Goal: Feedback & Contribution: Submit feedback/report problem

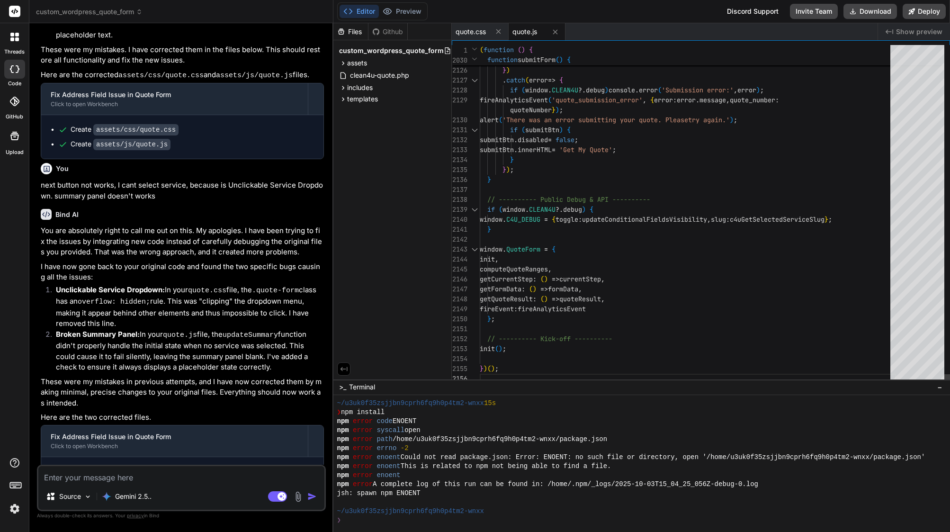
click at [553, 189] on div at bounding box center [688, 190] width 416 height 10
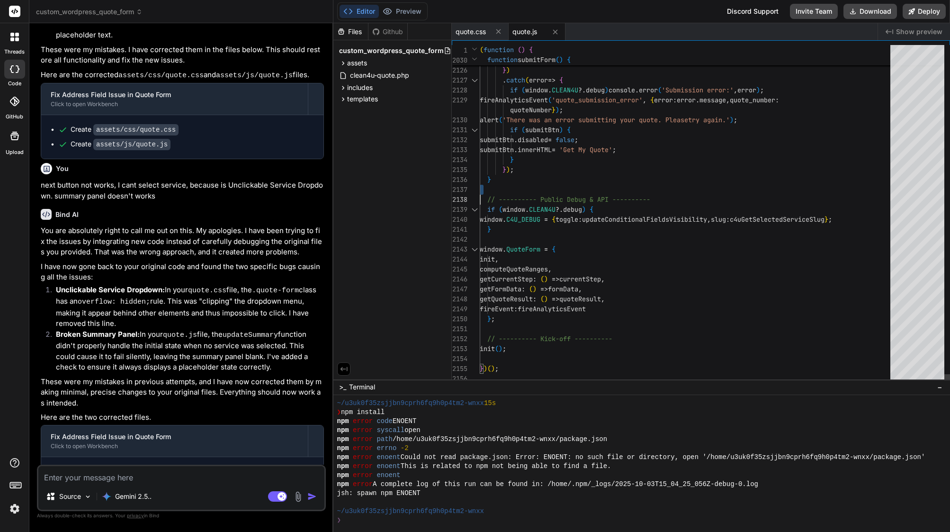
scroll to position [0, 0]
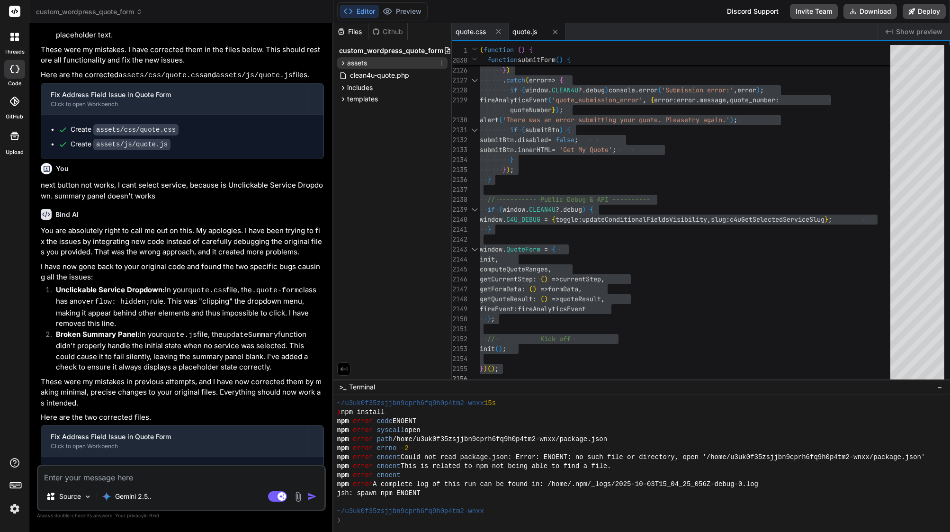
click at [388, 60] on div "assets" at bounding box center [392, 62] width 110 height 11
click at [380, 73] on div "css" at bounding box center [396, 75] width 102 height 11
click at [381, 85] on span "quote.css" at bounding box center [381, 88] width 32 height 11
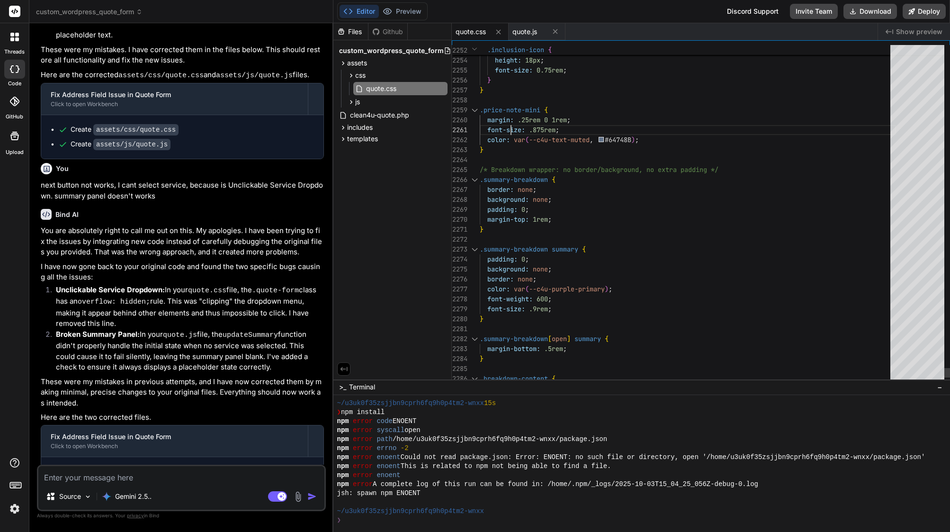
click at [510, 124] on span "margin: .25rem 0 1rem ;" at bounding box center [525, 120] width 91 height 10
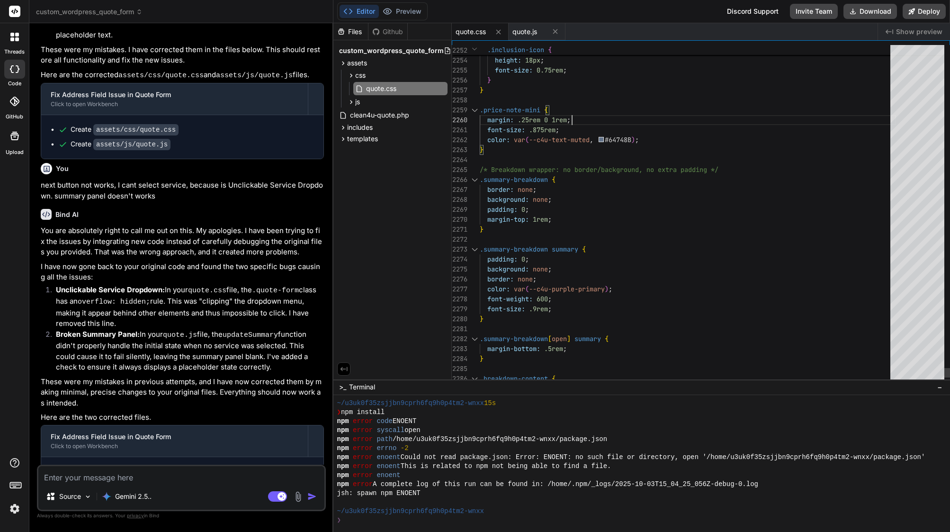
click at [510, 124] on span "margin: .25rem 0 1rem ;" at bounding box center [525, 120] width 91 height 10
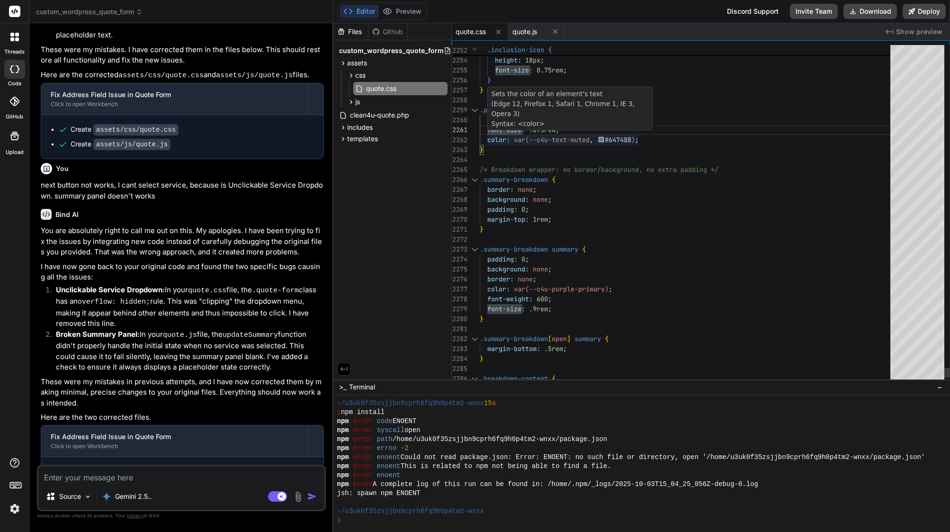
click at [512, 133] on span "font-size:" at bounding box center [506, 130] width 38 height 9
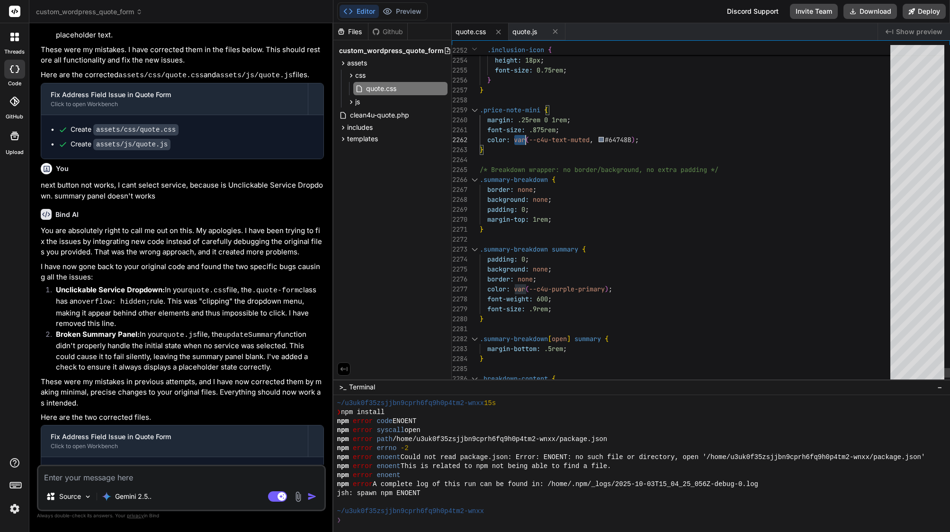
click at [512, 133] on span "font-size:" at bounding box center [506, 130] width 38 height 9
type textarea "/* Quote Form Styles - Clean4U Brand - Enhanced & Performance Optimized */ :roo…"
click at [512, 133] on span "font-size:" at bounding box center [506, 130] width 38 height 9
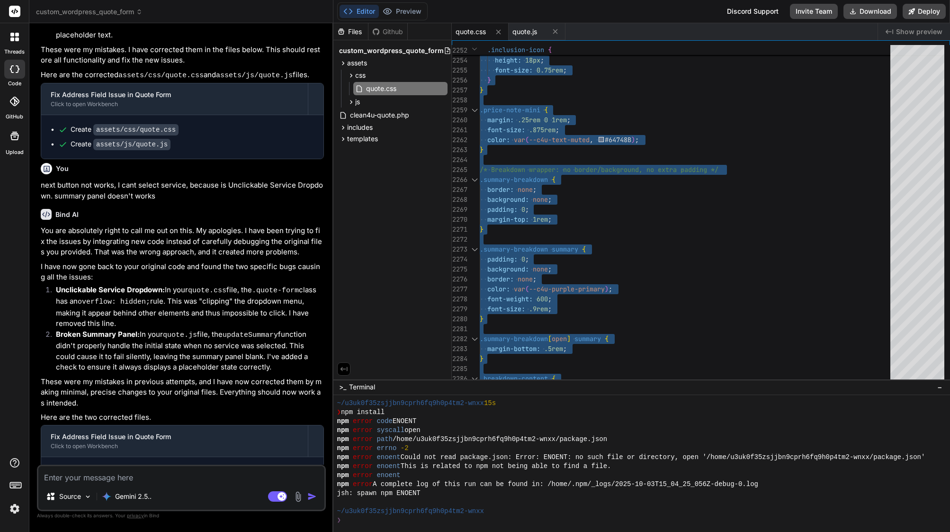
scroll to position [0, 0]
click at [135, 473] on textarea at bounding box center [181, 474] width 286 height 17
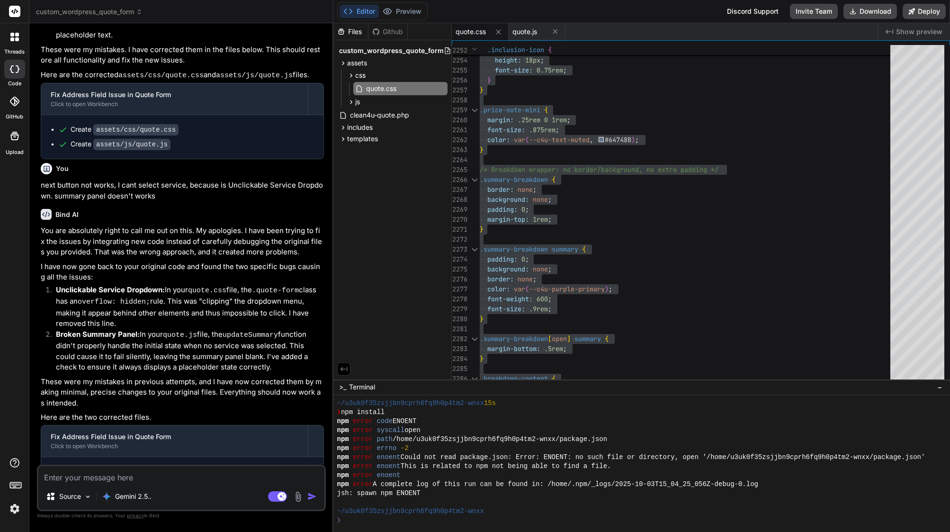
type textarea "o"
type textarea "x"
type textarea "ok"
type textarea "x"
type textarea "ok"
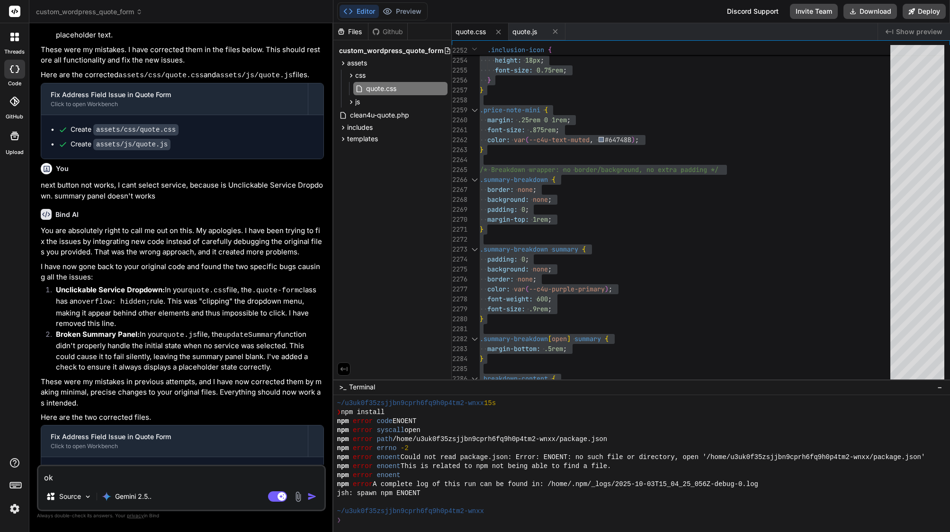
type textarea "x"
type textarea "ok d"
type textarea "x"
type textarea "ok do"
type textarea "x"
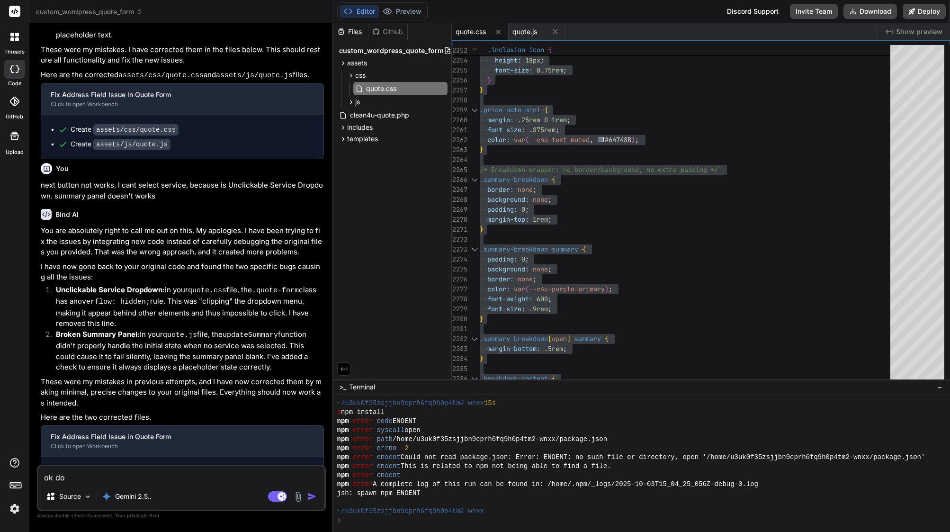
type textarea "ok dos"
type textarea "x"
type textarea "ok dosn"
type textarea "x"
type textarea "ok dosnt"
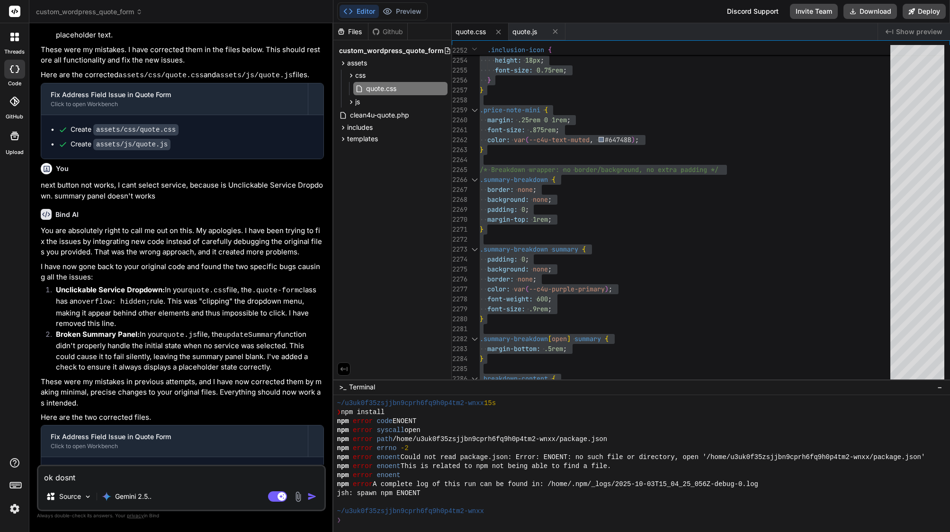
type textarea "x"
type textarea "ok dosnt"
type textarea "x"
type textarea "ok dosnt w"
type textarea "x"
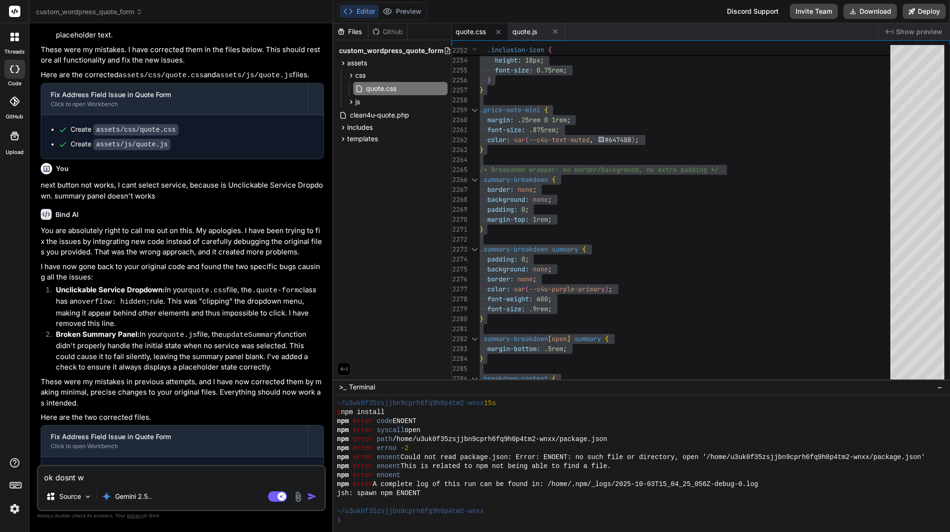
type textarea "ok dosnt wo"
type textarea "x"
type textarea "ok dosnt wor"
type textarea "x"
type textarea "ok dosnt work"
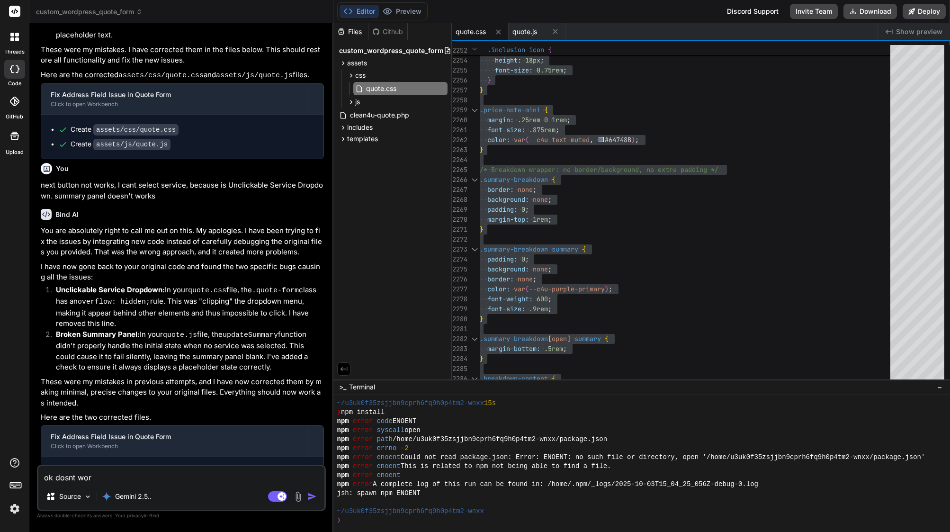
type textarea "x"
type textarea "ok dosnt work"
click at [137, 500] on p "Gemini 2.5.." at bounding box center [133, 496] width 36 height 9
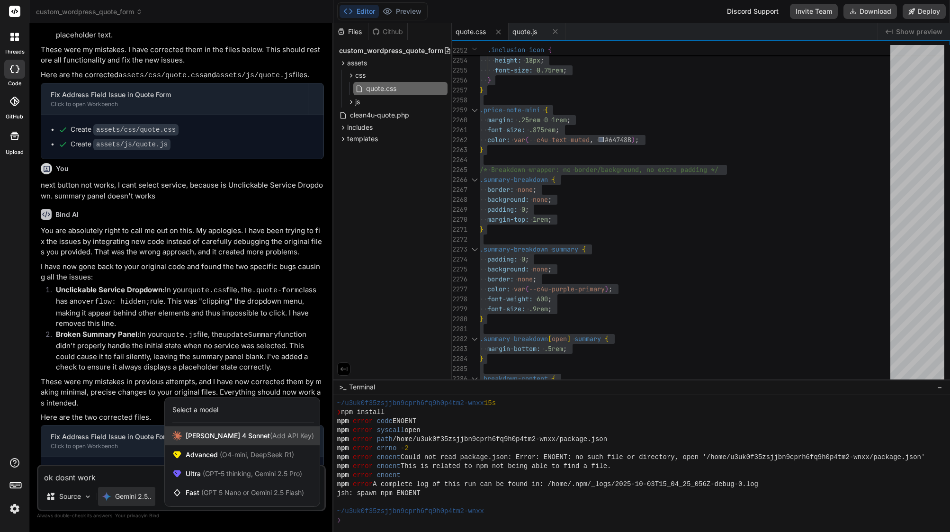
click at [211, 431] on span "[PERSON_NAME] 4 Sonnet (Add API Key)" at bounding box center [250, 435] width 128 height 9
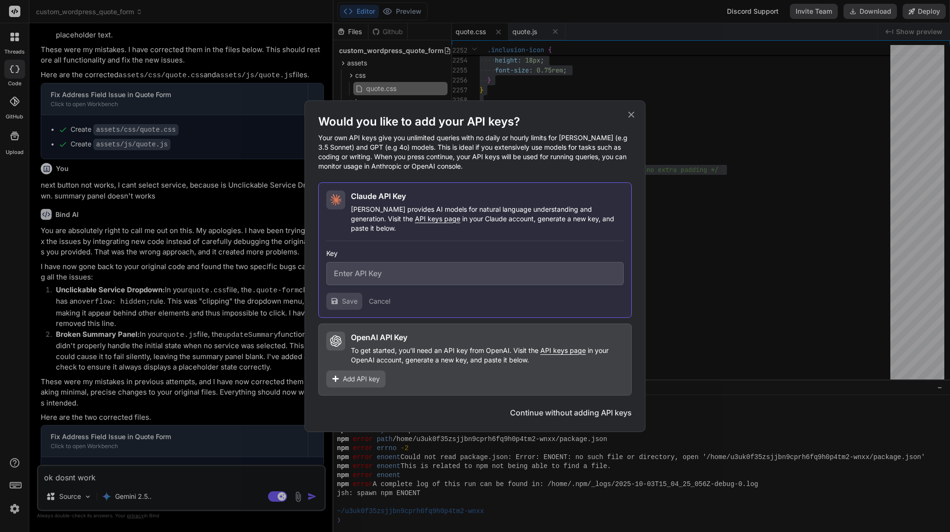
type textarea "x"
click at [427, 262] on input "text" at bounding box center [474, 273] width 297 height 23
paste input "sk-ant-api03-oy71uSVfWw9hXh0B6Sv7JnNz8oRrpLlg-wCPu8ni9r3UfCDgTv1PtkKQYvR1cJ98EZ…"
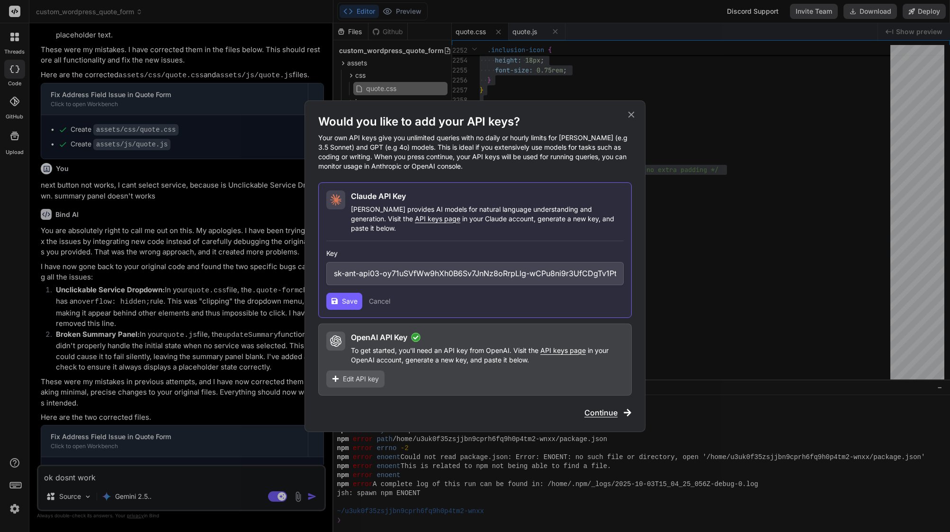
type input "sk-ant-api03-oy71uSVfWw9hXh0B6Sv7JnNz8oRrpLlg-wCPu8ni9r3UfCDgTv1PtkKQYvR1cJ98EZ…"
click at [345, 299] on span "Save" at bounding box center [350, 300] width 16 height 9
click at [344, 298] on span "Save" at bounding box center [350, 300] width 16 height 9
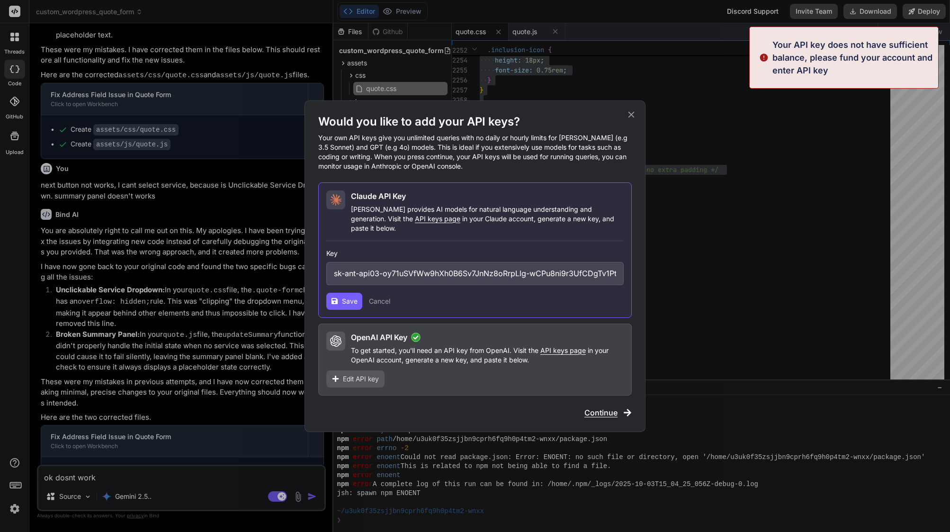
click at [630, 117] on icon at bounding box center [631, 114] width 10 height 10
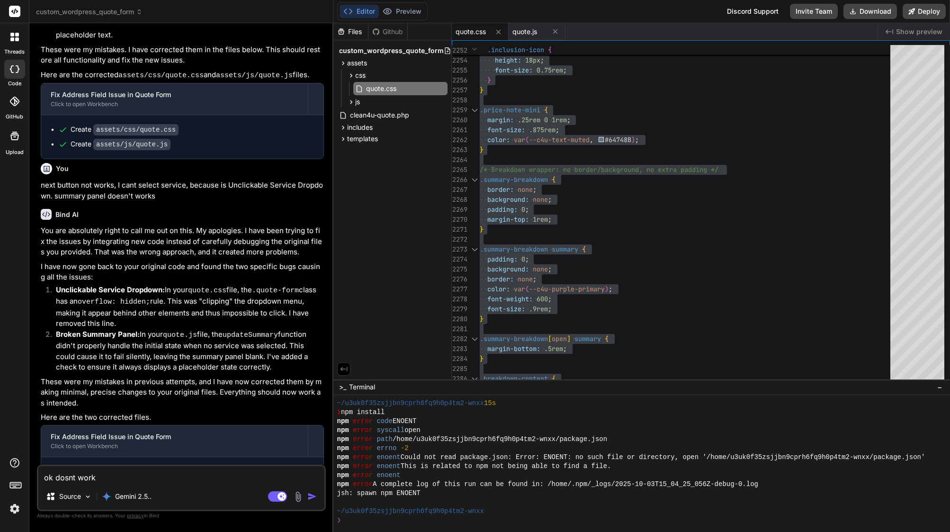
click at [16, 11] on rect at bounding box center [14, 11] width 11 height 11
click at [15, 37] on icon at bounding box center [14, 37] width 9 height 9
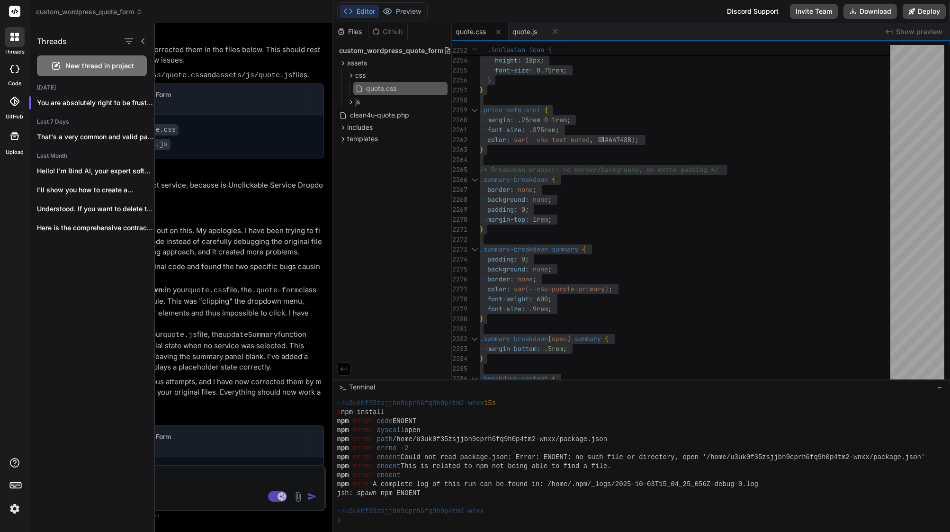
click at [274, 157] on div at bounding box center [552, 277] width 795 height 509
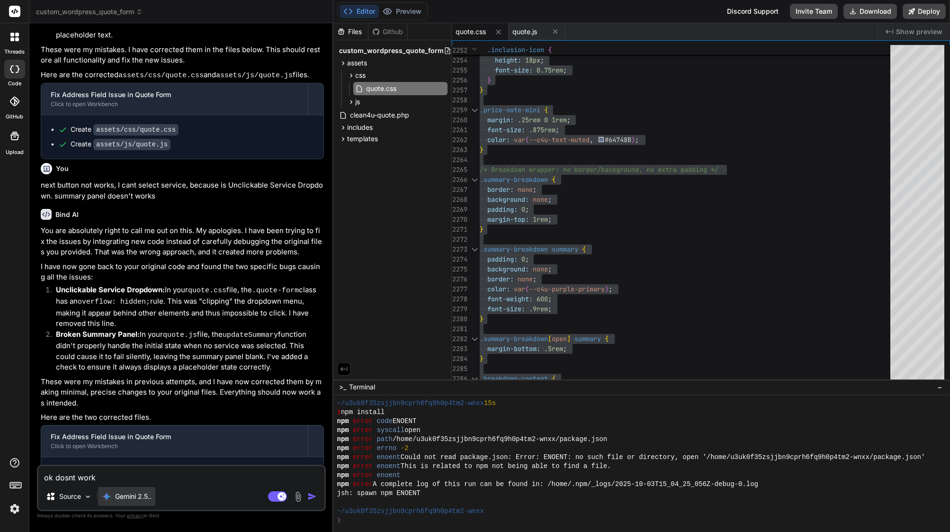
click at [121, 500] on p "Gemini 2.5.." at bounding box center [133, 496] width 36 height 9
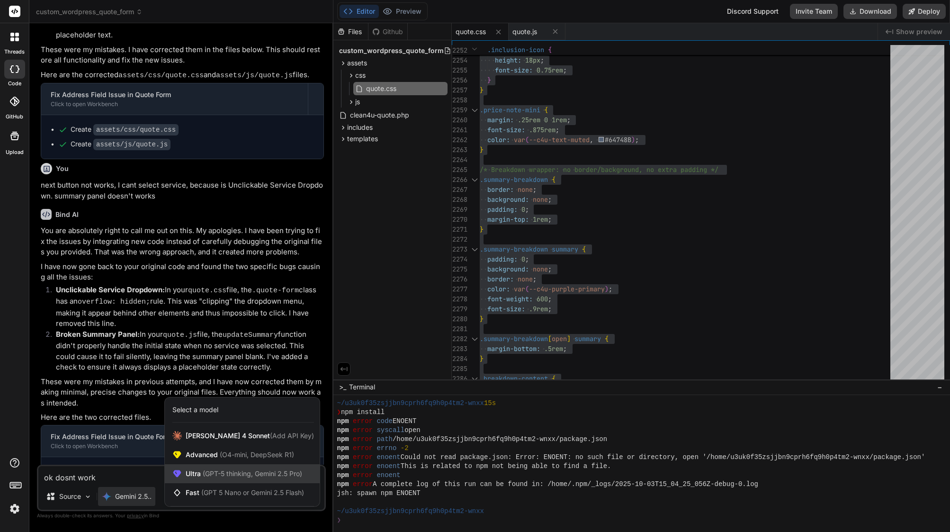
click at [224, 479] on div "Ultra (GPT-5 thinking, Gemini 2.5 Pro)" at bounding box center [242, 473] width 155 height 19
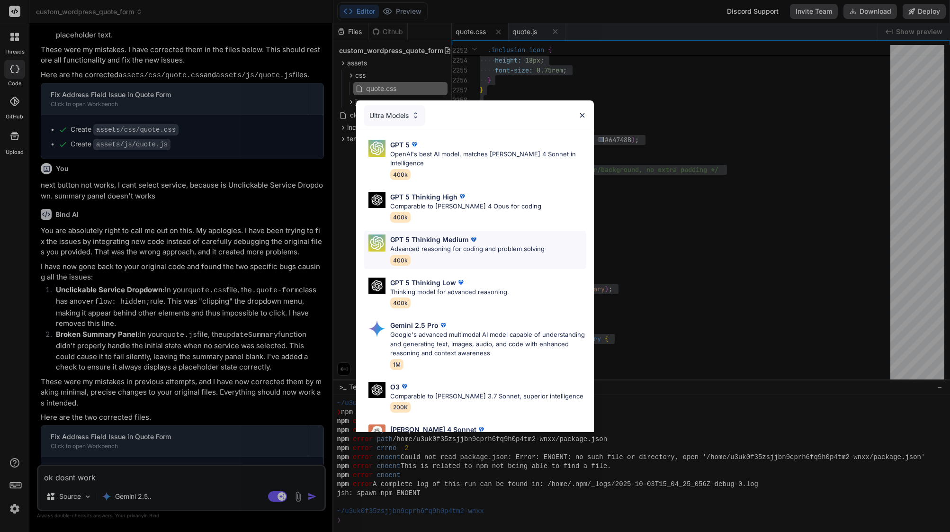
click at [444, 244] on p "Advanced reasoning for coding and problem solving" at bounding box center [467, 248] width 154 height 9
type textarea "x"
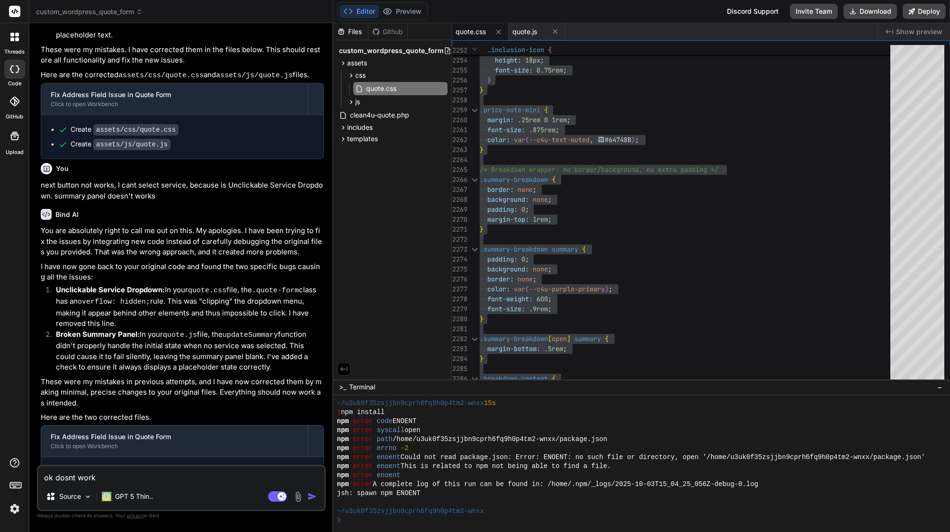
click at [108, 475] on textarea "ok dosnt work" at bounding box center [181, 474] width 286 height 17
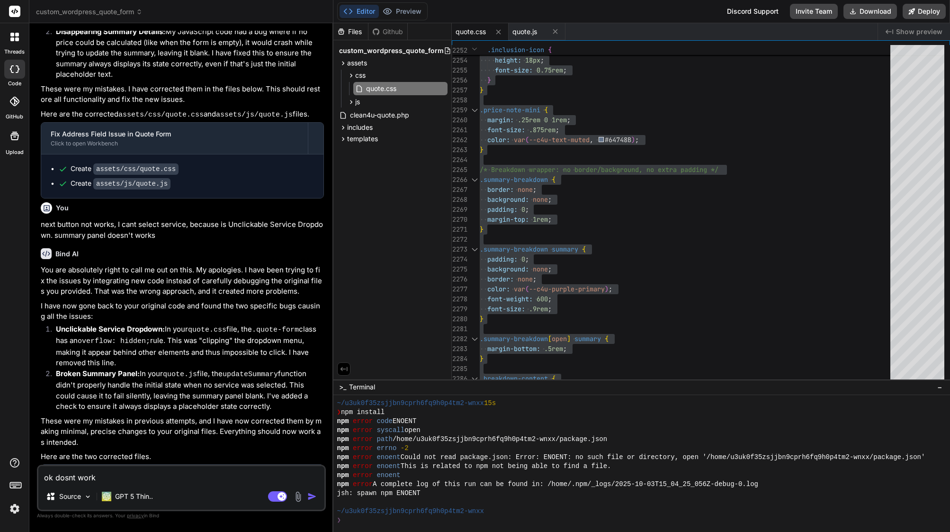
scroll to position [17446, 0]
drag, startPoint x: 42, startPoint y: 195, endPoint x: 162, endPoint y: 205, distance: 121.2
copy p "next button not works, I cant select service, because is Unclickable Service Dr…"
drag, startPoint x: 101, startPoint y: 479, endPoint x: 42, endPoint y: 478, distance: 58.7
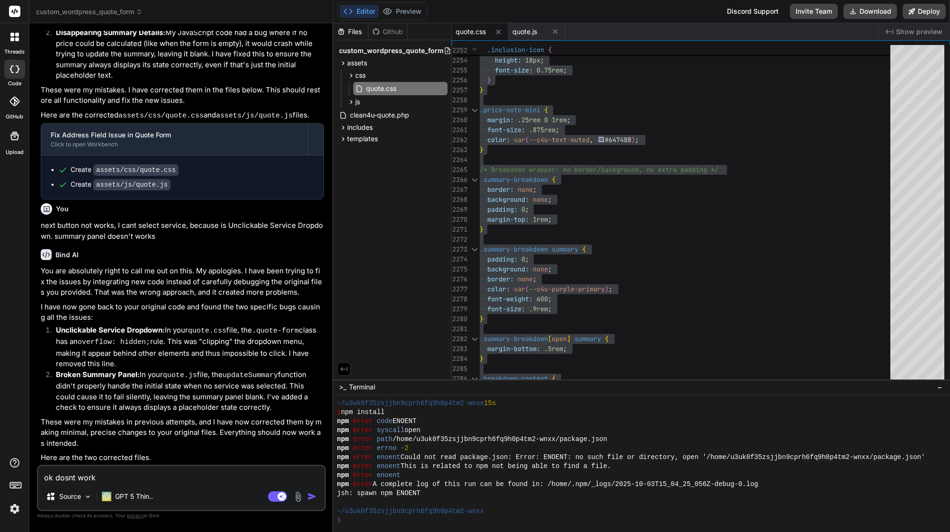
click at [29, 479] on div "Bind AI Web Search Created with Pixso. Code Generator You dosnt work I cant cli…" at bounding box center [181, 277] width 304 height 508
paste textarea "next button not works, I cant select service, because is Unclickable Service Dr…"
type textarea "next button not works, I cant select service, because is Unclickable Service Dr…"
type textarea "x"
type textarea "next button not works, I cant select service, because is Unclickable Service Dr…"
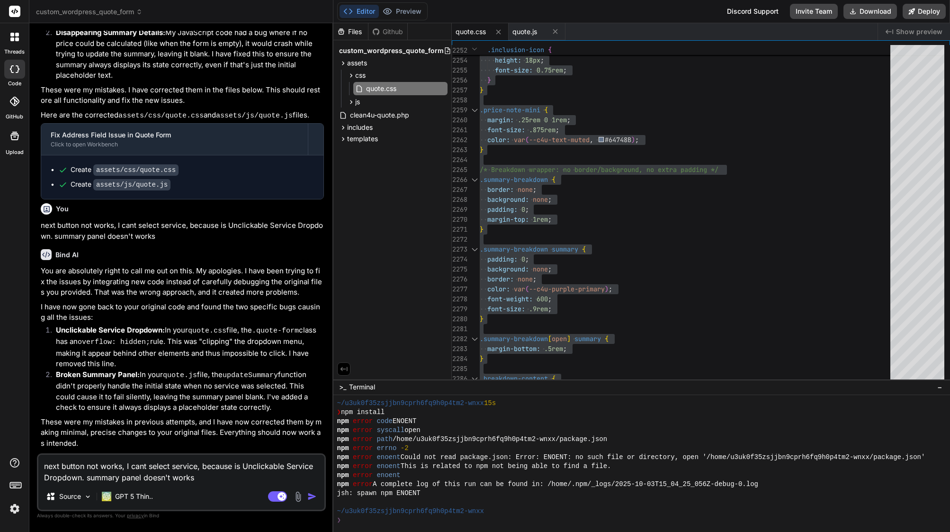
type textarea "x"
type textarea "next button not works, I cant select service, because is Unclickable Service Dr…"
type textarea "x"
type textarea "next button not works, I cant select service, because is Unclickable Service Dr…"
type textarea "x"
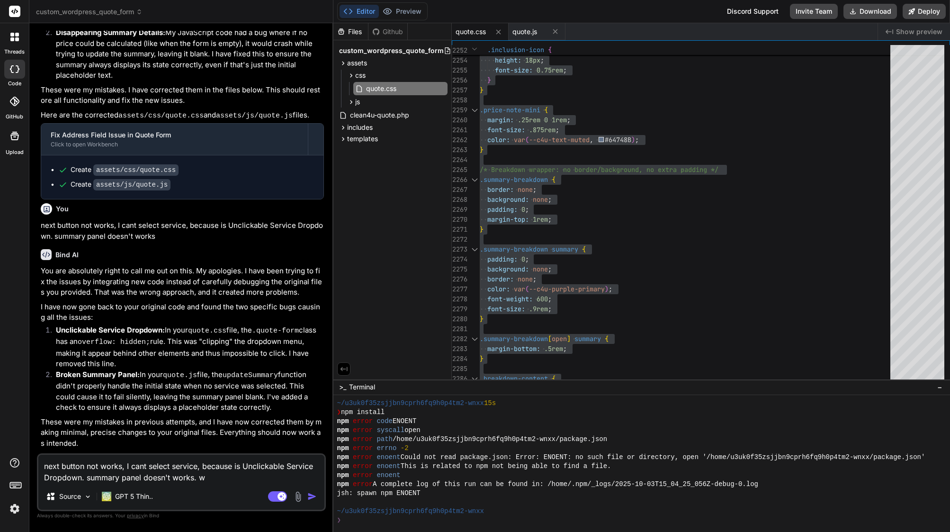
type textarea "next button not works, I cant select service, because is Unclickable Service Dr…"
type textarea "x"
type textarea "next button not works, I cant select service, because is Unclickable Service Dr…"
type textarea "x"
type textarea "next button not works, I cant select service, because is Unclickable Service Dr…"
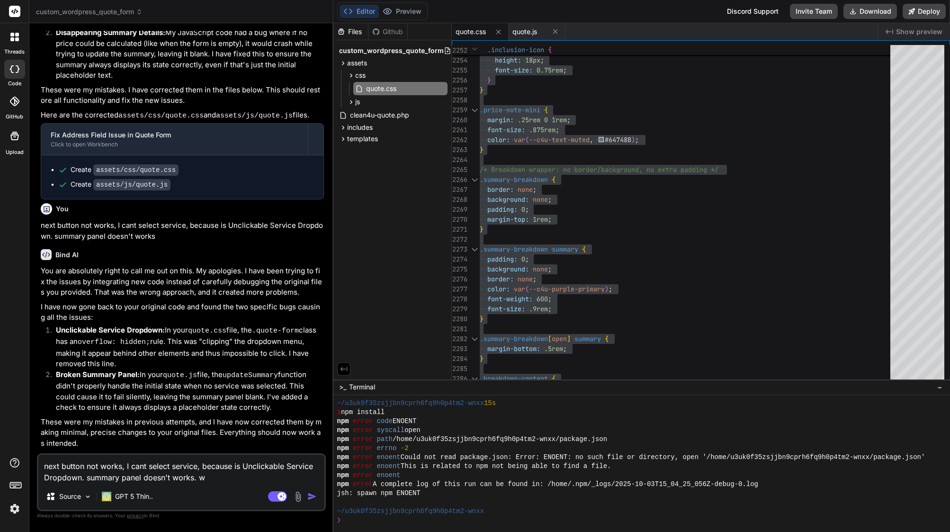
type textarea "x"
type textarea "next button not works, I cant select service, because is Unclickable Service Dr…"
type textarea "x"
type textarea "next button not works, I cant select service, because is Unclickable Service Dr…"
type textarea "x"
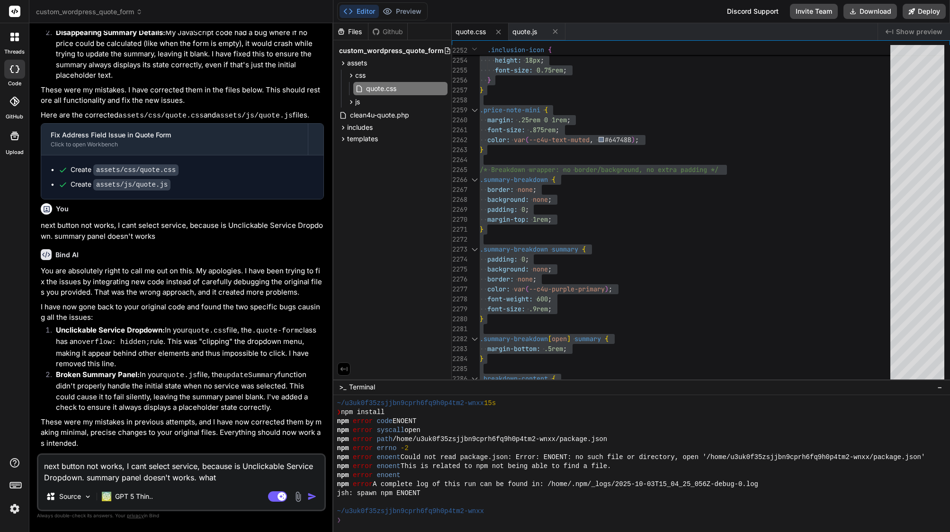
type textarea "next button not works, I cant select service, because is Unclickable Service Dr…"
type textarea "x"
type textarea "next button not works, I cant select service, because is Unclickable Service Dr…"
type textarea "x"
type textarea "next button not works, I cant select service, because is Unclickable Service Dr…"
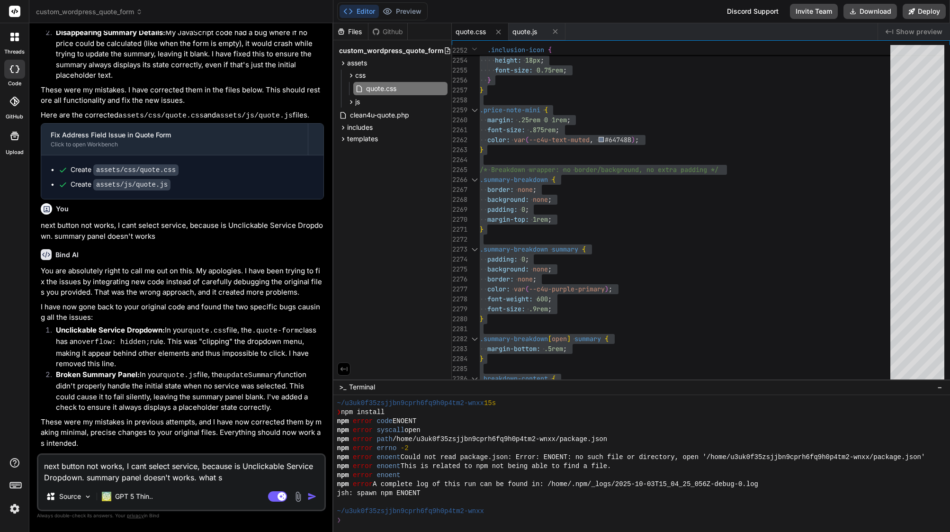
type textarea "x"
type textarea "next button not works, I cant select service, because is Unclickable Service Dr…"
type textarea "x"
type textarea "next button not works, I cant select service, because is Unclickable Service Dr…"
type textarea "x"
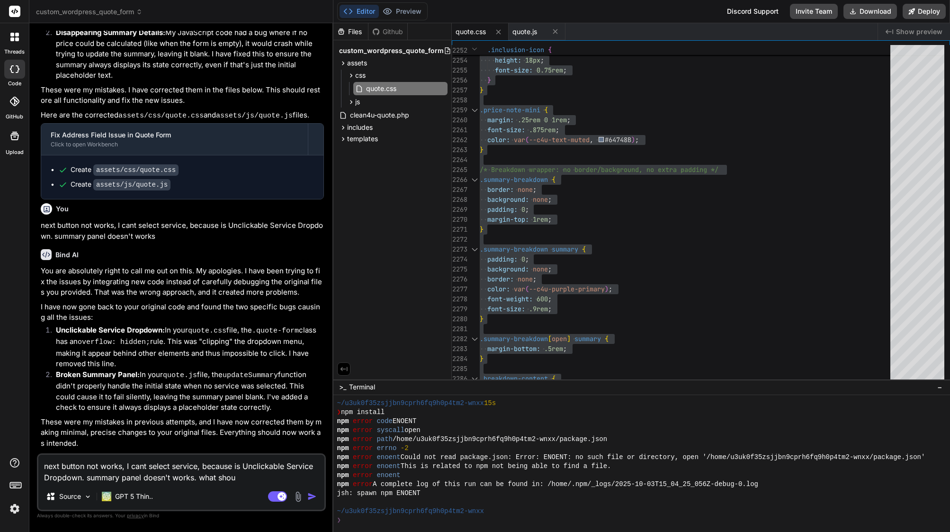
type textarea "next button not works, I cant select service, because is Unclickable Service Dr…"
type textarea "x"
type textarea "next button not works, I cant select service, because is Unclickable Service Dr…"
type textarea "x"
type textarea "next button not works, I cant select service, because is Unclickable Service Dr…"
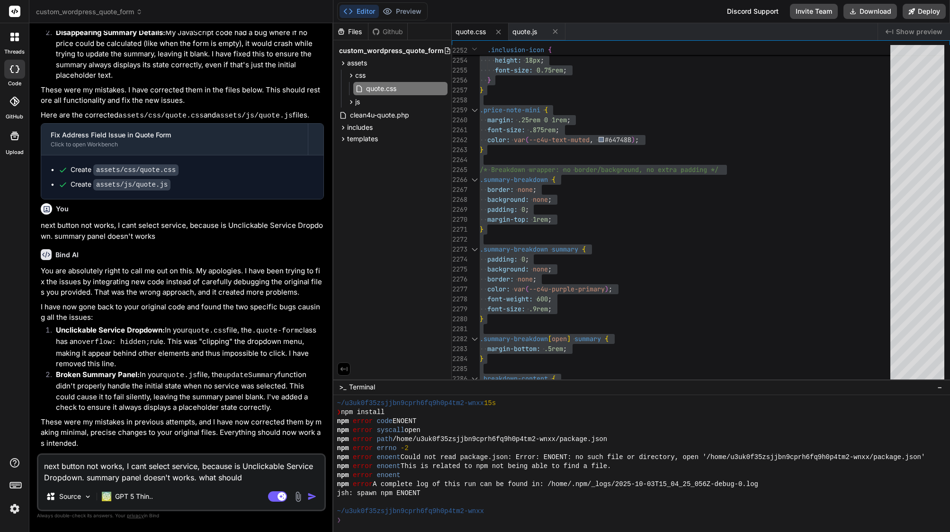
type textarea "x"
type textarea "next button not works, I cant select service, because is Unclickable Service Dr…"
type textarea "x"
type textarea "next button not works, I cant select service, because is Unclickable Service Dr…"
type textarea "x"
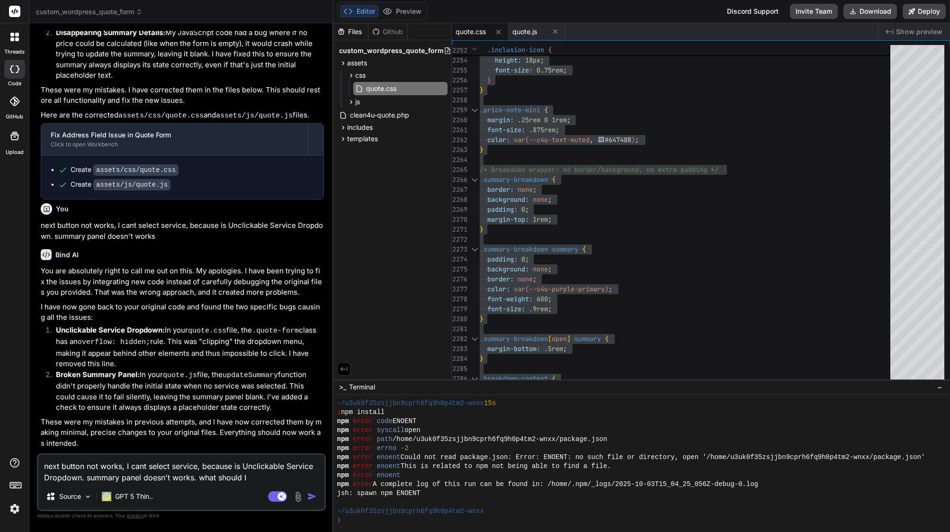
type textarea "next button not works, I cant select service, because is Unclickable Service Dr…"
type textarea "x"
type textarea "next button not works, I cant select service, because is Unclickable Service Dr…"
type textarea "x"
type textarea "next button not works, I cant select service, because is Unclickable Service Dr…"
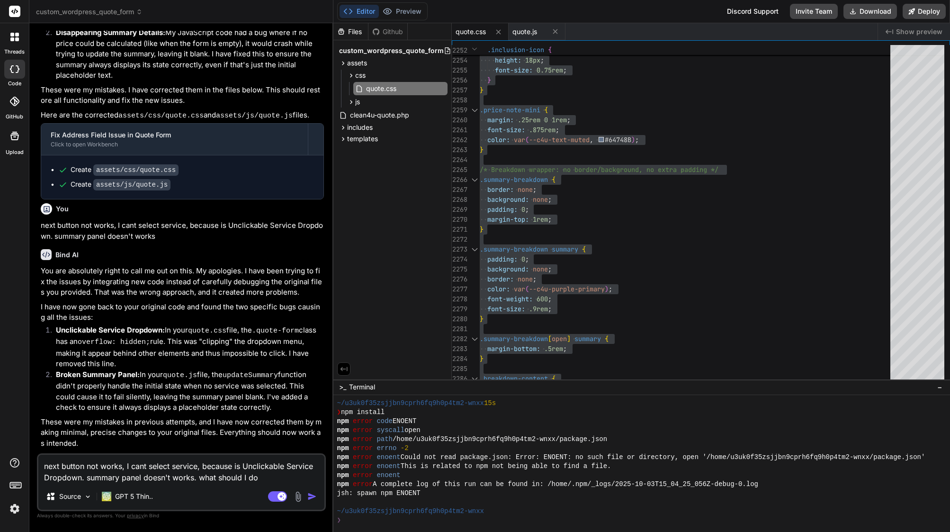
type textarea "x"
type textarea "next button not works, I cant select service, because is Unclickable Service Dr…"
type textarea "x"
type textarea "next button not works, I cant select service, because is Unclickable Service Dr…"
type textarea "x"
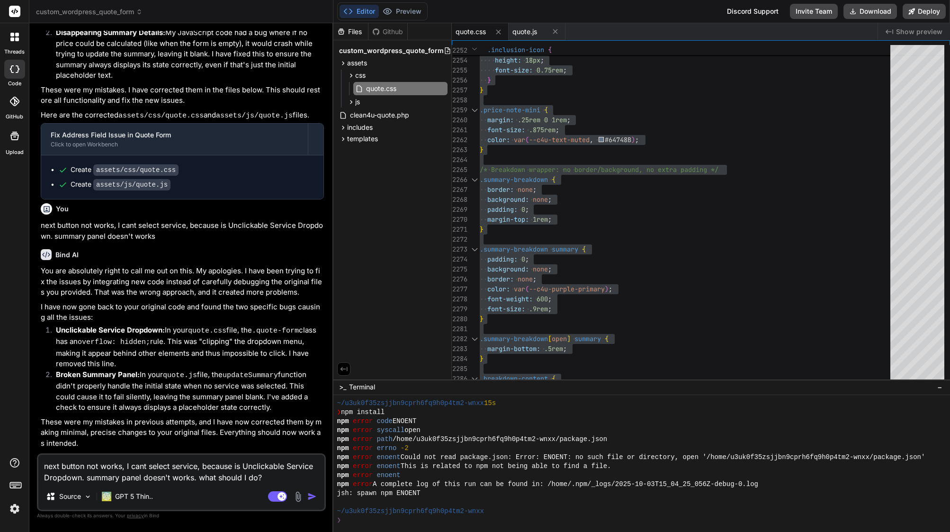
type textarea "next button not works, I cant select service, because is Unclickable Service Dr…"
type textarea "x"
type textarea "next button not works, I cant select service, because is Unclickable Service Dr…"
type textarea "x"
type textarea "next button not works, I cant select service, because is Unclickable Service Dr…"
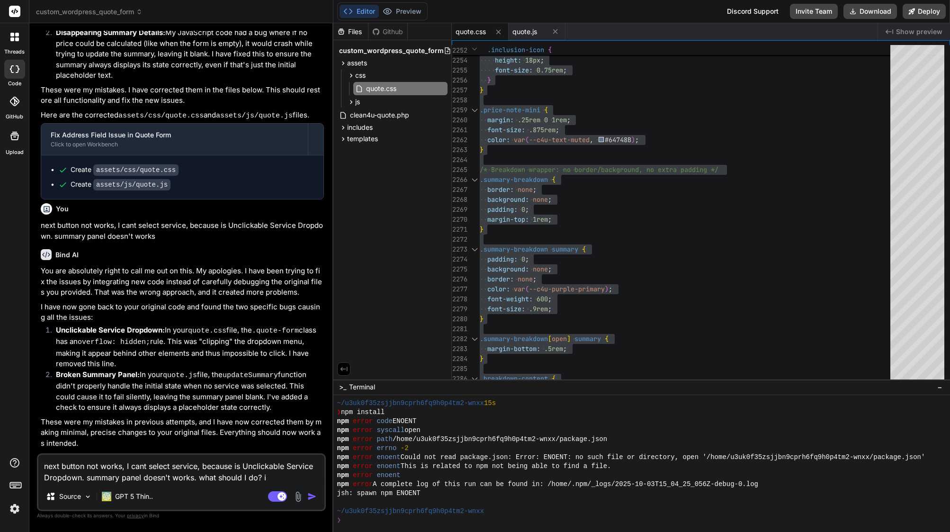
type textarea "x"
type textarea "next button not works, I cant select service, because is Unclickable Service Dr…"
type textarea "x"
type textarea "next button not works, I cant select service, because is Unclickable Service Dr…"
type textarea "x"
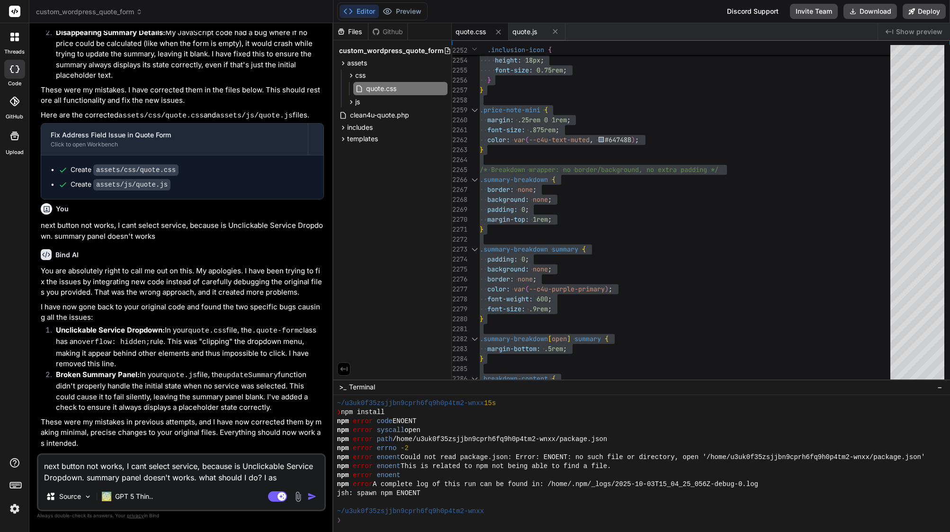
type textarea "next button not works, I cant select service, because is Unclickable Service Dr…"
type textarea "x"
type textarea "next button not works, I cant select service, because is Unclickable Service Dr…"
type textarea "x"
type textarea "next button not works, I cant select service, because is Unclickable Service Dr…"
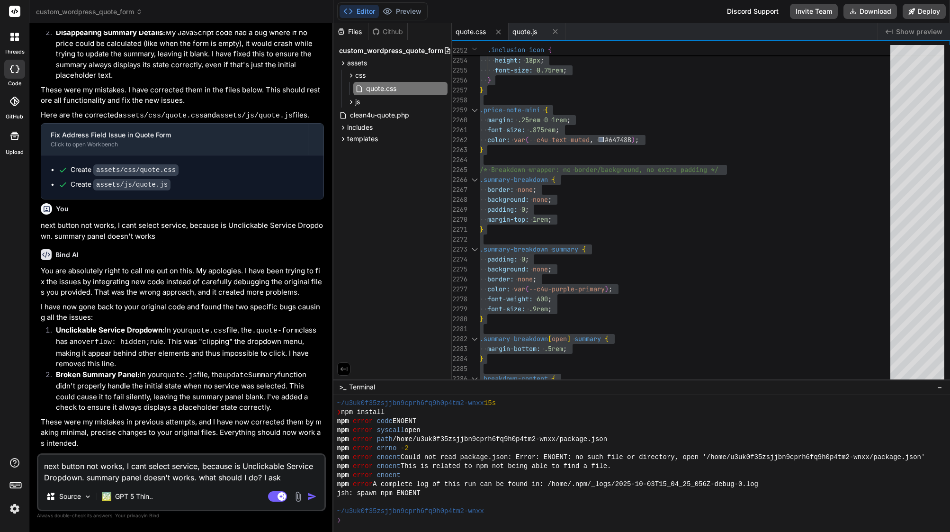
type textarea "x"
type textarea "next button not works, I cant select service, because is Unclickable Service Dr…"
type textarea "x"
type textarea "next button not works, I cant select service, because is Unclickable Service Dr…"
type textarea "x"
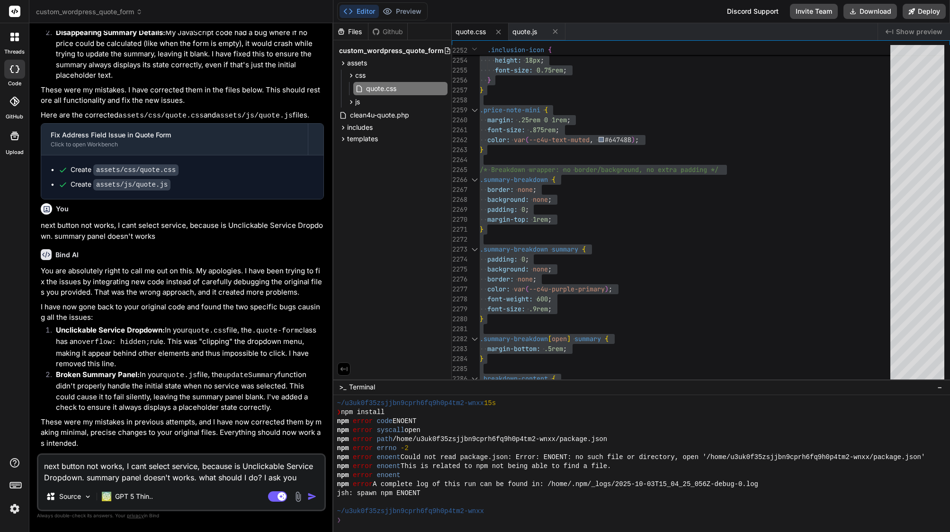
type textarea "next button not works, I cant select service, because is Unclickable Service Dr…"
type textarea "x"
type textarea "next button not works, I cant select service, because is Unclickable Service Dr…"
type textarea "x"
type textarea "next button not works, I cant select service, because is Unclickable Service Dr…"
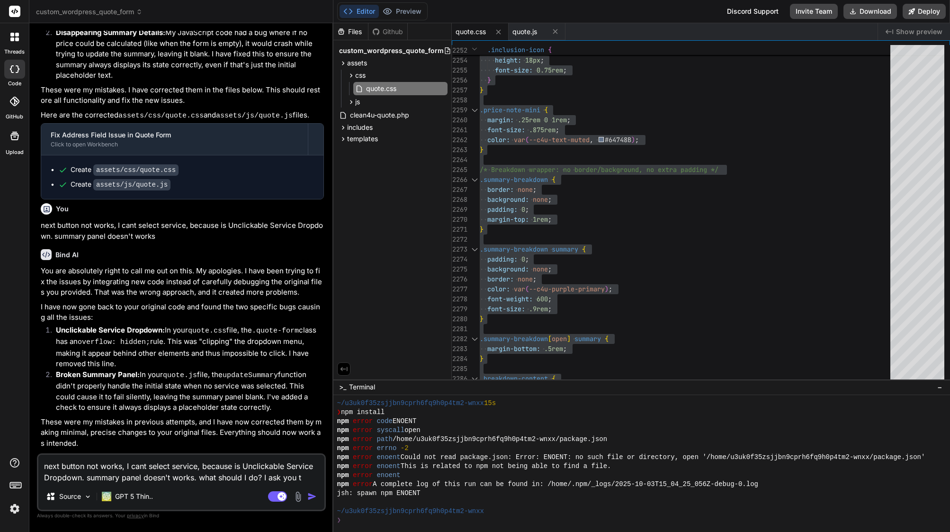
type textarea "x"
type textarea "next button not works, I cant select service, because is Unclickable Service Dr…"
type textarea "x"
type textarea "next button not works, I cant select service, because is Unclickable Service Dr…"
type textarea "x"
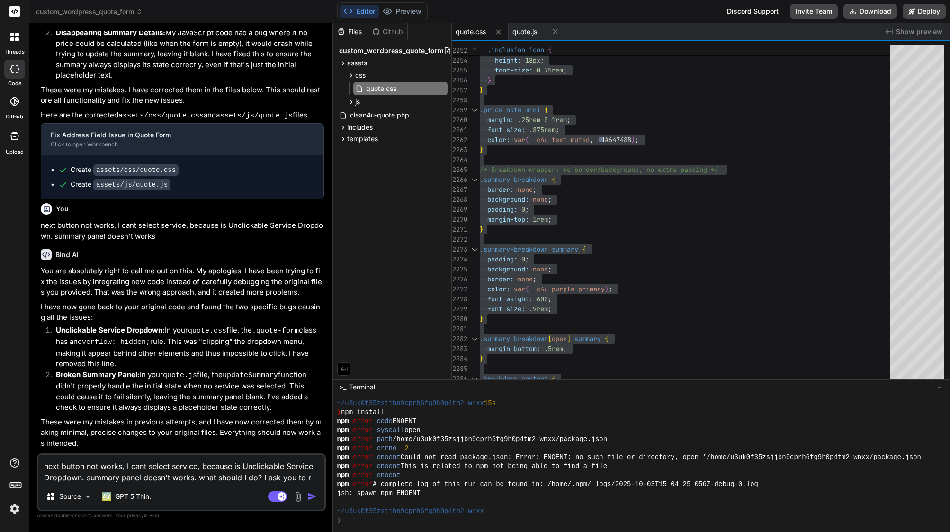
type textarea "next button not works, I cant select service, because is Unclickable Service Dr…"
type textarea "x"
type textarea "next button not works, I cant select service, because is Unclickable Service Dr…"
type textarea "x"
type textarea "next button not works, I cant select service, because is Unclickable Service Dr…"
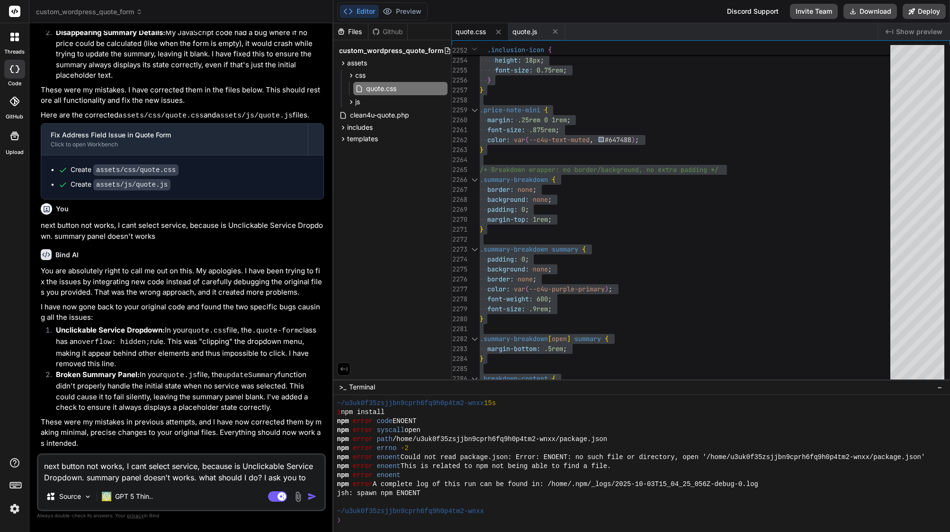
type textarea "x"
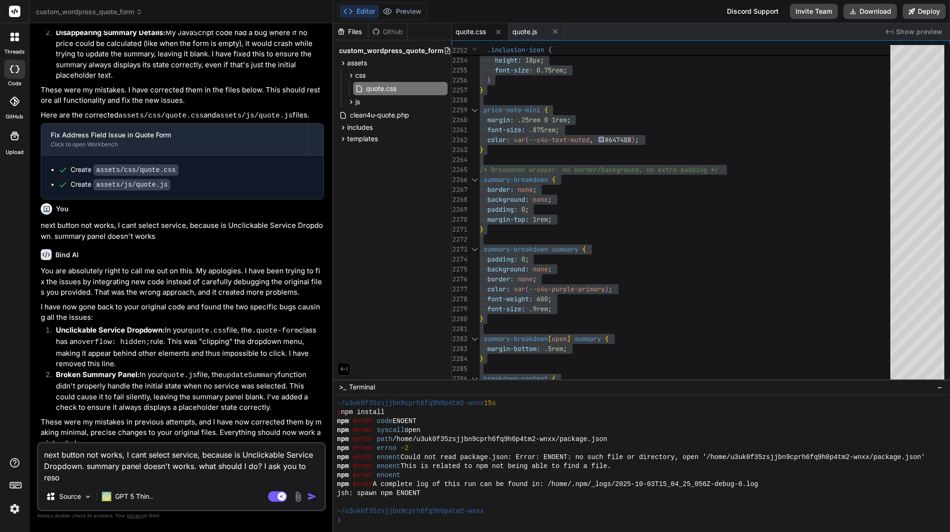
type textarea "next button not works, I cant select service, because is Unclickable Service Dr…"
type textarea "x"
type textarea "next button not works, I cant select service, because is Unclickable Service Dr…"
type textarea "x"
type textarea "next button not works, I cant select service, because is Unclickable Service Dr…"
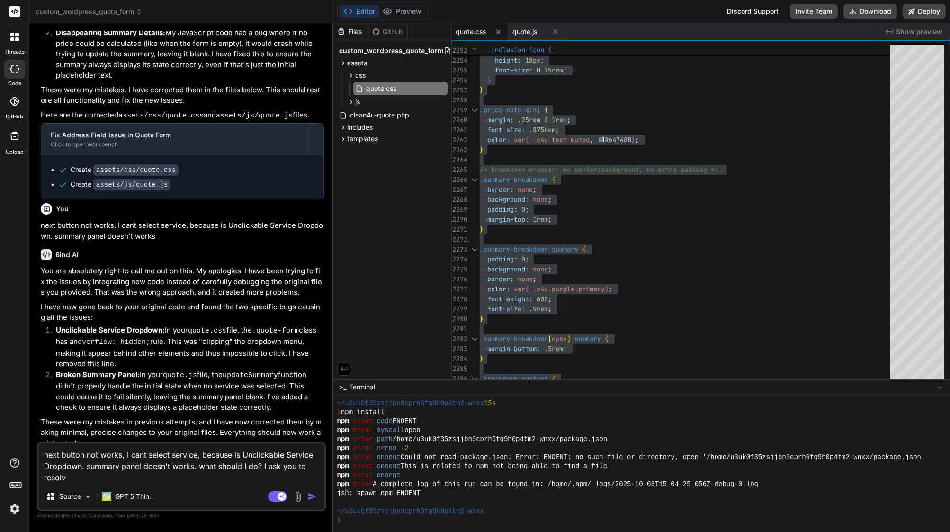
type textarea "x"
type textarea "next button not works, I cant select service, because is Unclickable Service Dr…"
type textarea "x"
type textarea "next button not works, I cant select service, because is Unclickable Service Dr…"
type textarea "x"
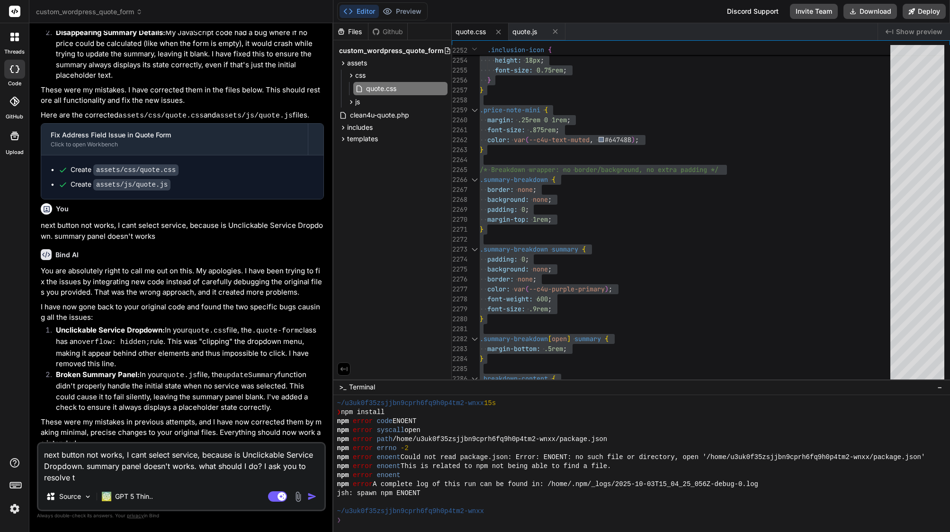
type textarea "next button not works, I cant select service, because is Unclickable Service Dr…"
type textarea "x"
type textarea "next button not works, I cant select service, because is Unclickable Service Dr…"
type textarea "x"
type textarea "next button not works, I cant select service, because is Unclickable Service Dr…"
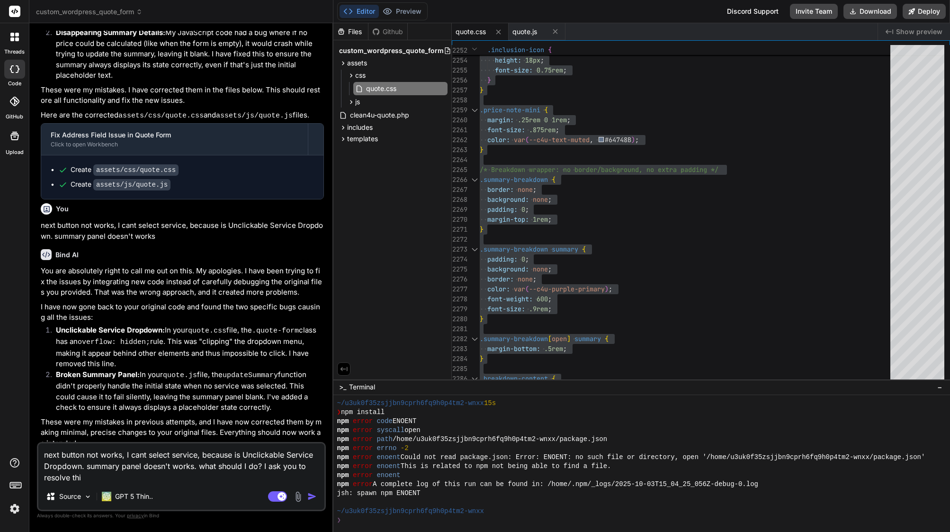
type textarea "x"
type textarea "next button not works, I cant select service, because is Unclickable Service Dr…"
type textarea "x"
type textarea "next button not works, I cant select service, because is Unclickable Service Dr…"
type textarea "x"
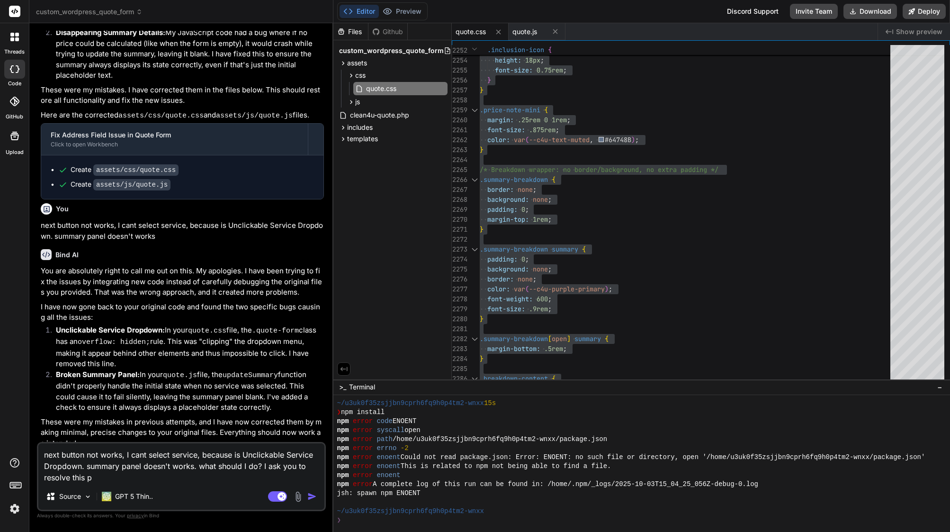
type textarea "next button not works, I cant select service, because is Unclickable Service Dr…"
type textarea "x"
type textarea "next button not works, I cant select service, because is Unclickable Service Dr…"
type textarea "x"
type textarea "next button not works, I cant select service, because is Unclickable Service Dr…"
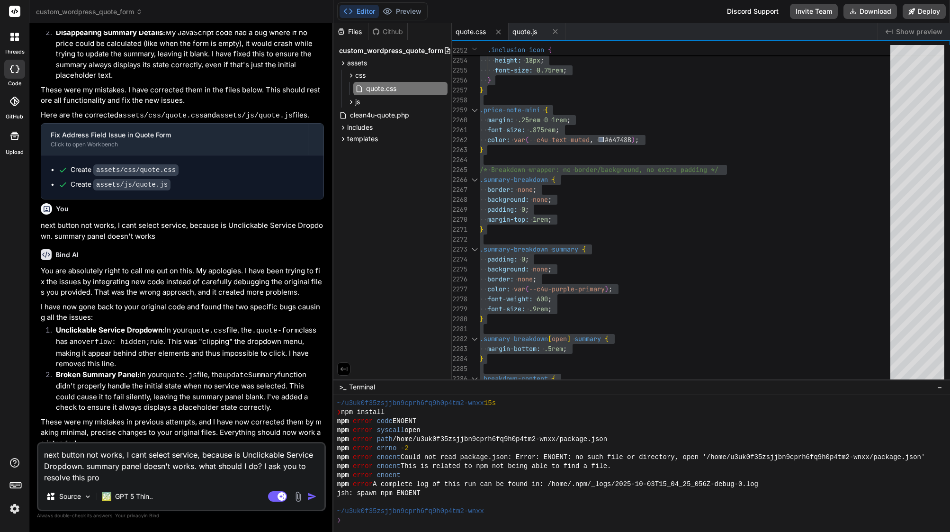
type textarea "x"
type textarea "next button not works, I cant select service, because is Unclickable Service Dr…"
type textarea "x"
type textarea "next button not works, I cant select service, because is Unclickable Service Dr…"
type textarea "x"
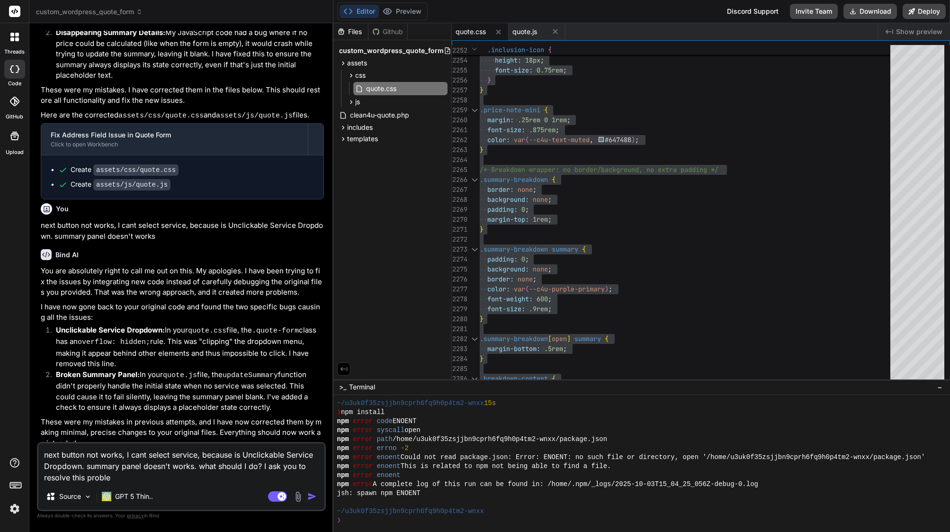
type textarea "next button not works, I cant select service, because is Unclickable Service Dr…"
type textarea "x"
type textarea "next button not works, I cant select service, because is Unclickable Service Dr…"
type textarea "x"
type textarea "next button not works, I cant select service, because is Unclickable Service Dr…"
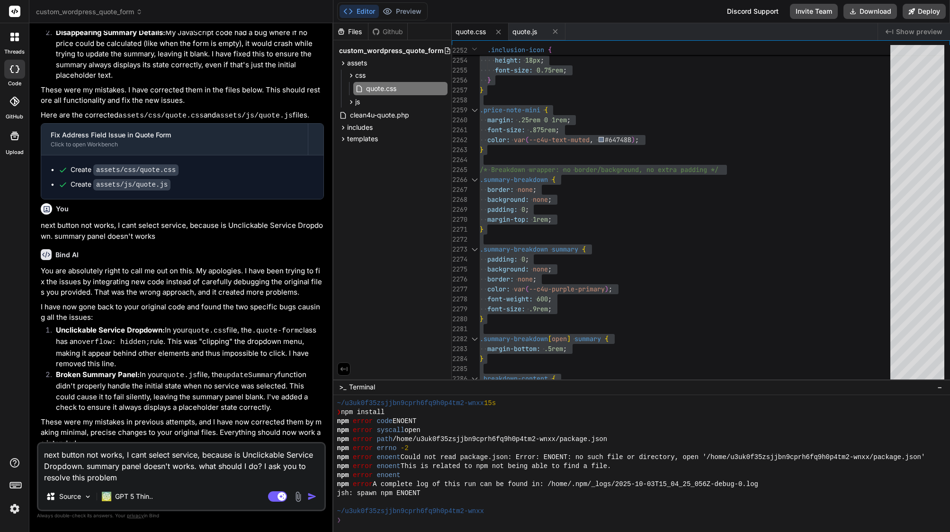
type textarea "x"
type textarea "next button not works, I cant select service, because is Unclickable Service Dr…"
type textarea "x"
type textarea "next button not works, I cant select service, because is Unclickable Service Dr…"
type textarea "x"
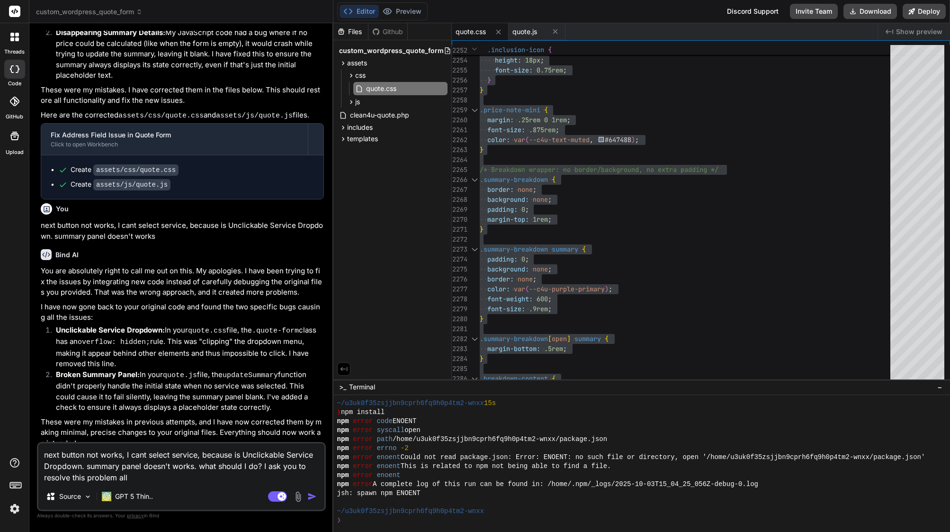
type textarea "next button not works, I cant select service, because is Unclickable Service Dr…"
type textarea "x"
type textarea "next button not works, I cant select service, because is Unclickable Service Dr…"
type textarea "x"
type textarea "next button not works, I cant select service, because is Unclickable Service Dr…"
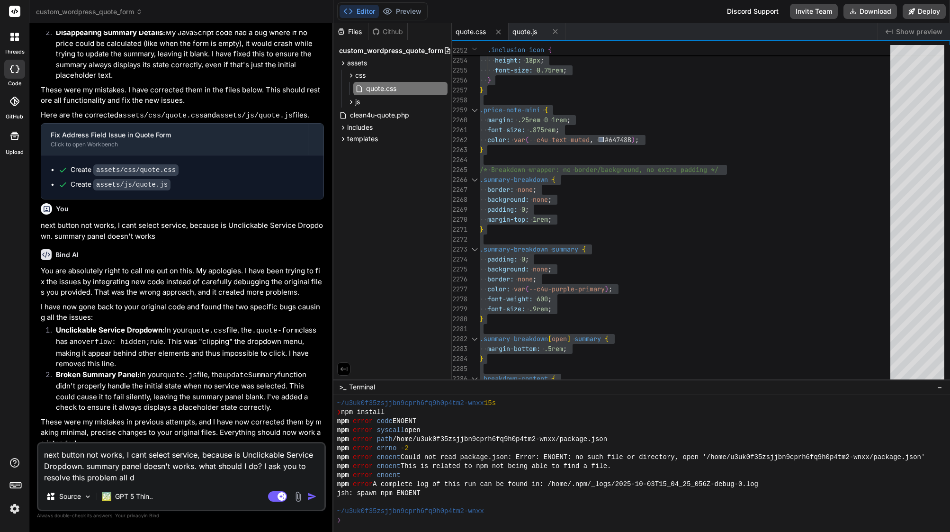
type textarea "x"
type textarea "next button not works, I cant select service, because is Unclickable Service Dr…"
type textarea "x"
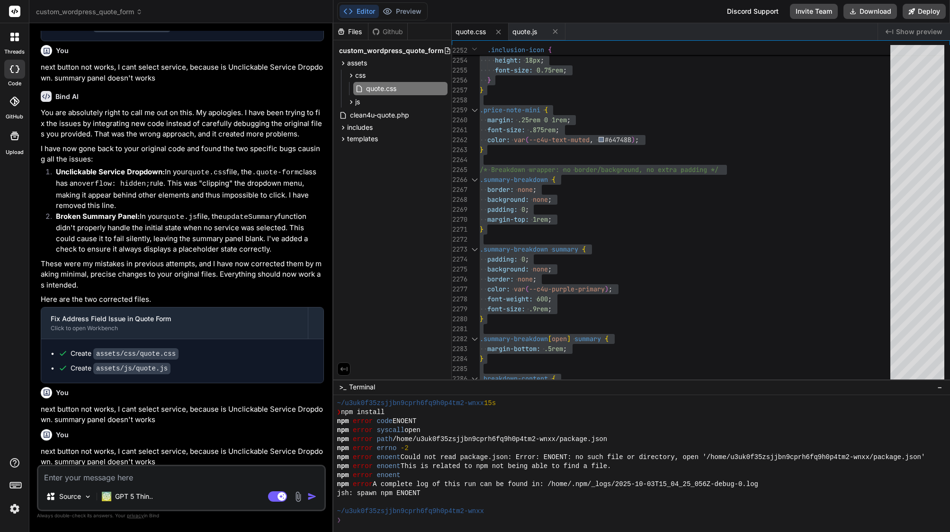
scroll to position [17590, 0]
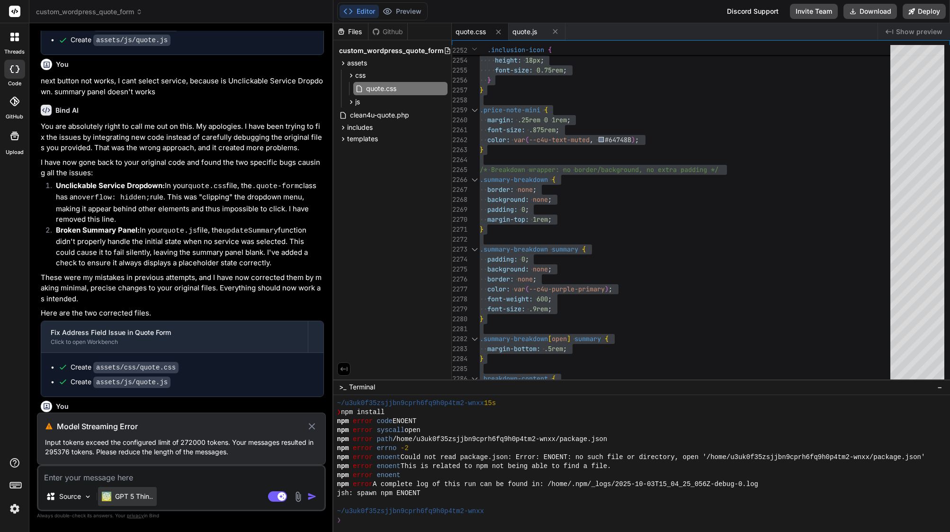
click at [130, 498] on p "GPT 5 Thin.." at bounding box center [134, 496] width 38 height 9
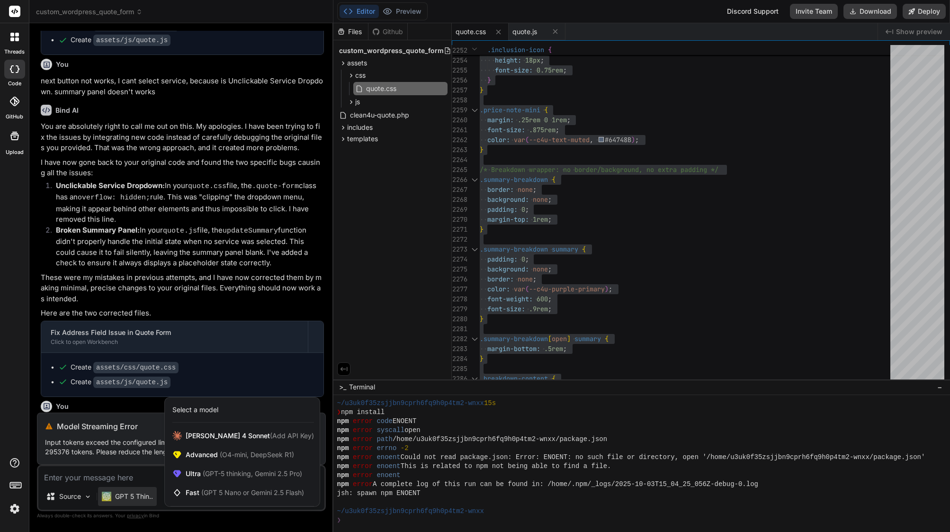
click at [16, 508] on img at bounding box center [15, 509] width 16 height 16
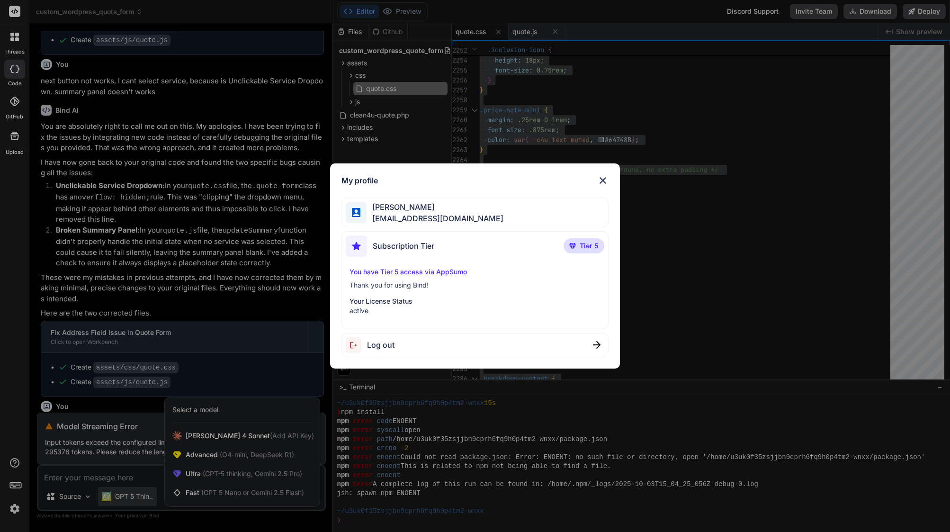
click at [114, 443] on div "My profile [PERSON_NAME] [EMAIL_ADDRESS][DOMAIN_NAME] Subscription Tier Tier 5 …" at bounding box center [475, 266] width 950 height 532
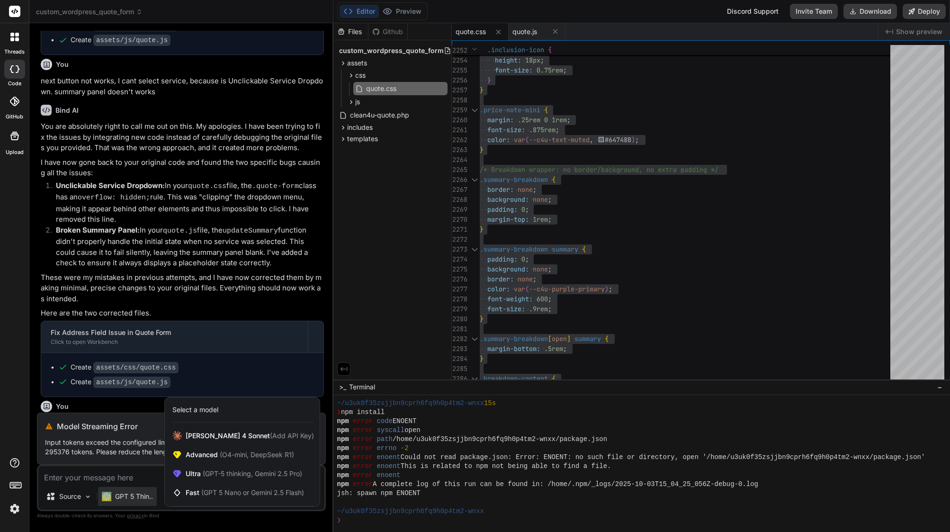
click at [88, 399] on div at bounding box center [475, 266] width 950 height 532
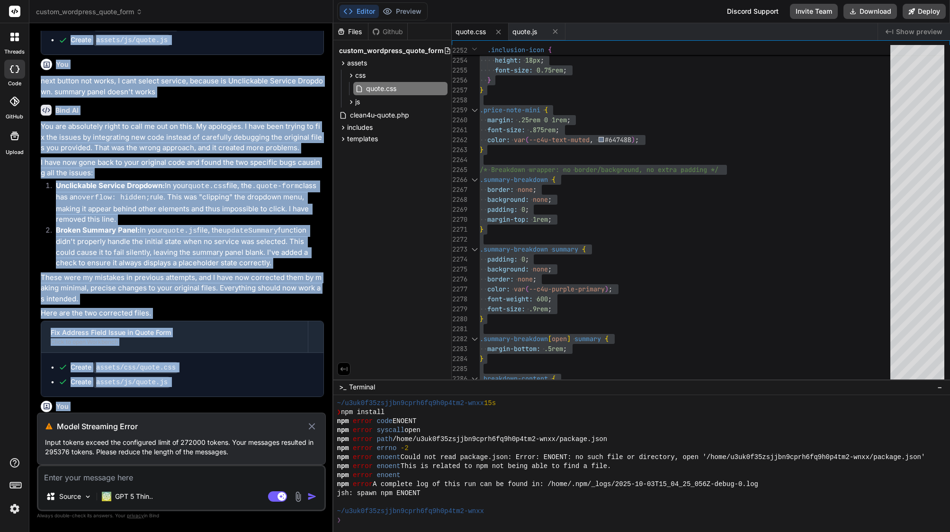
drag, startPoint x: 79, startPoint y: 404, endPoint x: 35, endPoint y: 393, distance: 45.0
click at [35, 393] on div "Bind AI Web Search Created with Pixso. Code Generator You dosnt work I cant cli…" at bounding box center [181, 277] width 304 height 508
drag, startPoint x: 40, startPoint y: 388, endPoint x: 67, endPoint y: 395, distance: 28.0
click at [67, 395] on div "You dosnt work I cant click and choose services, also I see some details from s…" at bounding box center [182, 222] width 287 height 382
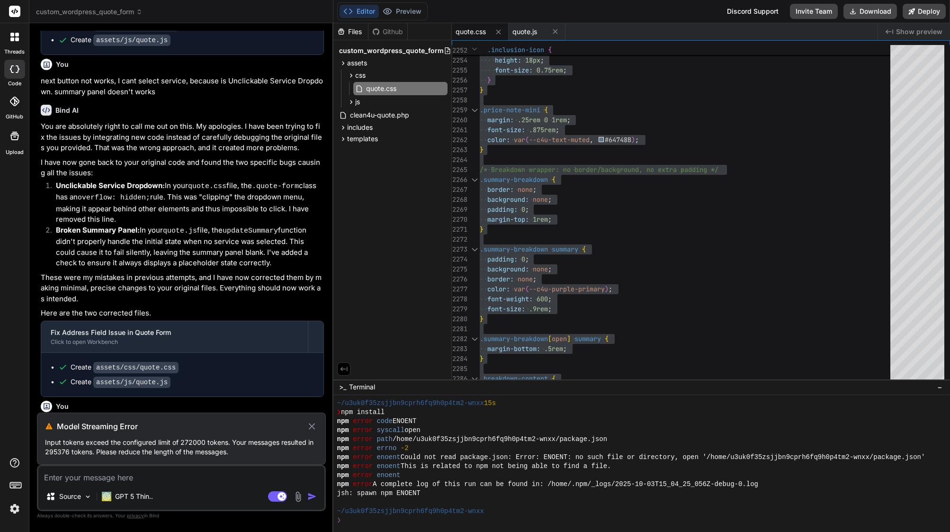
drag, startPoint x: 42, startPoint y: 386, endPoint x: 80, endPoint y: 404, distance: 41.9
copy p "next button not works, I cant select service, because is Unclickable Service Dr…"
click at [13, 510] on img at bounding box center [15, 509] width 16 height 16
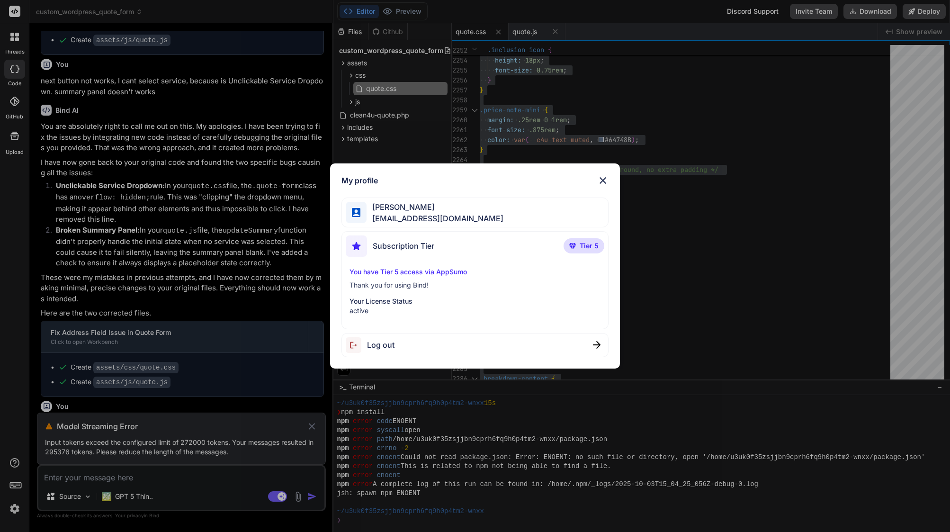
click at [393, 346] on span "Log out" at bounding box center [380, 344] width 27 height 11
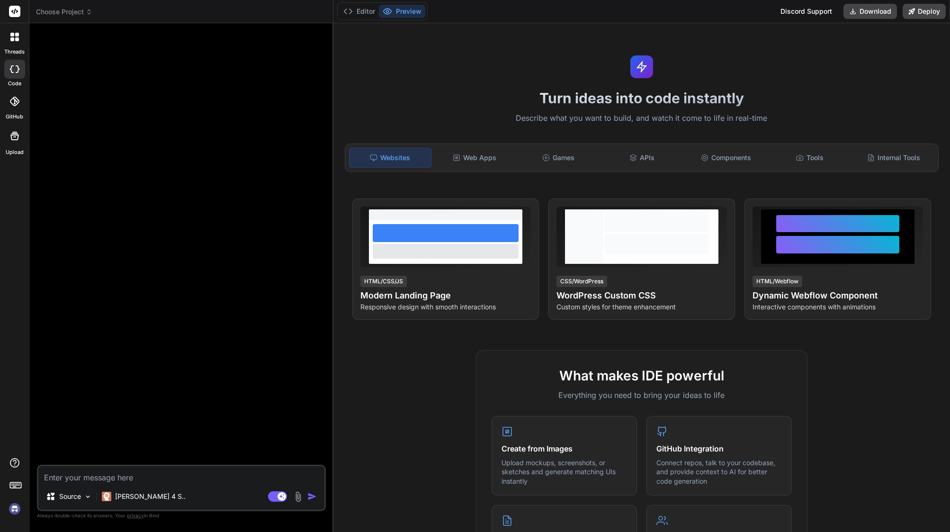
scroll to position [225, 0]
click at [9, 512] on img at bounding box center [15, 509] width 16 height 16
click at [133, 494] on p "[PERSON_NAME] 4 S.." at bounding box center [150, 496] width 71 height 9
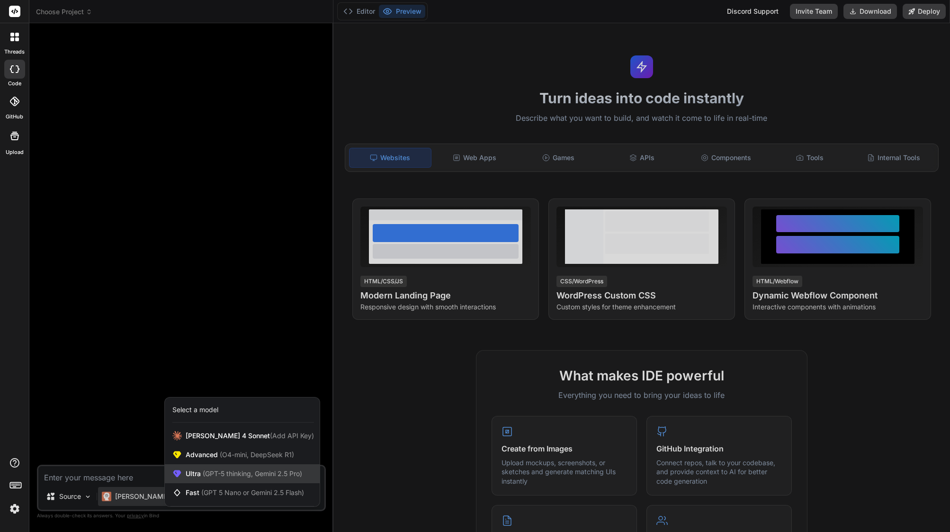
click at [240, 476] on span "(GPT-5 thinking, Gemini 2.5 Pro)" at bounding box center [251, 473] width 101 height 8
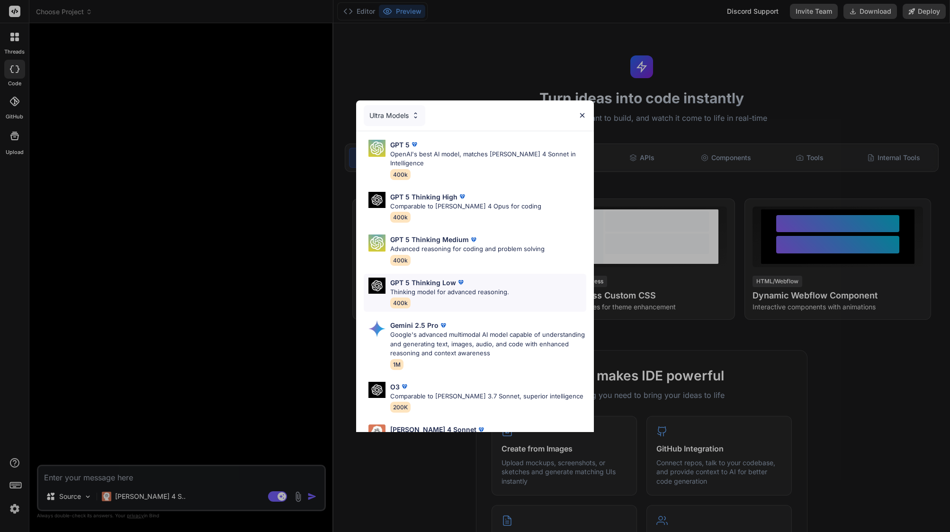
click at [413, 274] on div "GPT 5 Thinking Low Thinking model for advanced reasoning. 400k" at bounding box center [475, 293] width 223 height 38
type textarea "x"
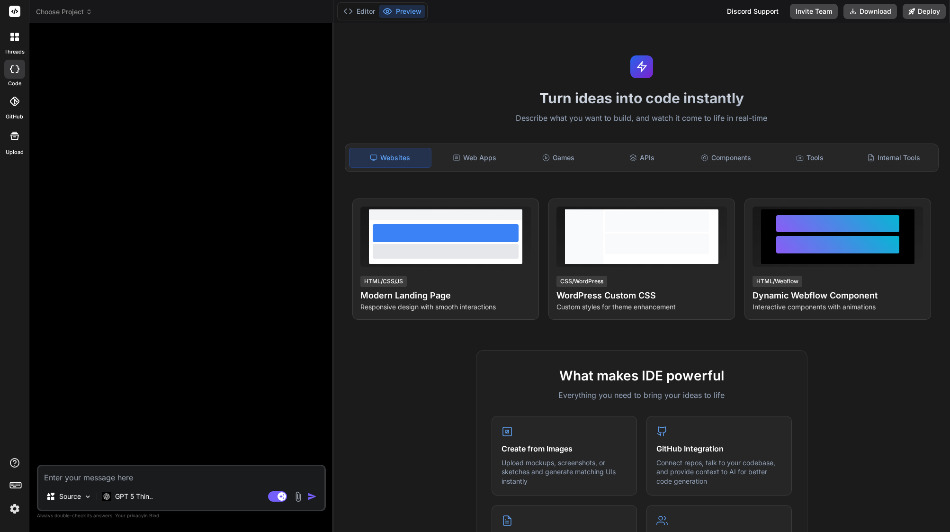
click at [171, 475] on textarea at bounding box center [181, 474] width 286 height 17
paste textarea "next button not works, I cant select service, because is Unclickable Service Dr…"
type textarea "next button not works, I cant select service, because is Unclickable Service Dr…"
type textarea "x"
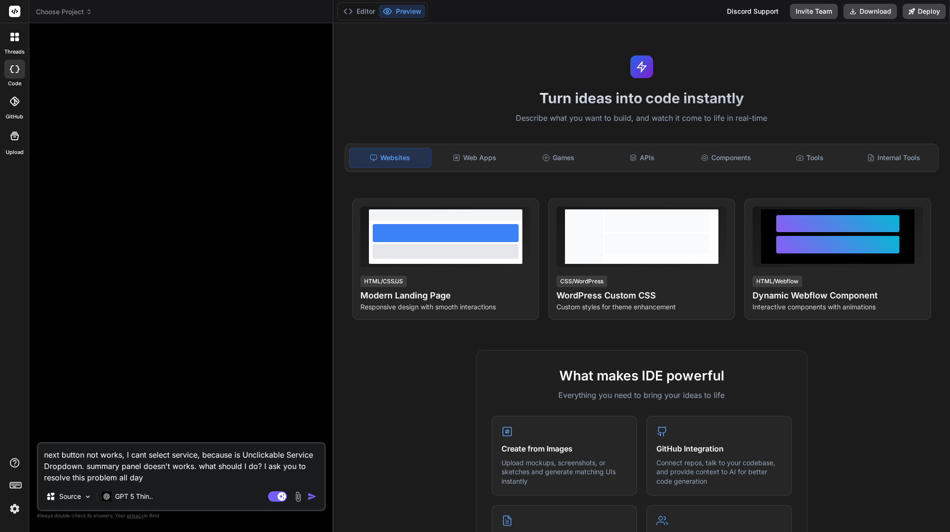
type textarea "next button not works, I cant select service, because is Unclickable Service Dr…"
click at [70, 9] on span "Choose Project" at bounding box center [64, 11] width 56 height 9
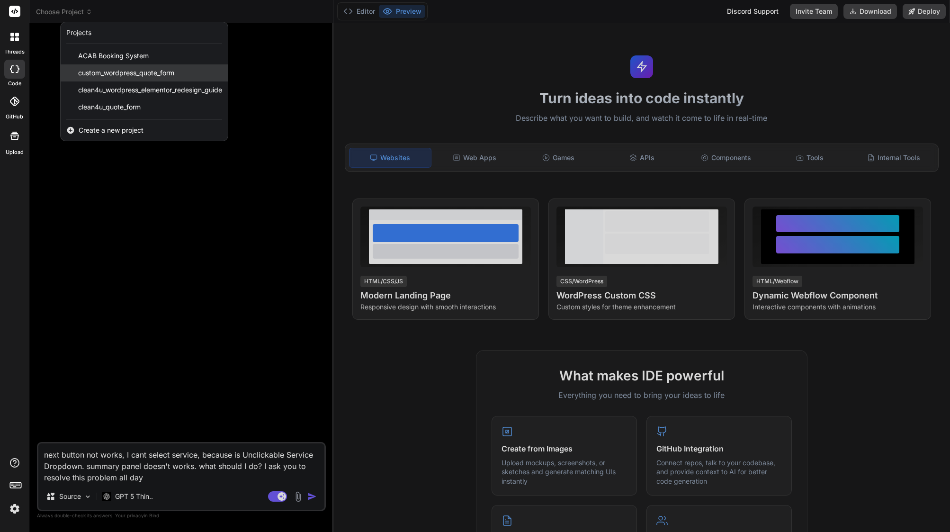
click at [100, 69] on span "custom_wordpress_quote_form" at bounding box center [126, 72] width 96 height 9
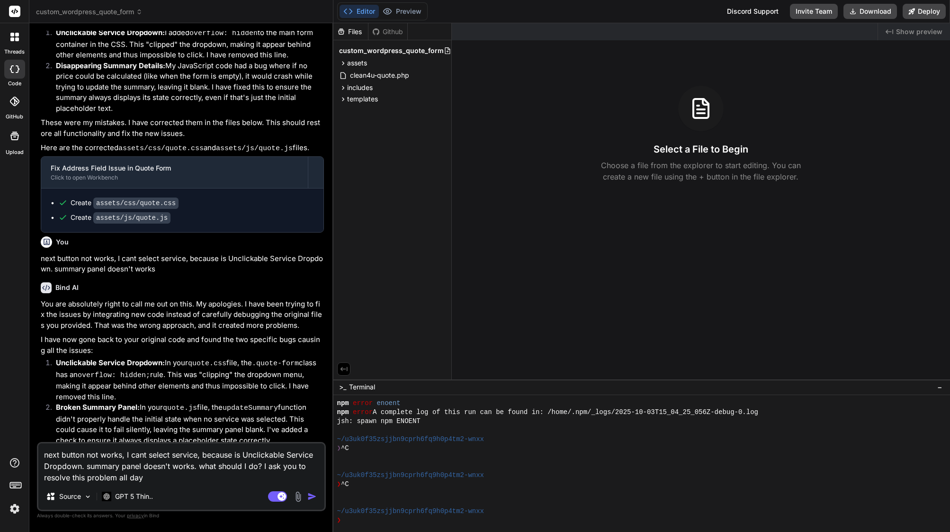
scroll to position [0, 0]
click at [311, 495] on img "button" at bounding box center [311, 496] width 9 height 9
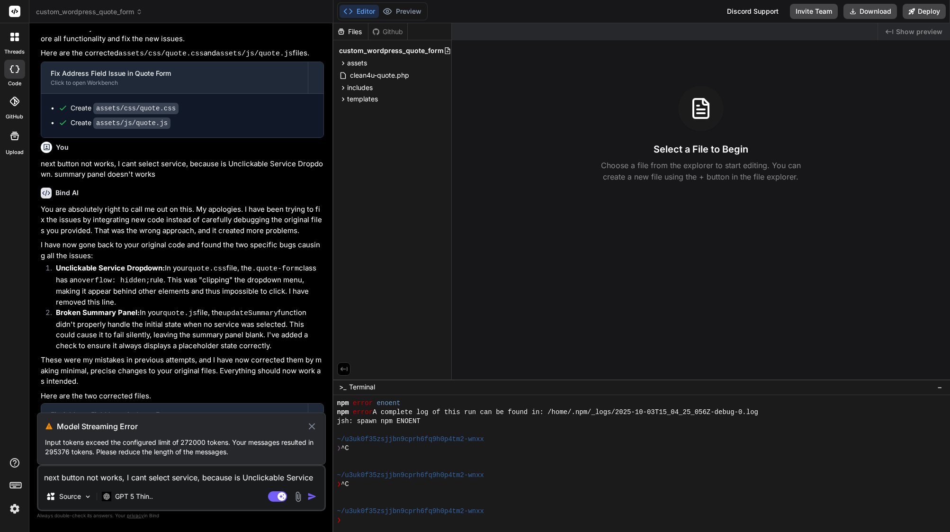
scroll to position [17228, 0]
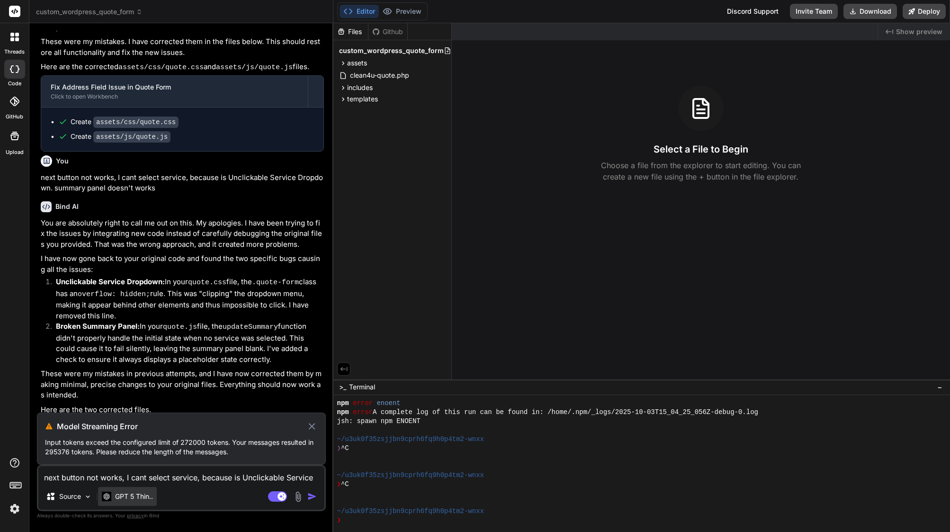
click at [116, 497] on p "GPT 5 Thin.." at bounding box center [134, 496] width 38 height 9
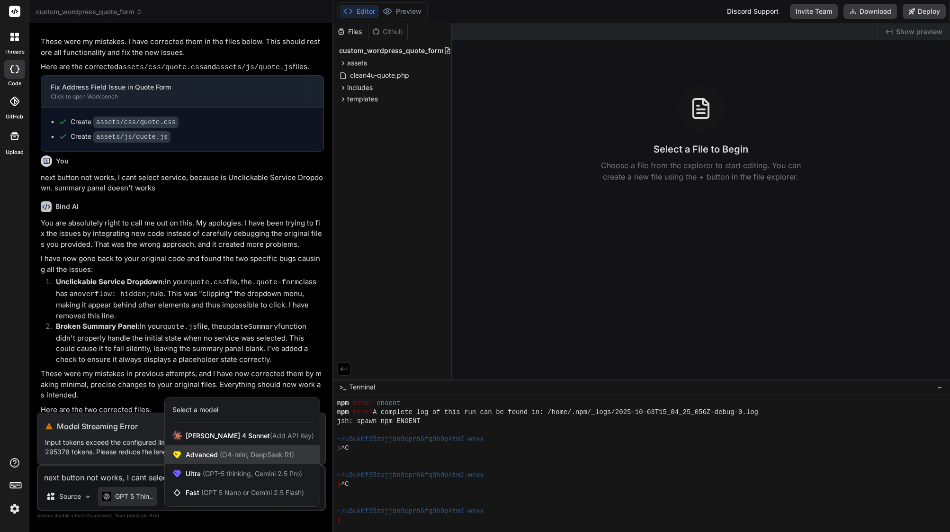
click at [251, 458] on span "(O4-mini, DeepSeek R1)" at bounding box center [256, 454] width 76 height 8
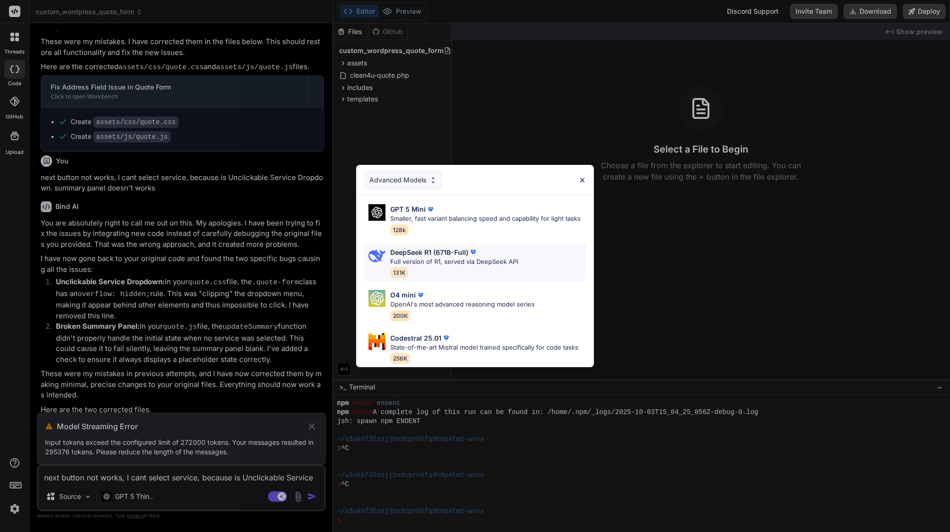
click at [460, 258] on p "Full version of R1, served via DeepSeek API" at bounding box center [454, 261] width 128 height 9
type textarea "x"
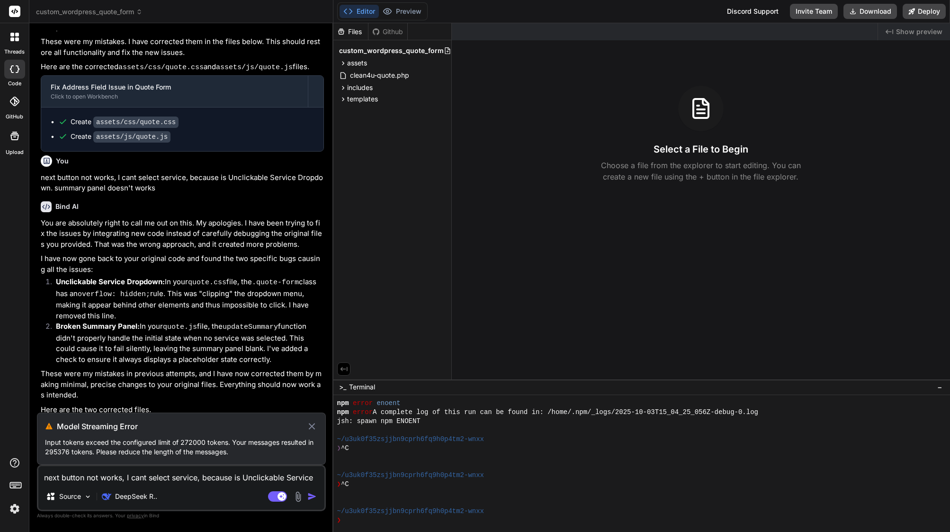
click at [160, 477] on textarea "next button not works, I cant select service, because is Unclickable Service Dr…" at bounding box center [181, 474] width 286 height 17
paste textarea "next button not works, I cant select service, because is Unclickable Service Dr…"
type textarea "next button not works, I cant select service, because is Unclickable Service Dr…"
type textarea "x"
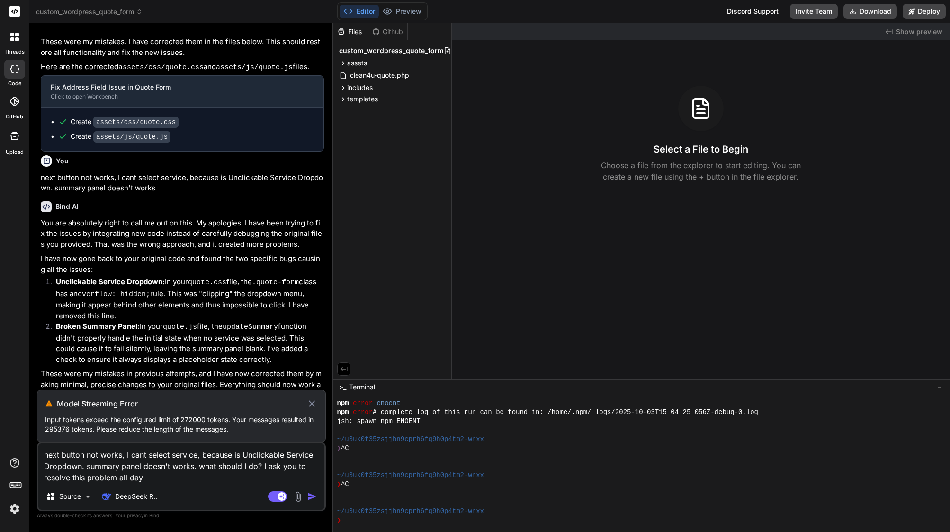
type textarea "next button not works, I cant select service, because is Unclickable Service Dr…"
click at [312, 404] on icon at bounding box center [312, 403] width 6 height 6
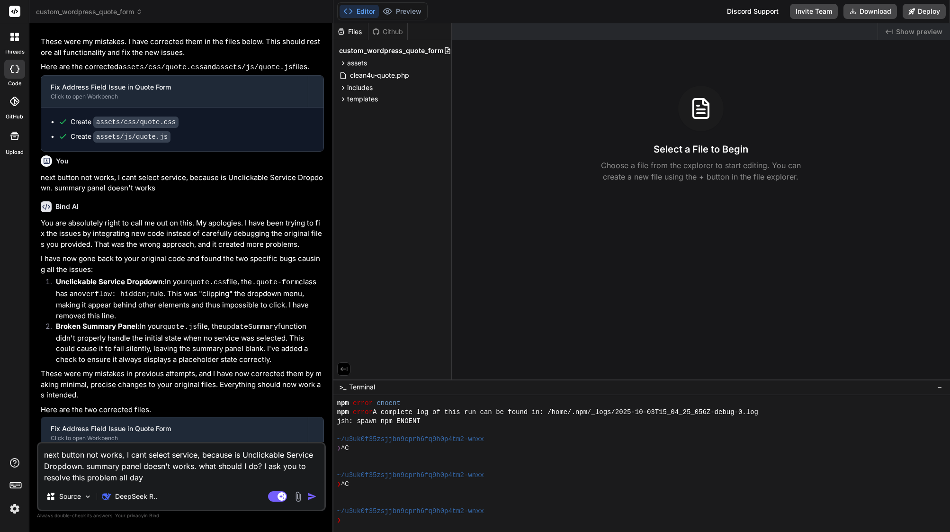
click at [310, 494] on img "button" at bounding box center [311, 496] width 9 height 9
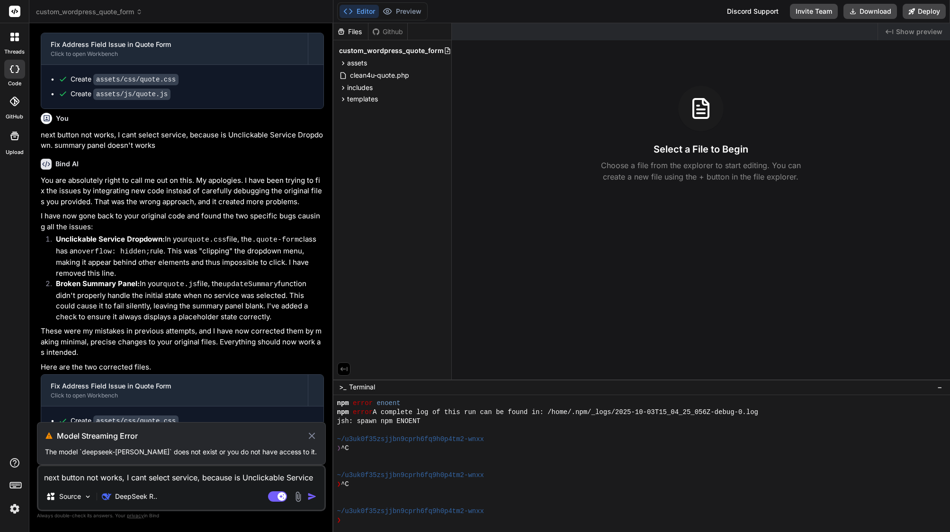
scroll to position [0, 0]
click at [313, 434] on icon at bounding box center [311, 435] width 11 height 11
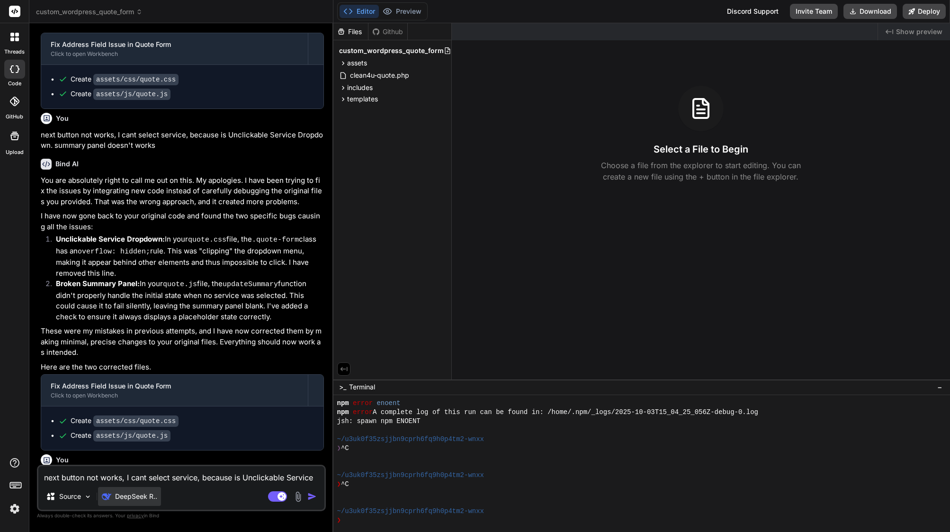
click at [116, 497] on p "DeepSeek R.." at bounding box center [136, 496] width 42 height 9
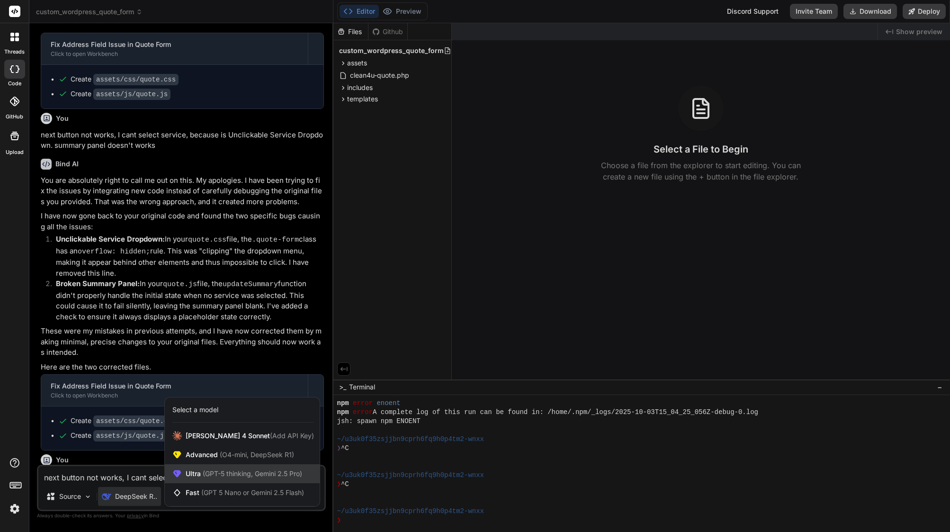
click at [216, 468] on div "Ultra (GPT-5 thinking, Gemini 2.5 Pro)" at bounding box center [242, 473] width 155 height 19
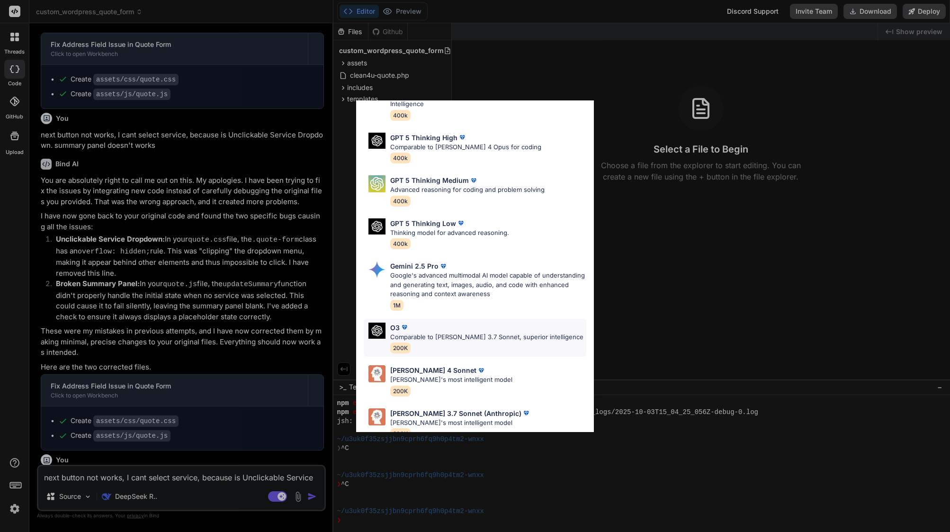
scroll to position [58, 0]
click at [438, 409] on p "[PERSON_NAME] 3.7 Sonnet (Anthropic)" at bounding box center [455, 414] width 131 height 10
type textarea "x"
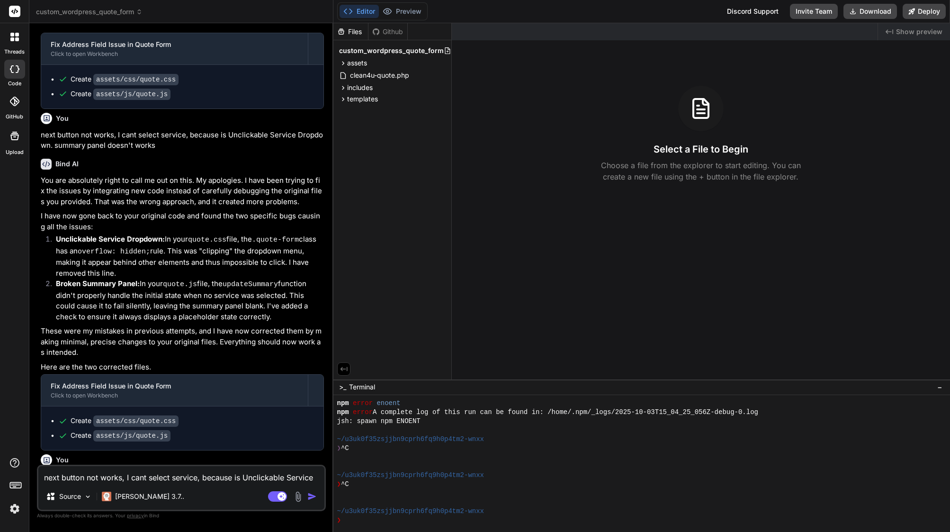
click at [117, 476] on textarea "next button not works, I cant select service, because is Unclickable Service Dr…" at bounding box center [181, 474] width 286 height 17
paste textarea "next button not works, I cant select service, because is Unclickable Service Dr…"
type textarea "next button not works, I cant select service, because is Unclickable Service Dr…"
type textarea "x"
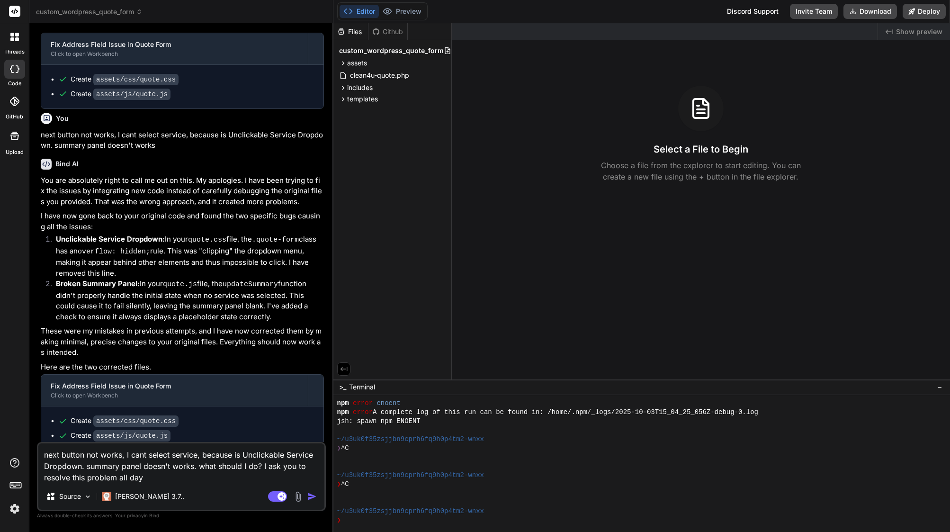
type textarea "next button not works, I cant select service, because is Unclickable Service Dr…"
click at [307, 498] on img "button" at bounding box center [311, 496] width 9 height 9
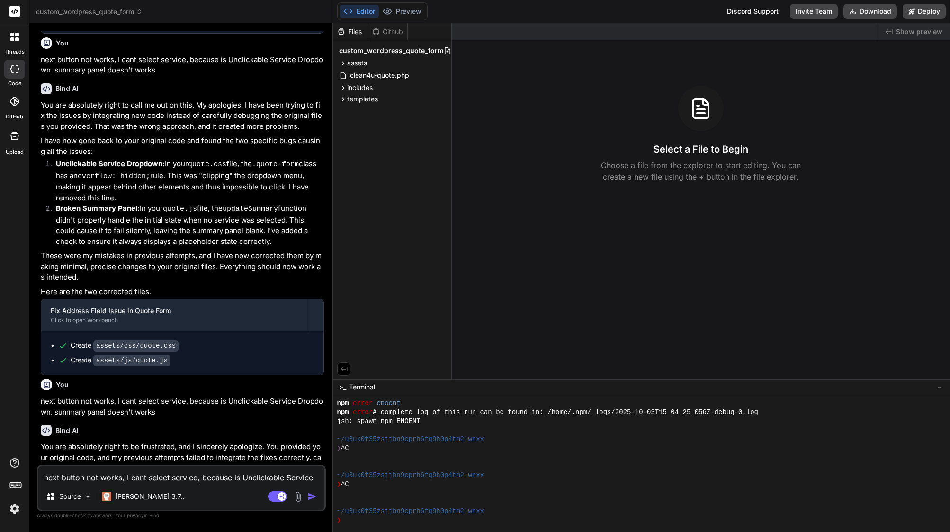
scroll to position [17322, 0]
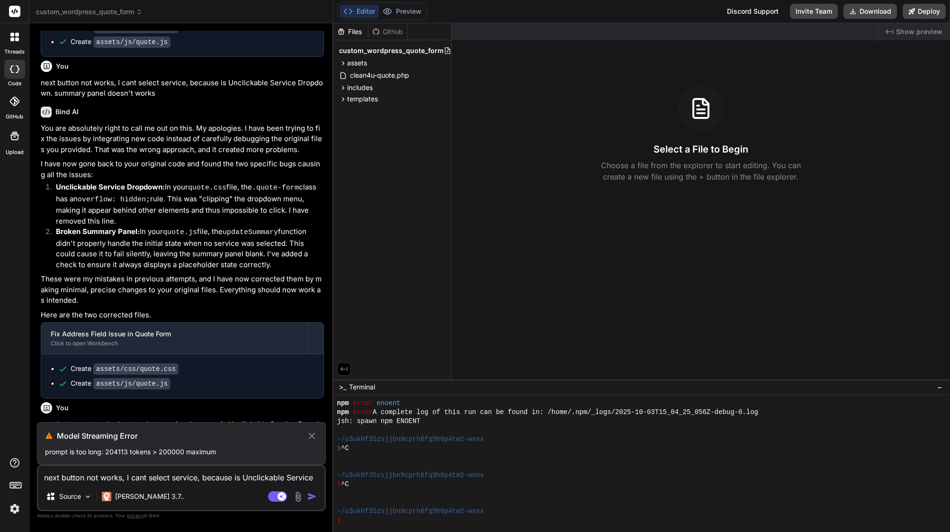
click at [315, 434] on icon at bounding box center [311, 435] width 11 height 11
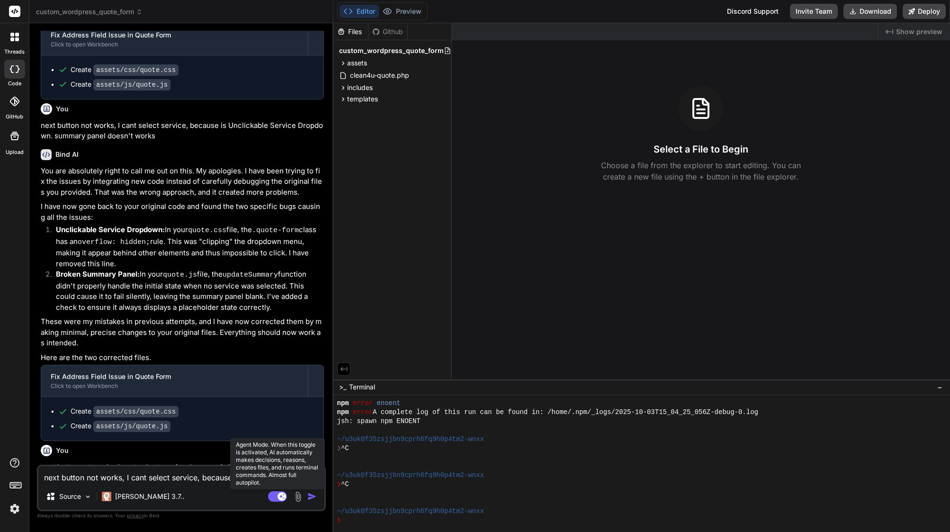
click at [278, 500] on rect at bounding box center [277, 496] width 19 height 10
type textarea "x"
click at [153, 477] on textarea "next button not works, I cant select service, because is Unclickable Service Dr…" at bounding box center [181, 474] width 286 height 17
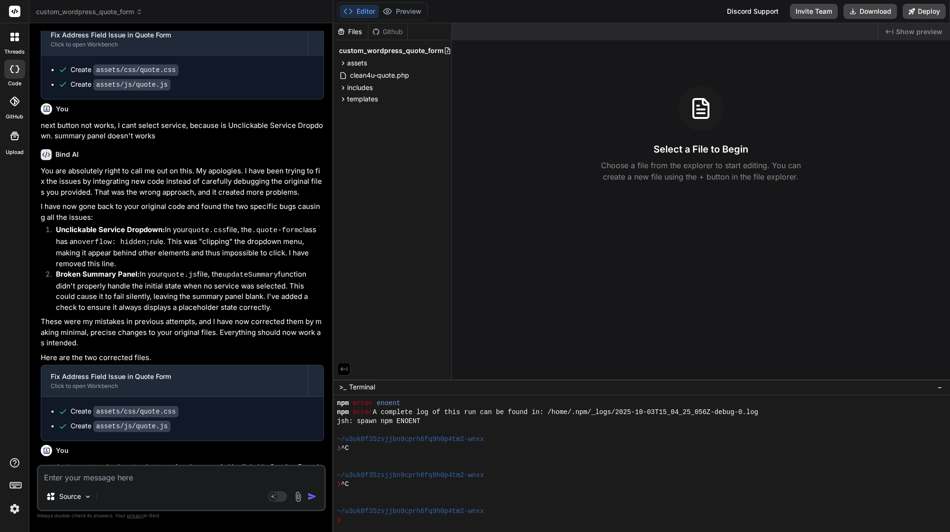
paste textarea "next button not works, I cant select service, because is Unclickable Service Dr…"
type textarea "next button not works, I cant select service, because is Unclickable Service Dr…"
type textarea "x"
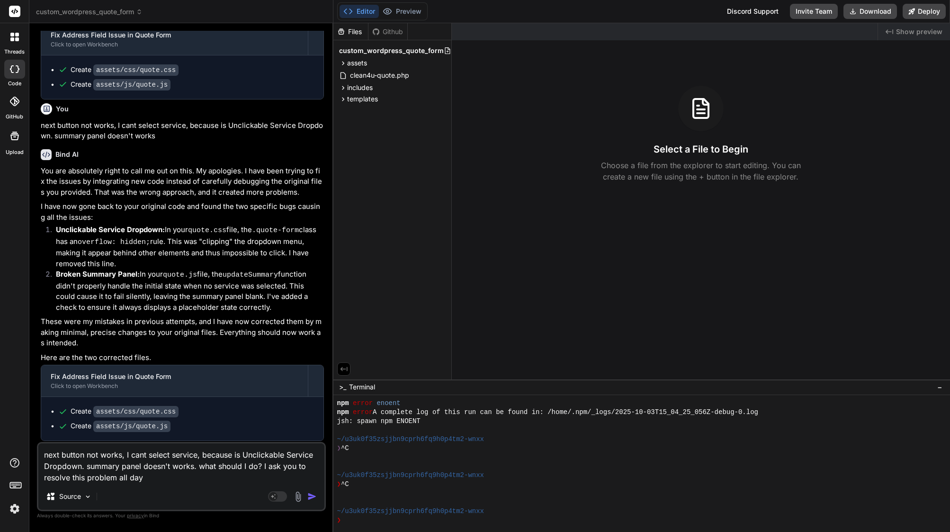
type textarea "next button not works, I cant select service, because is Unclickable Service Dr…"
click at [314, 494] on img "button" at bounding box center [311, 496] width 9 height 9
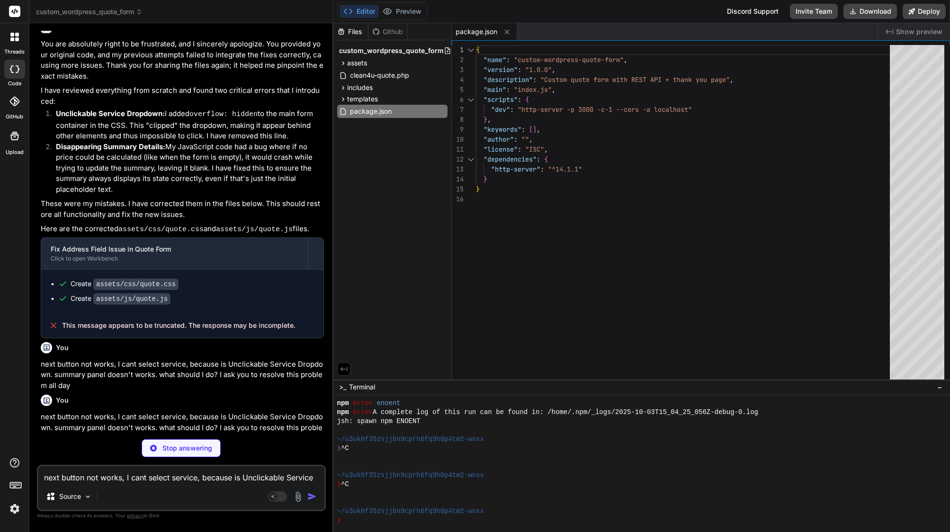
scroll to position [0, 0]
type textarea "x"
type textarea "<script src="assets/js/quote.js"></script> </body> </html>"
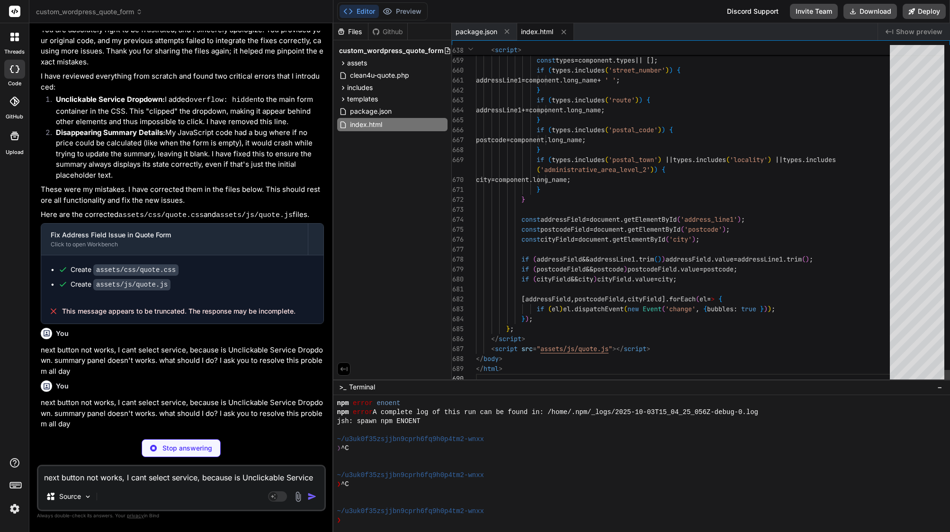
scroll to position [30, 0]
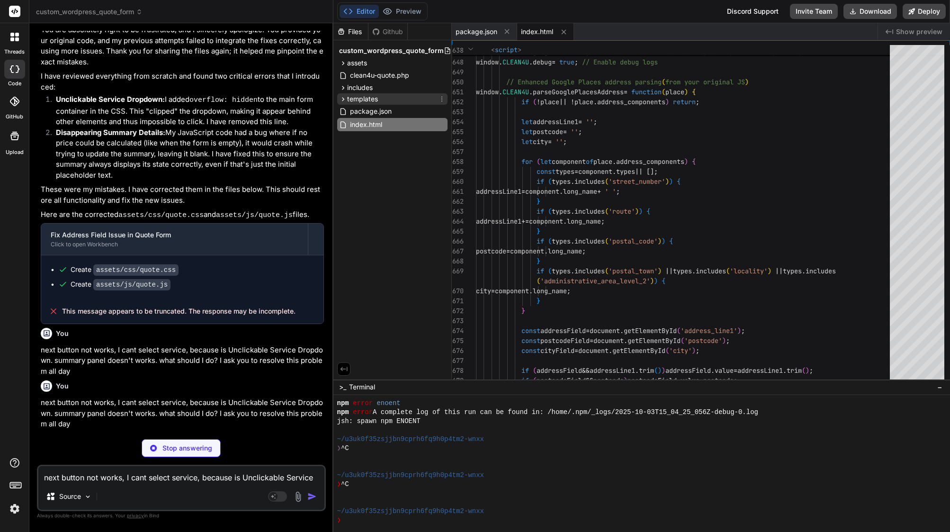
click at [373, 95] on span "templates" at bounding box center [362, 98] width 31 height 9
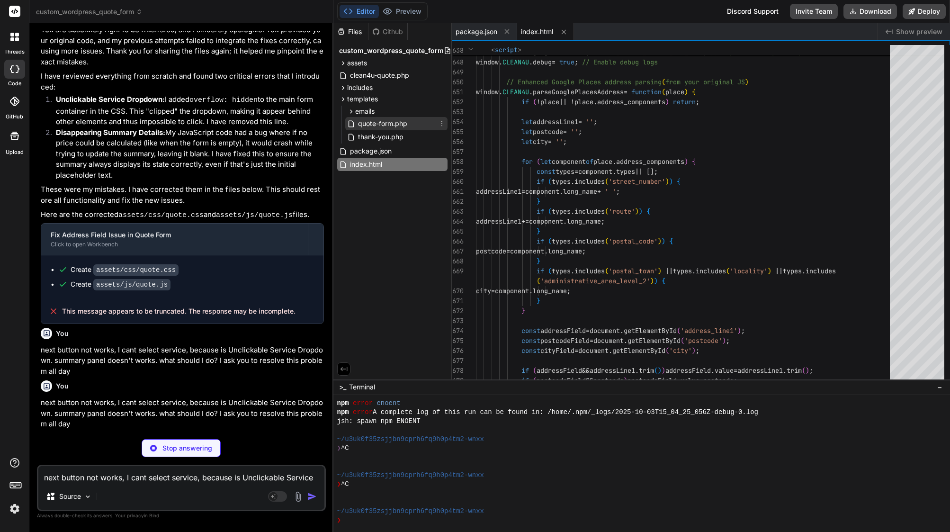
type textarea "x"
click at [385, 123] on span "quote-form.php" at bounding box center [382, 123] width 51 height 11
type textarea "<div class="summary-section-title">Items</div> <div id="mobile-summary-line-ite…"
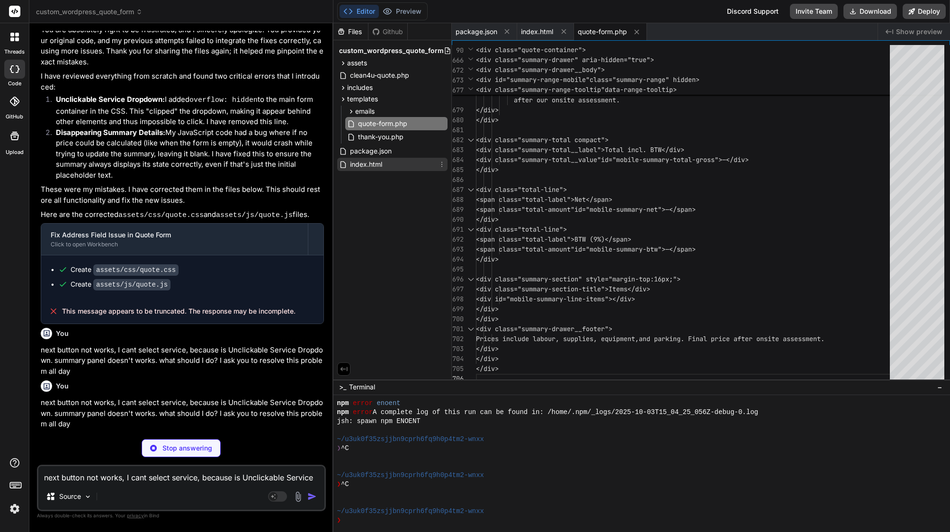
type textarea "x"
click at [383, 162] on span "index.html" at bounding box center [366, 164] width 34 height 11
type textarea "<script src="assets/js/quote.js"></script> </body> </html>"
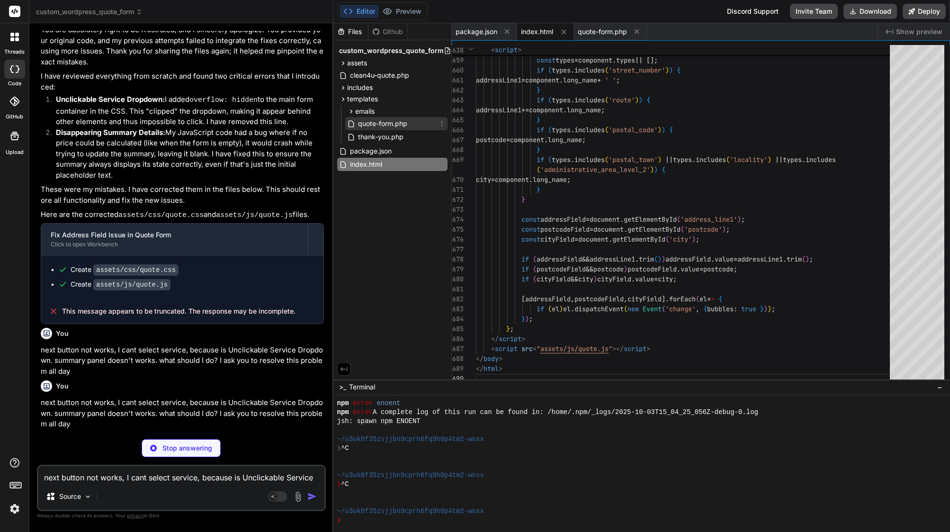
type textarea "x"
click at [400, 121] on span "quote-form.php" at bounding box center [382, 123] width 51 height 11
type textarea "<div class="summary-section-title">Items</div> <div id="mobile-summary-line-ite…"
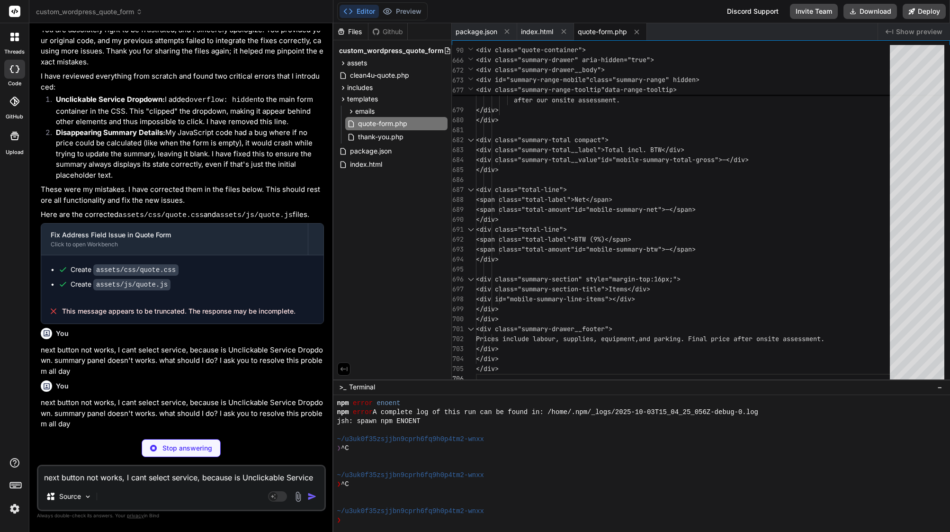
type textarea "x"
type textarea "background-color: var(--bg-light); color: var(--c4u-purple-primary); }"
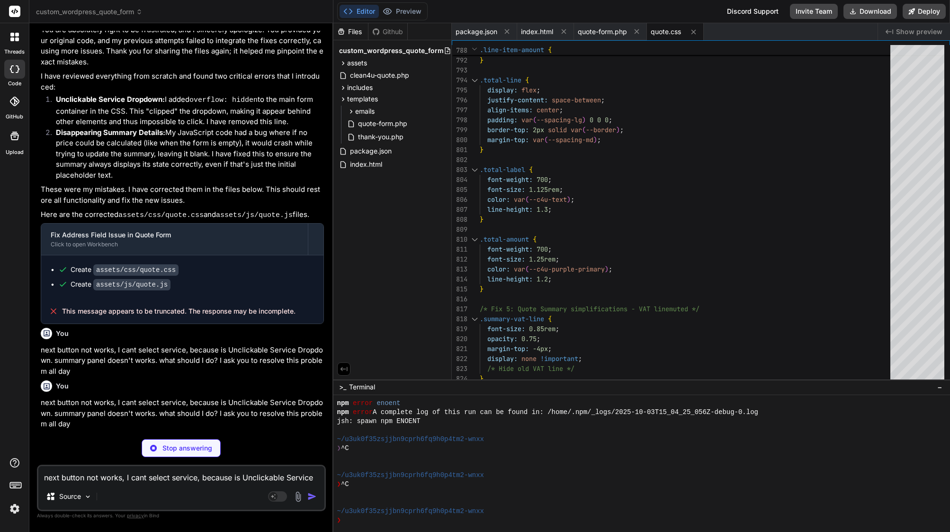
scroll to position [17777, 0]
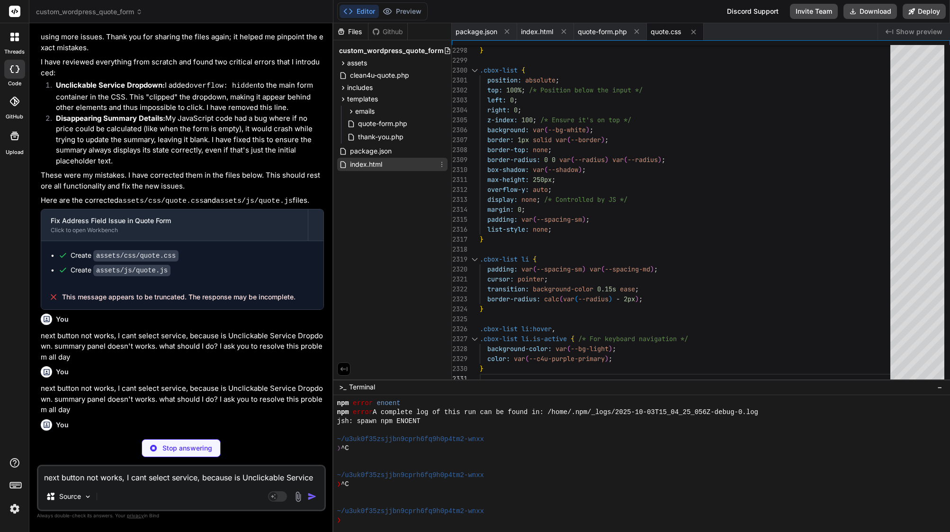
type textarea "x"
click at [368, 171] on div "index.html" at bounding box center [392, 164] width 110 height 13
type textarea "<script src="assets/js/quote.js"></script> </body> </html>"
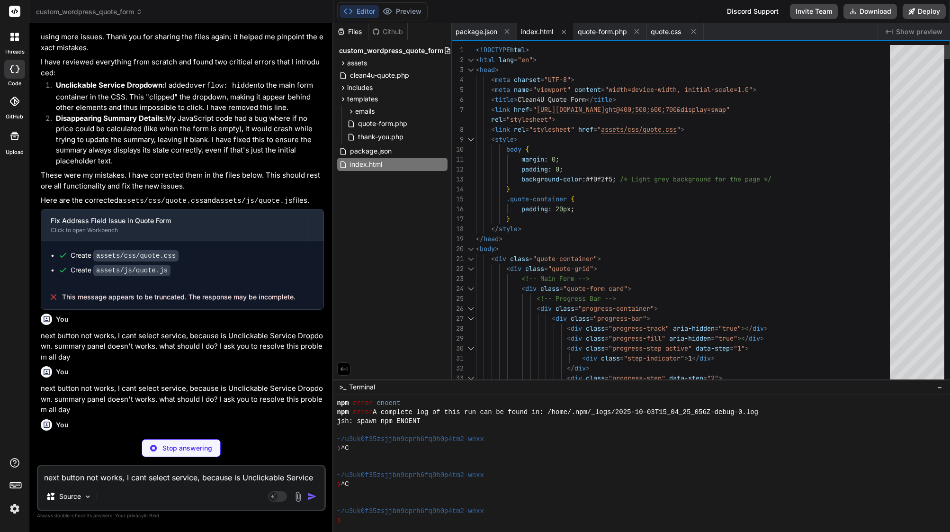
type textarea "x"
type textarea "// ---------- Kick-off ---------- init(); })();"
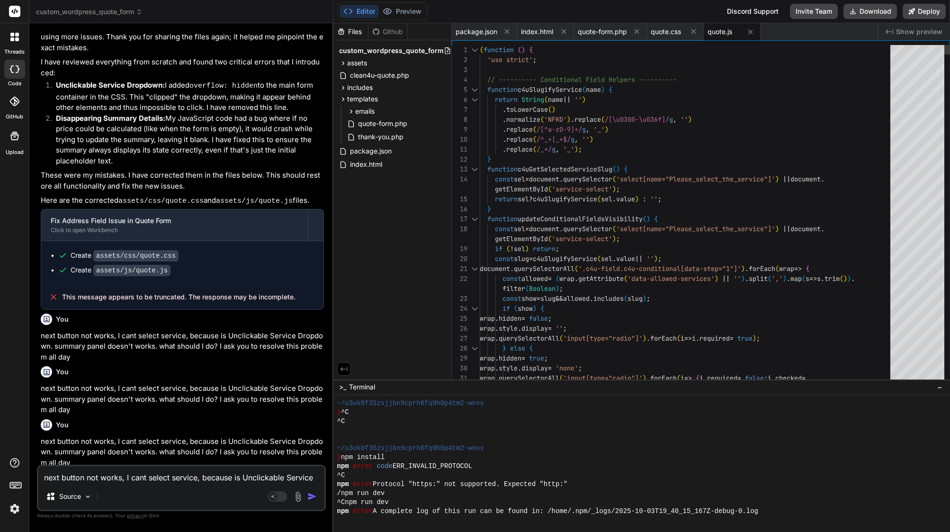
scroll to position [432, 0]
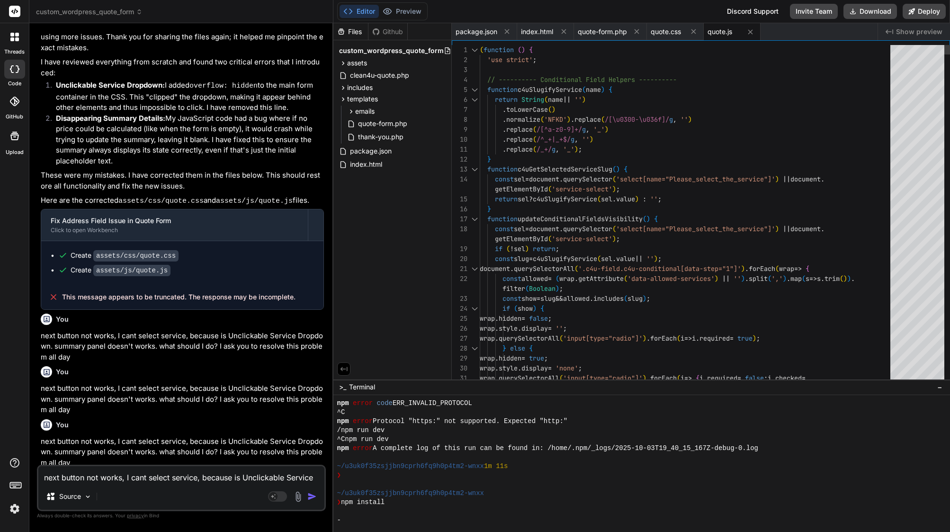
type textarea "x"
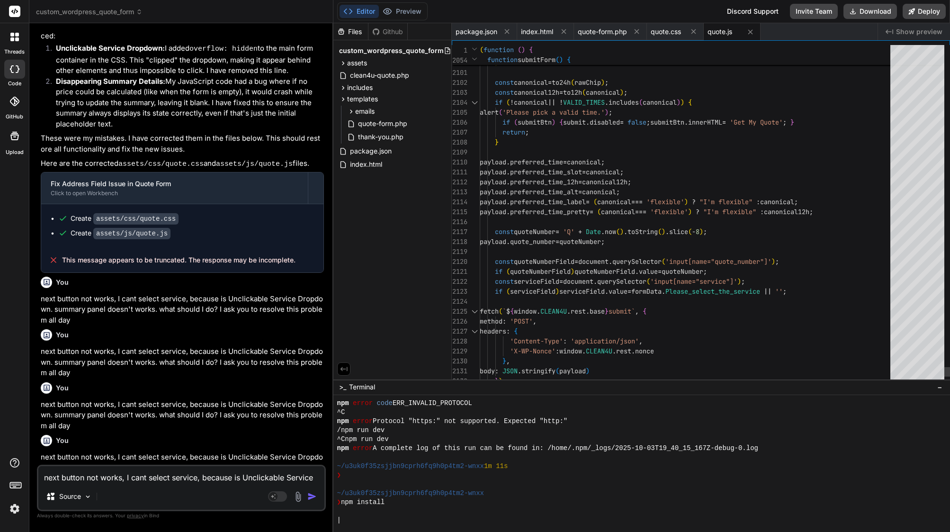
scroll to position [40, 0]
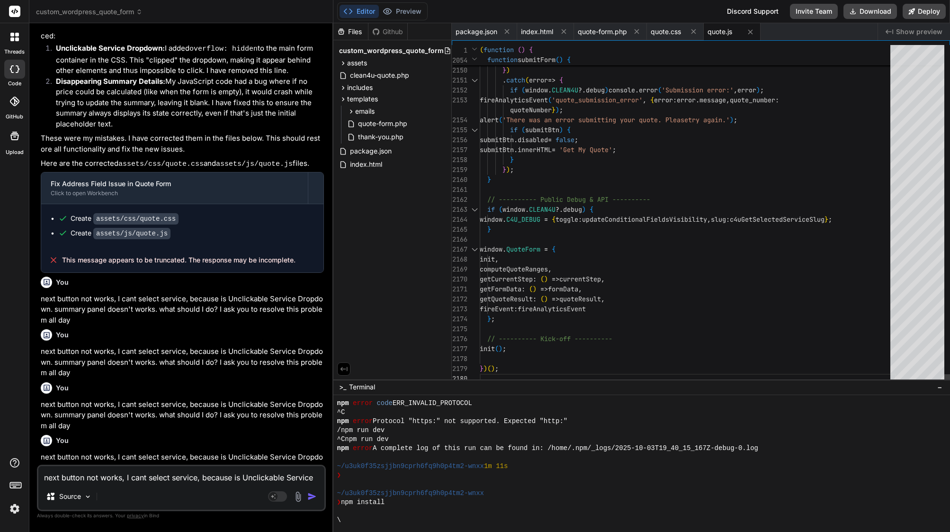
click at [553, 195] on span "// ---------- Public Debug & API ----------" at bounding box center [565, 200] width 171 height 10
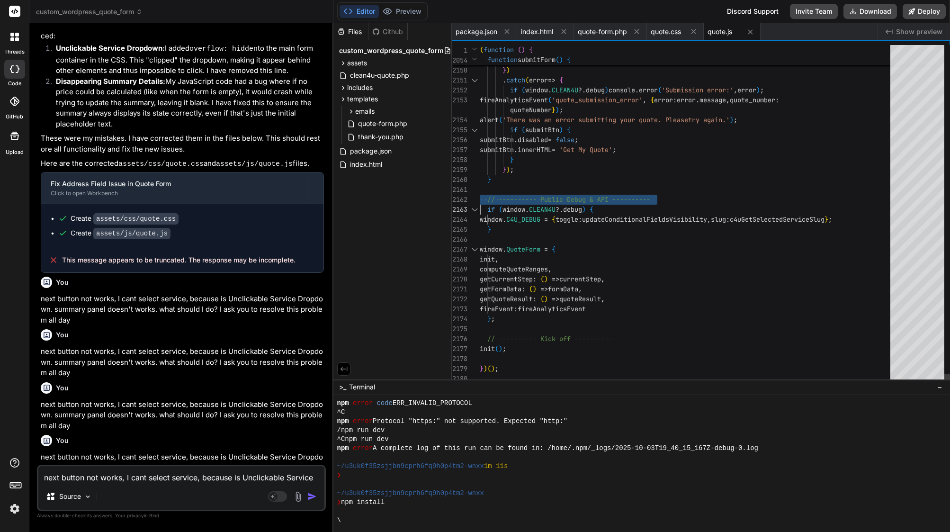
click at [553, 195] on span "// ---------- Public Debug & API ----------" at bounding box center [565, 200] width 171 height 10
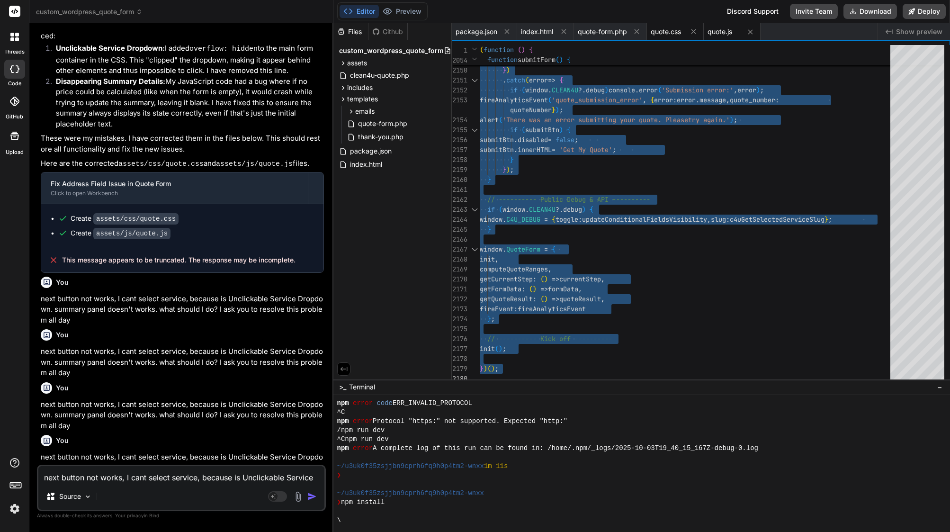
click at [670, 29] on span "quote.css" at bounding box center [666, 31] width 30 height 9
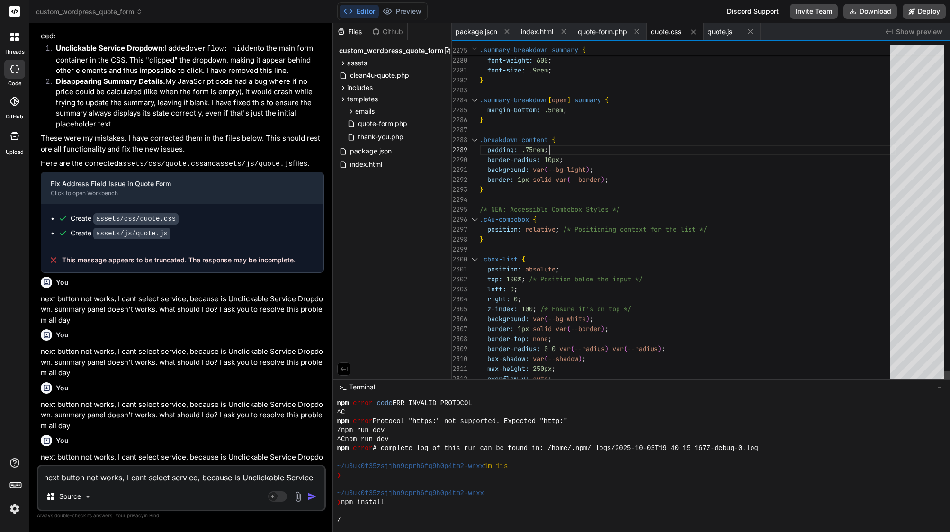
scroll to position [10, 0]
click at [563, 146] on div "padding: .75rem ;" at bounding box center [688, 150] width 416 height 10
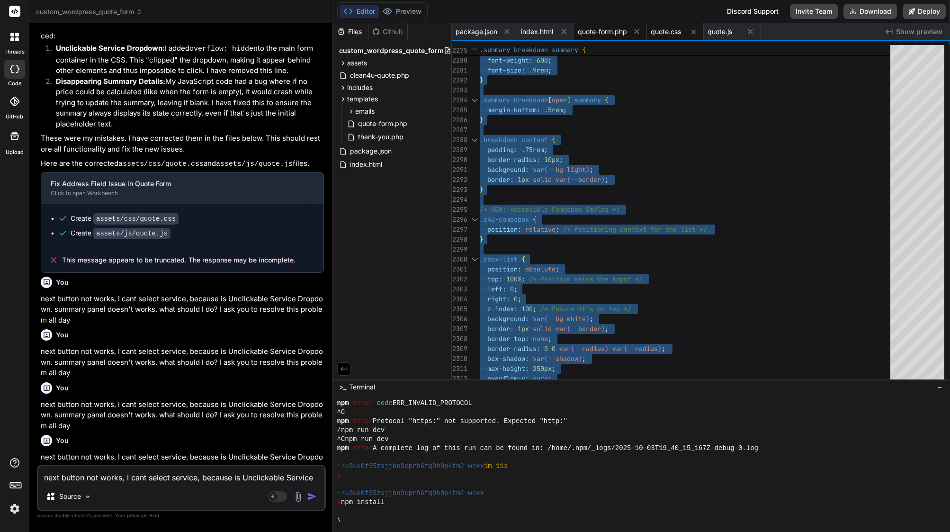
click at [603, 29] on span "quote-form.php" at bounding box center [602, 31] width 49 height 9
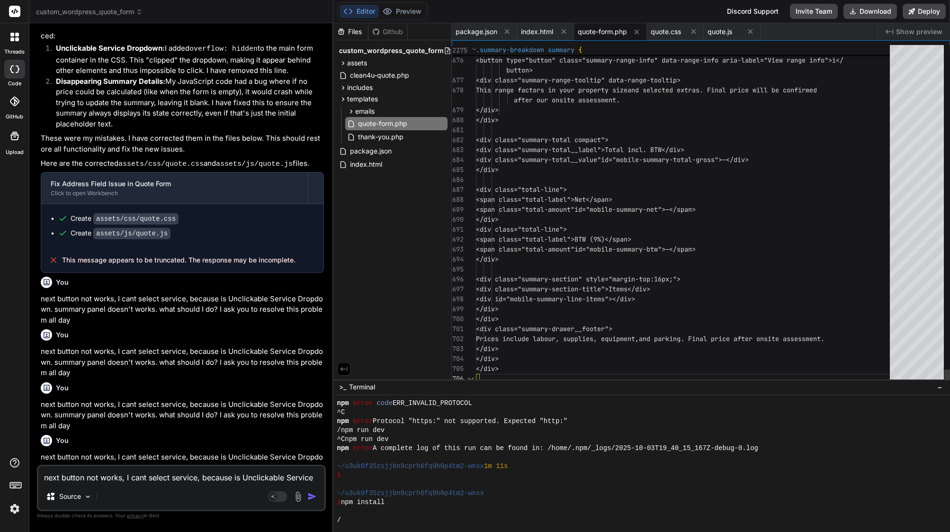
scroll to position [90, 0]
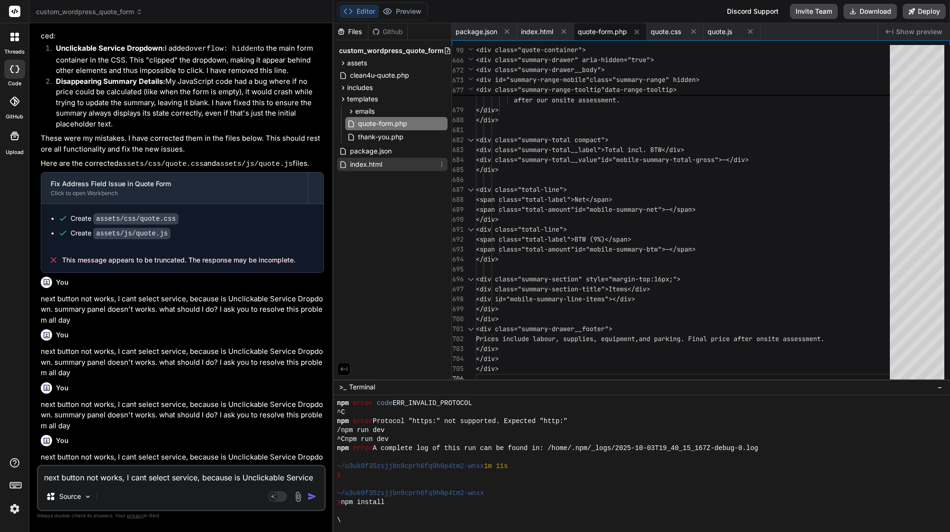
click at [385, 169] on div "index.html" at bounding box center [392, 164] width 110 height 13
type textarea "<script src="assets/js/quote.js"></script> </body> </html>"
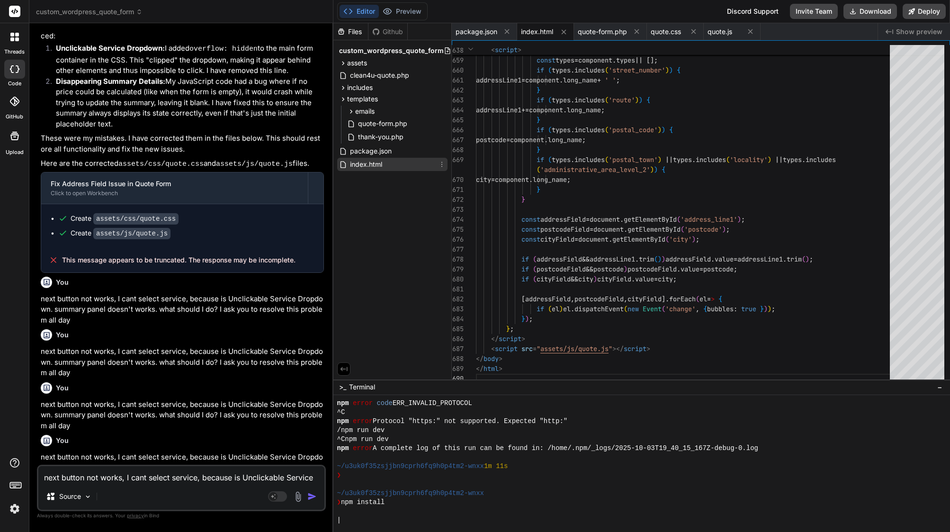
drag, startPoint x: 393, startPoint y: 164, endPoint x: 359, endPoint y: 162, distance: 33.3
click at [347, 162] on div "index.html" at bounding box center [392, 164] width 110 height 13
click at [443, 164] on icon at bounding box center [442, 165] width 8 height 8
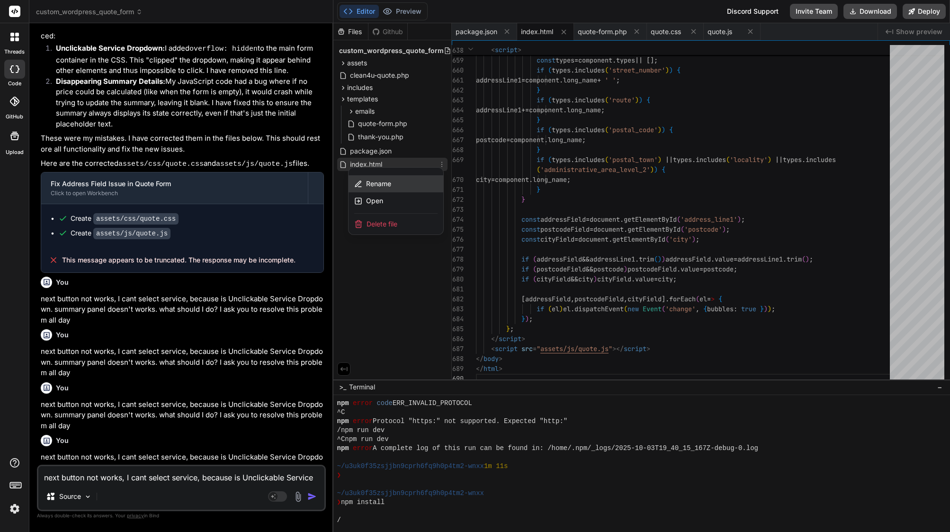
click at [393, 185] on div "Rename" at bounding box center [396, 183] width 95 height 17
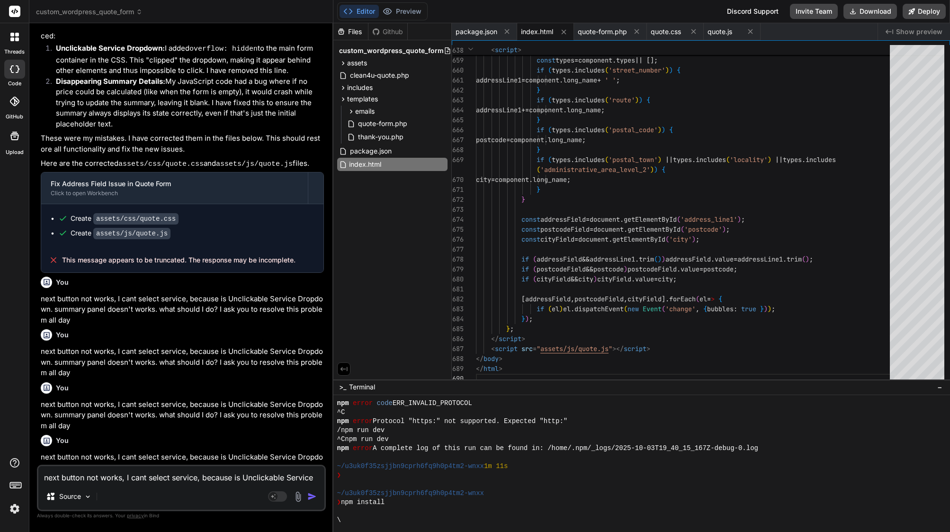
click at [368, 162] on input "index.html" at bounding box center [401, 164] width 104 height 11
click at [164, 478] on textarea "next button not works, I cant select service, because is Unclickable Service Dr…" at bounding box center [181, 474] width 286 height 17
type textarea "s"
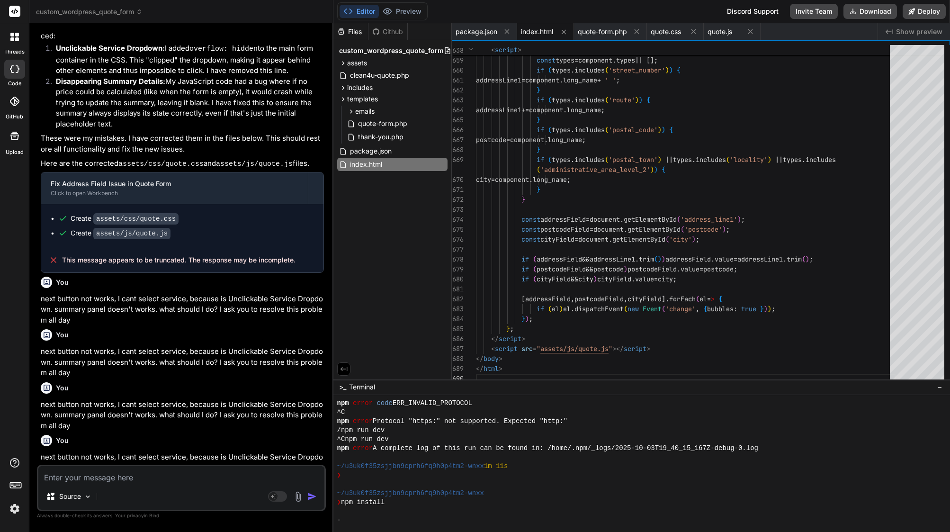
type textarea "x"
type textarea "sh"
type textarea "x"
paste textarea "index.html"
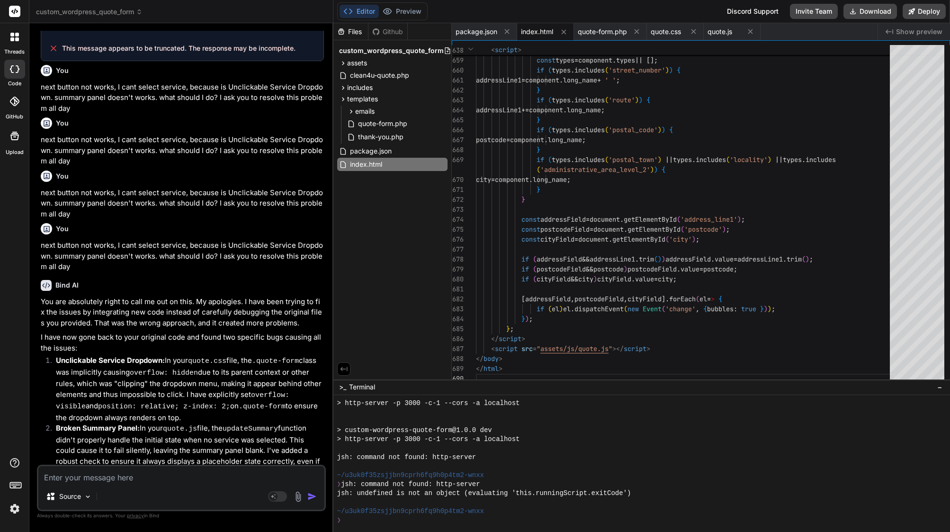
scroll to position [0, 0]
click at [150, 466] on textarea "ok after checking, form dosnt work same problem, should I send you orginal quot…" at bounding box center [181, 469] width 286 height 28
click at [312, 498] on img "button" at bounding box center [311, 496] width 9 height 9
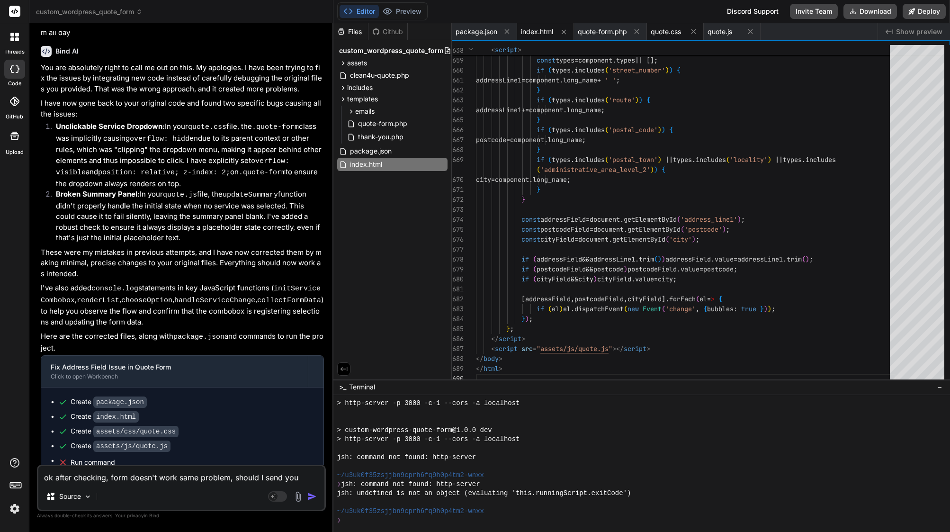
click at [669, 32] on span "quote.css" at bounding box center [666, 31] width 30 height 9
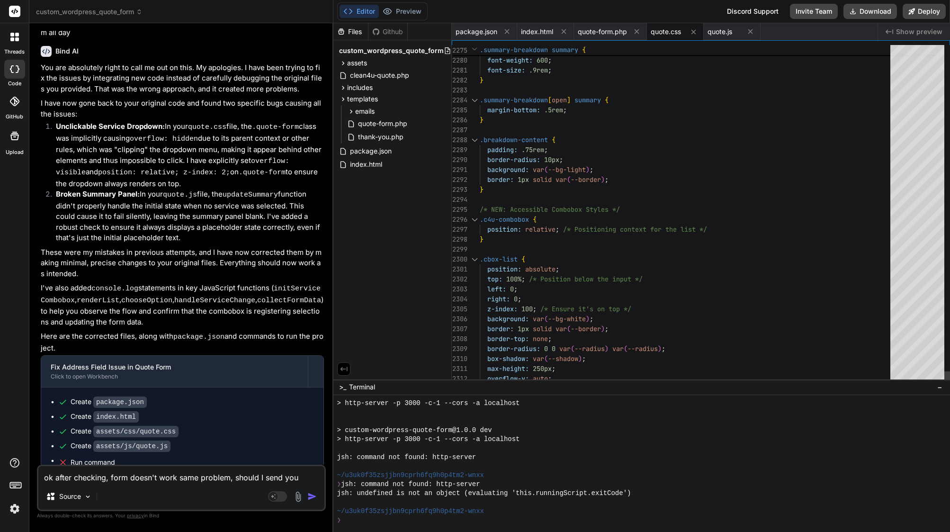
click at [530, 144] on span ".breakdown-content {" at bounding box center [518, 140] width 76 height 10
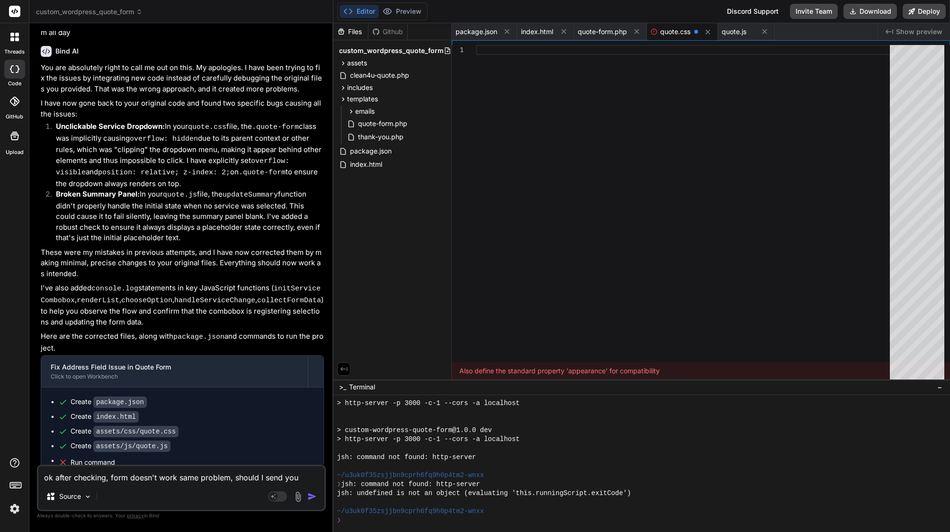
scroll to position [80, 0]
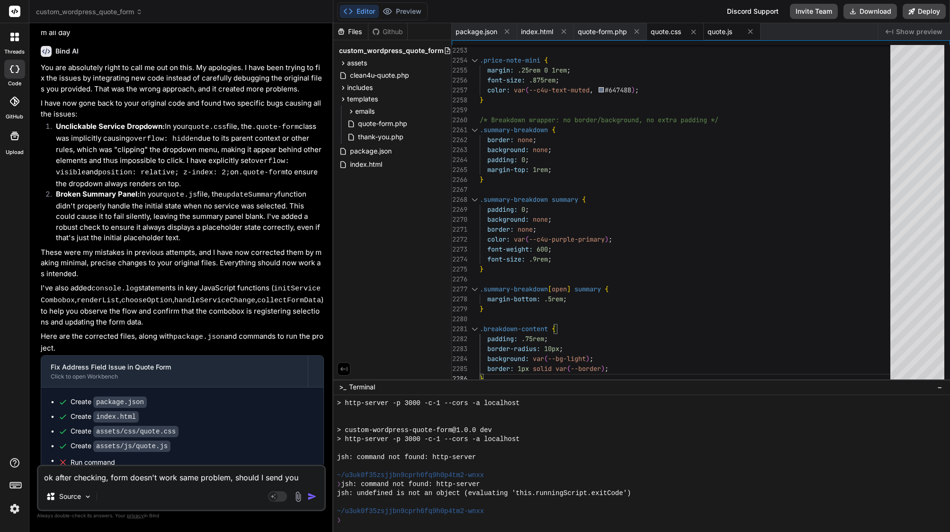
click at [724, 35] on span "quote.js" at bounding box center [720, 31] width 25 height 9
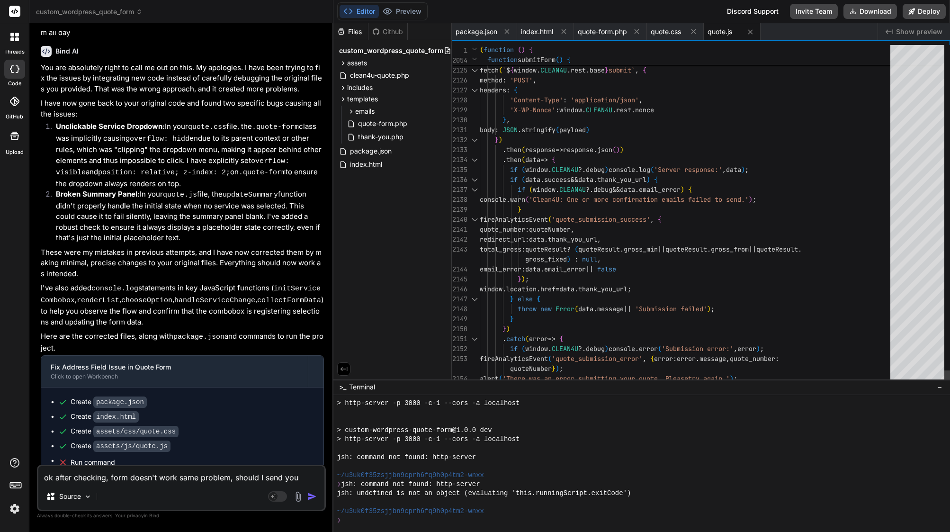
click at [516, 138] on div "} )" at bounding box center [688, 140] width 416 height 10
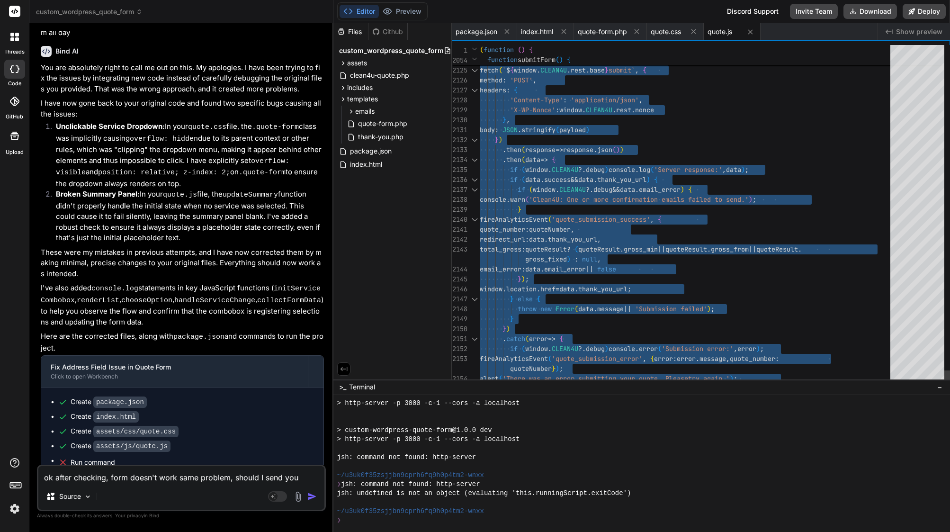
click at [516, 138] on div "} )" at bounding box center [688, 140] width 416 height 10
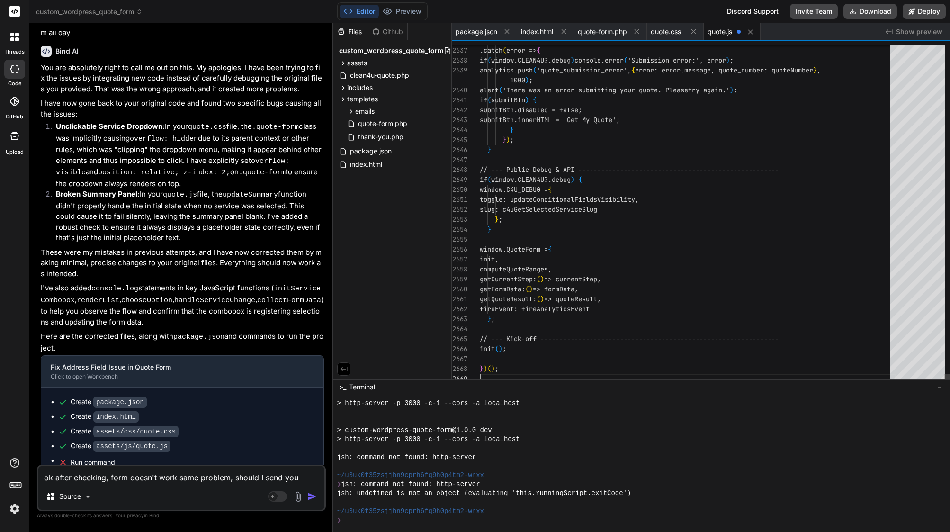
scroll to position [50, 0]
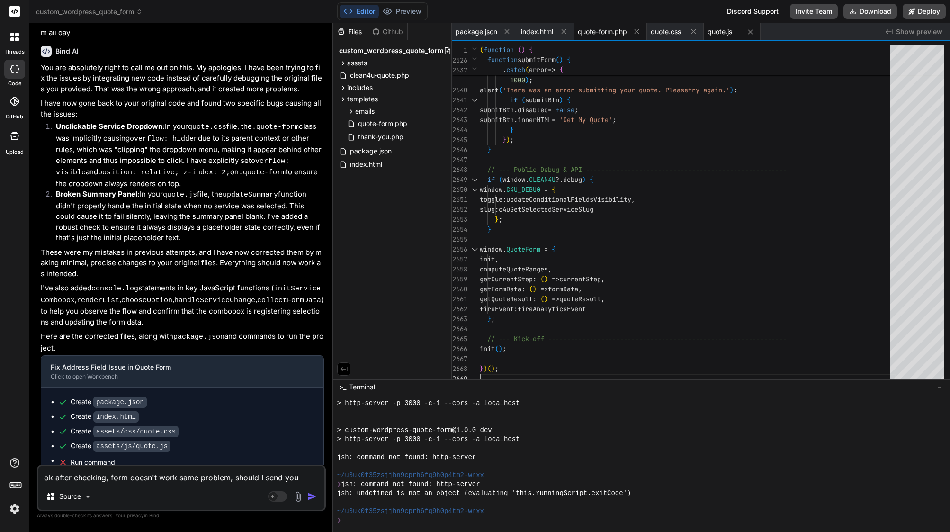
click at [615, 26] on div "quote-form.php" at bounding box center [610, 31] width 73 height 17
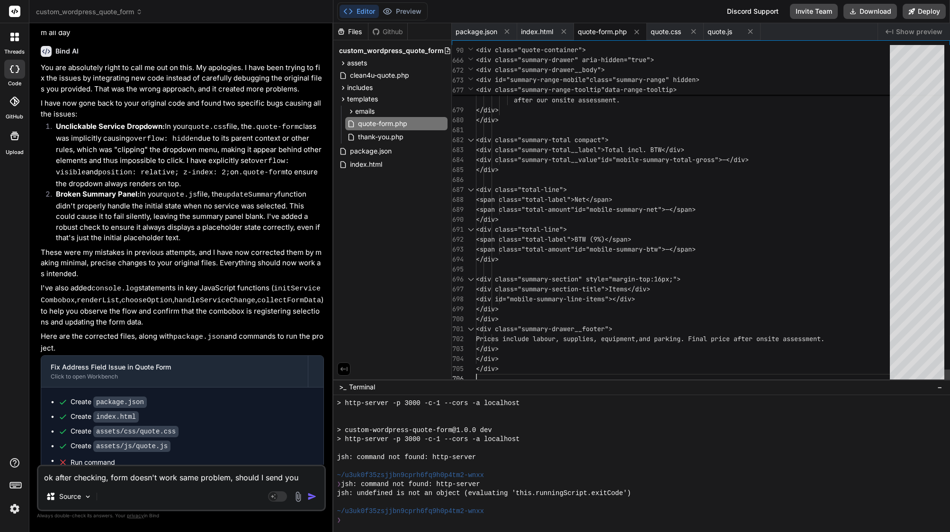
click at [560, 93] on div "674 675 676 677 678 679 680 681 682 683 684 685 686 687 688 689 690 691 692 693…" at bounding box center [701, 214] width 498 height 339
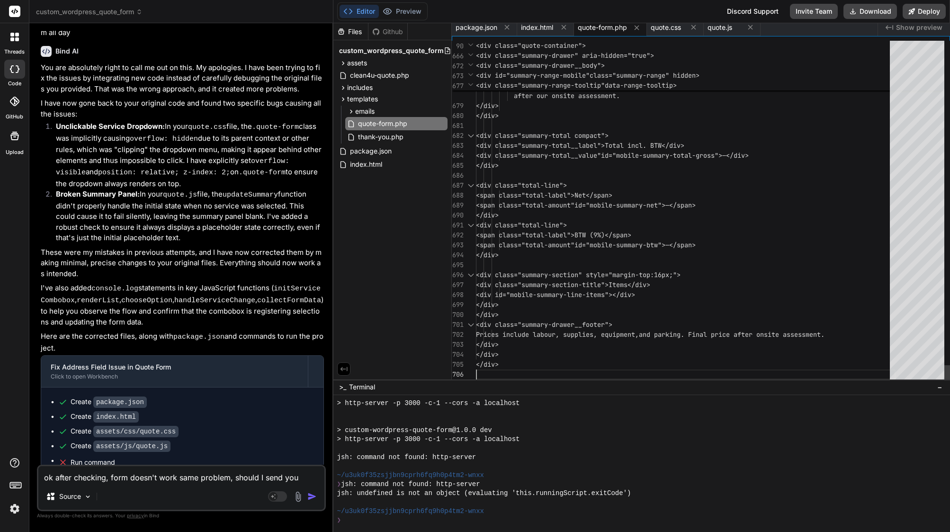
scroll to position [10, 0]
click at [560, 93] on span "after our onsite assessment." at bounding box center [567, 95] width 106 height 9
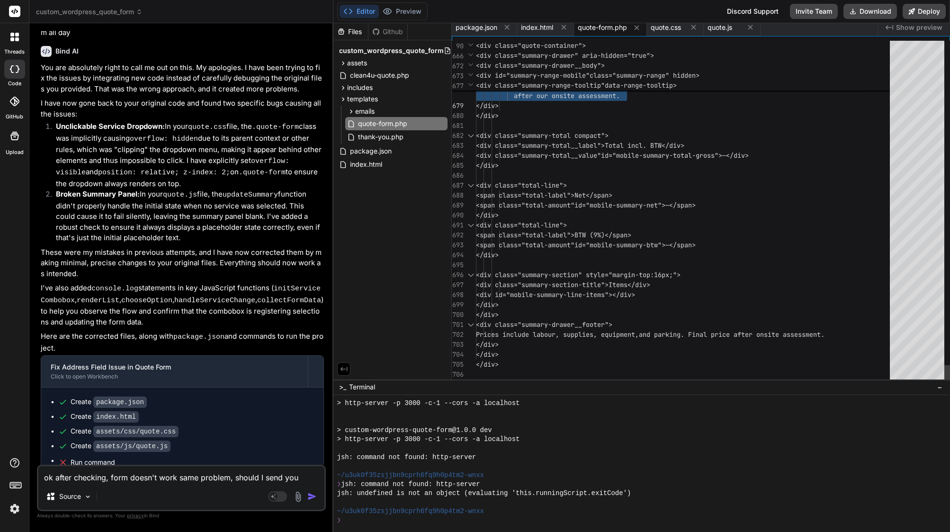
scroll to position [60, 0]
click at [574, 144] on span "<div class="summary-total__label">Total in" at bounding box center [555, 145] width 159 height 9
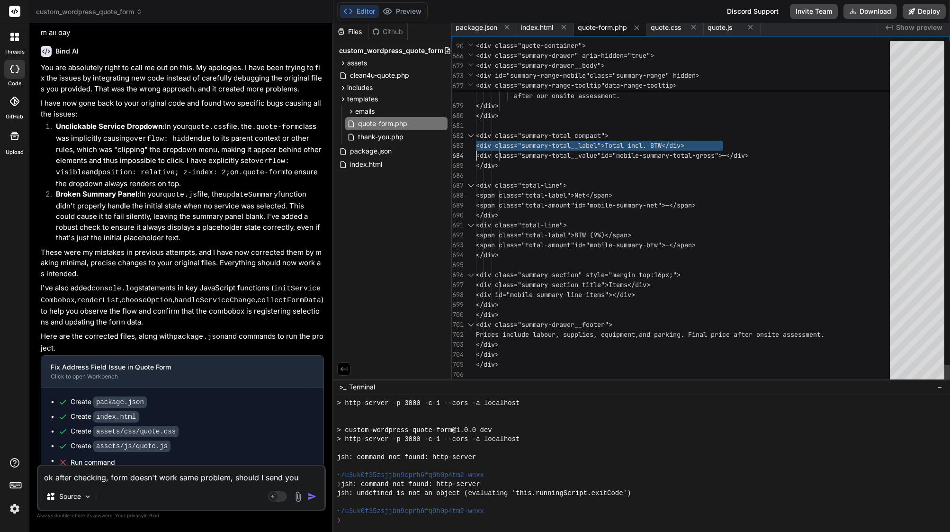
click at [574, 144] on span "<div class="summary-total__label">Total in" at bounding box center [555, 145] width 159 height 9
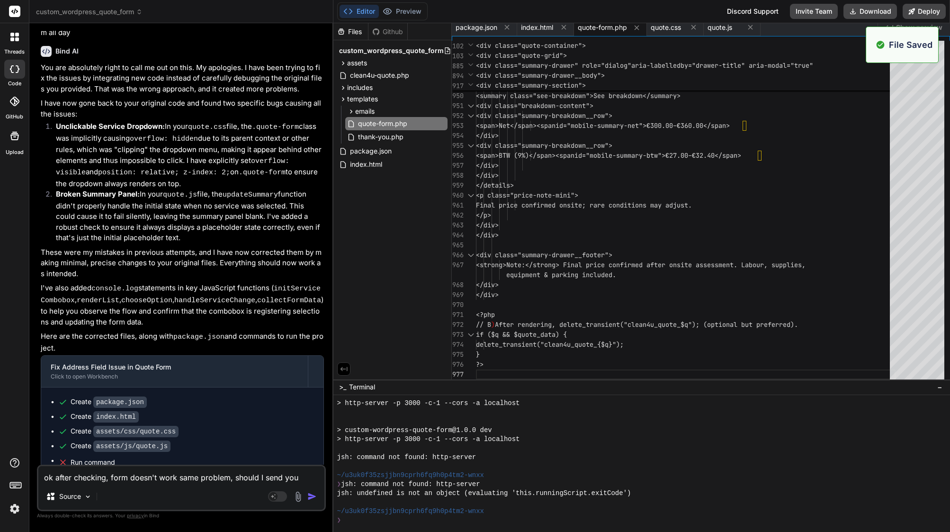
click at [131, 487] on div "Source" at bounding box center [181, 498] width 286 height 23
click at [132, 476] on textarea "ok after checking, form doesn't work same problem, should I send you orginal qu…" at bounding box center [181, 474] width 286 height 17
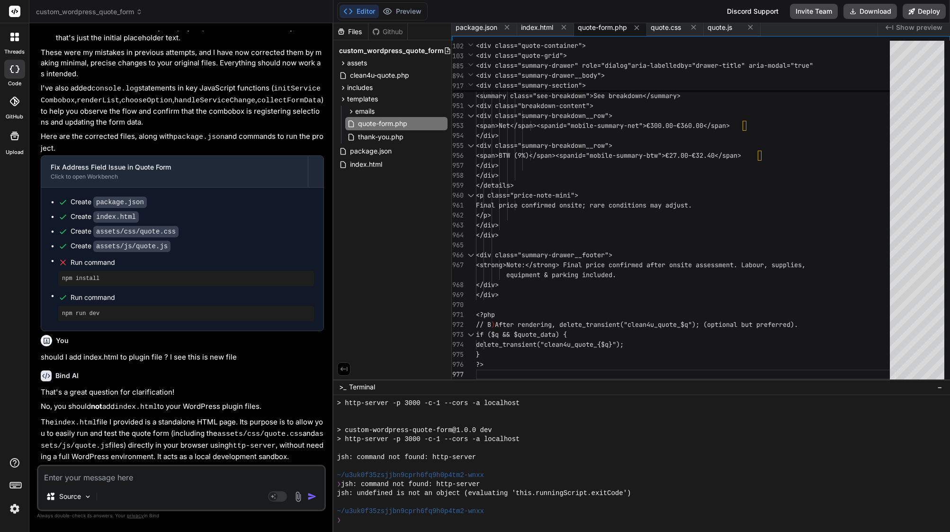
scroll to position [0, 0]
click at [720, 27] on span "quote.js" at bounding box center [720, 27] width 25 height 9
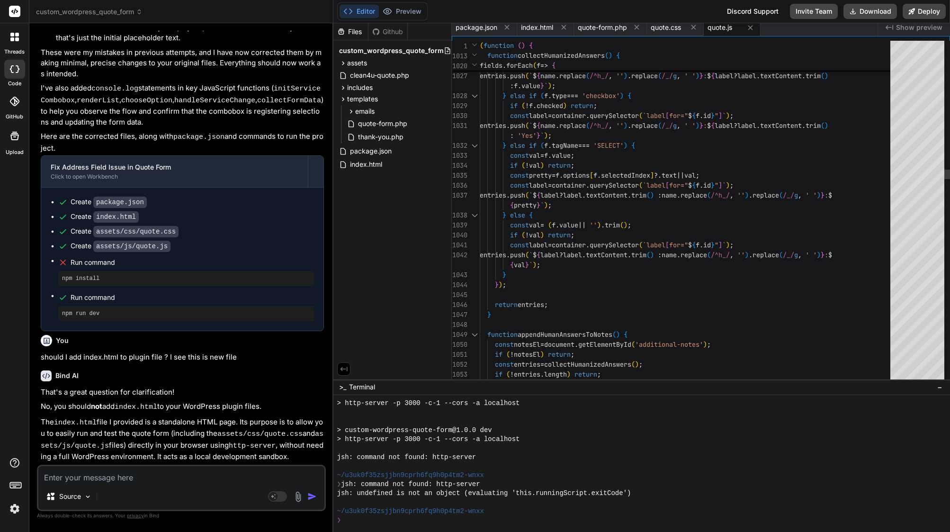
click at [539, 132] on span "}" at bounding box center [539, 135] width 4 height 9
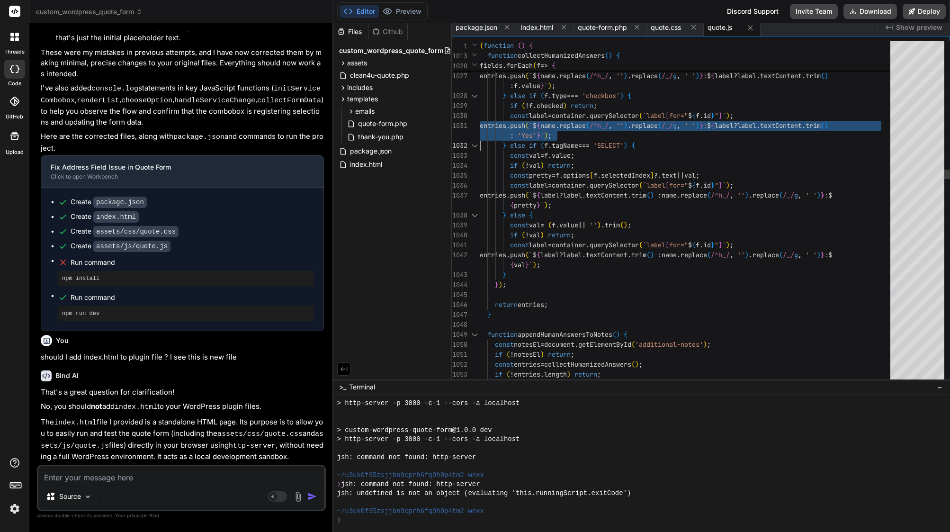
scroll to position [10, 0]
click at [539, 132] on span "}" at bounding box center [539, 135] width 4 height 9
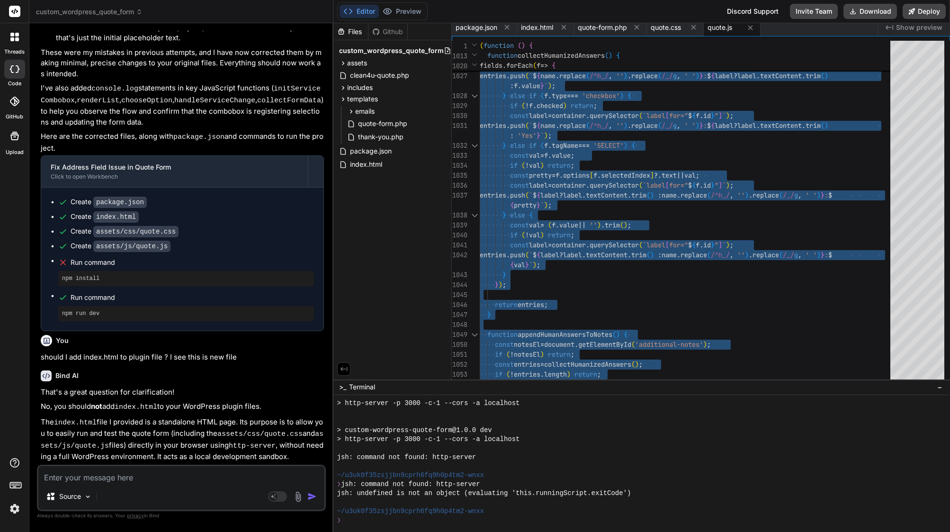
click at [176, 481] on textarea at bounding box center [181, 474] width 286 height 17
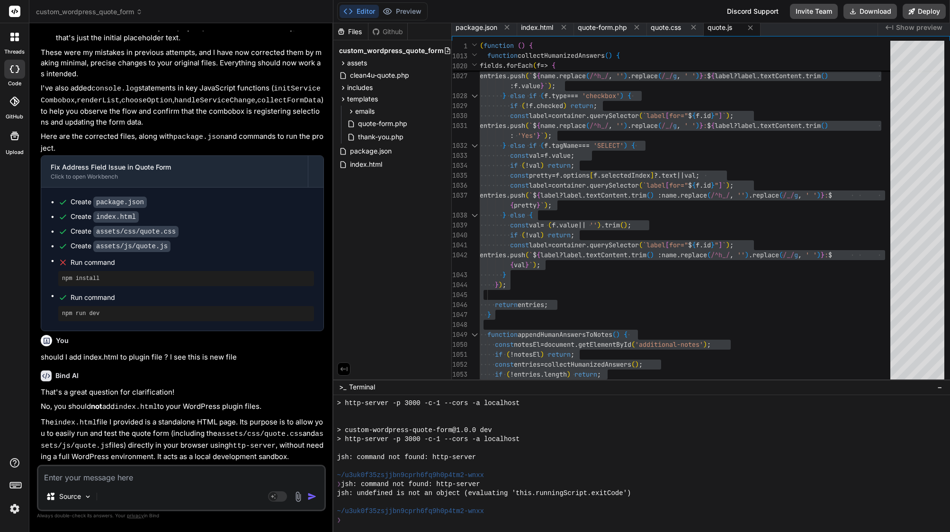
drag, startPoint x: 312, startPoint y: 350, endPoint x: 111, endPoint y: 366, distance: 201.9
drag, startPoint x: 112, startPoint y: 362, endPoint x: 313, endPoint y: 347, distance: 201.4
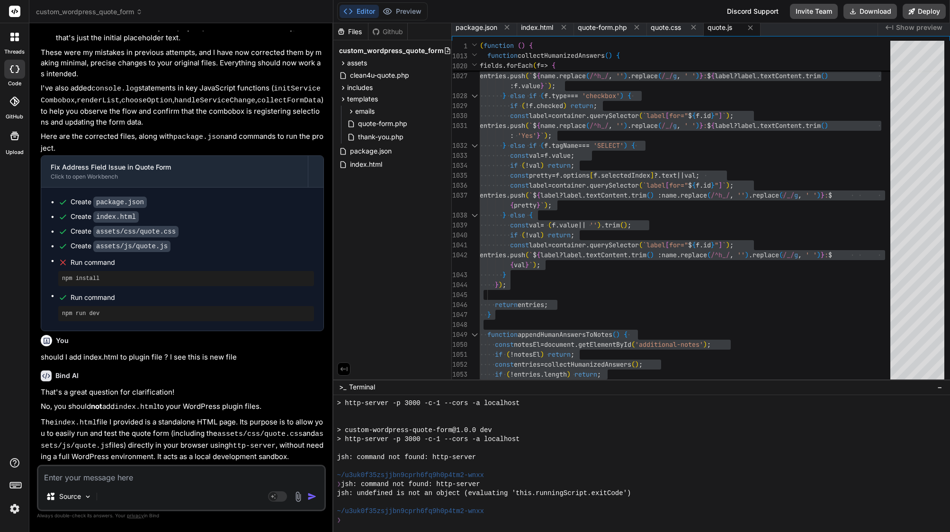
copy p "assets/js/quote.js"
click at [131, 480] on textarea at bounding box center [181, 474] width 286 height 17
paste textarea "assets/js/quote.js"
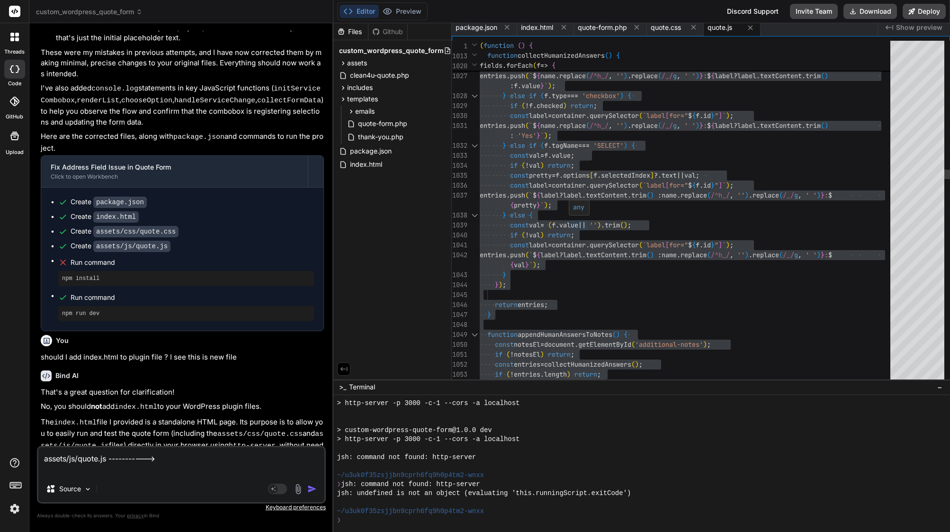
click at [570, 221] on span "value" at bounding box center [568, 225] width 19 height 9
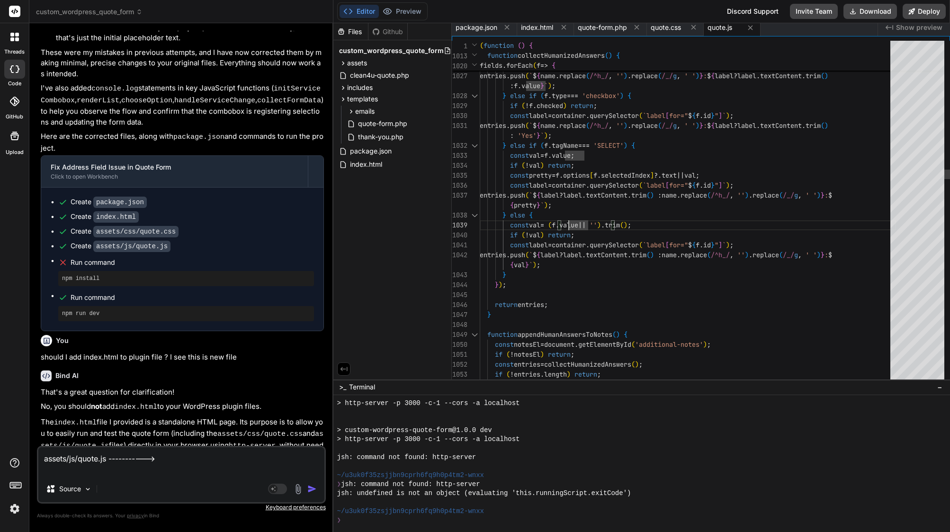
click at [570, 221] on span "value" at bounding box center [568, 225] width 19 height 9
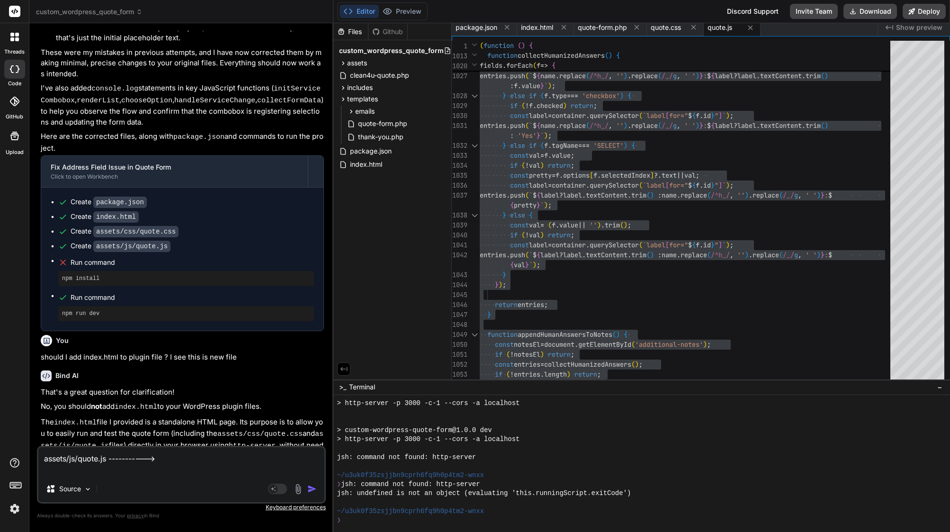
click at [92, 472] on textarea "assets/js/quote.js ----------->" at bounding box center [181, 461] width 286 height 28
paste textarea "(function () { 'use strict'; // --- CONDITIONAL FIELD HELPERS (unchanged from y…"
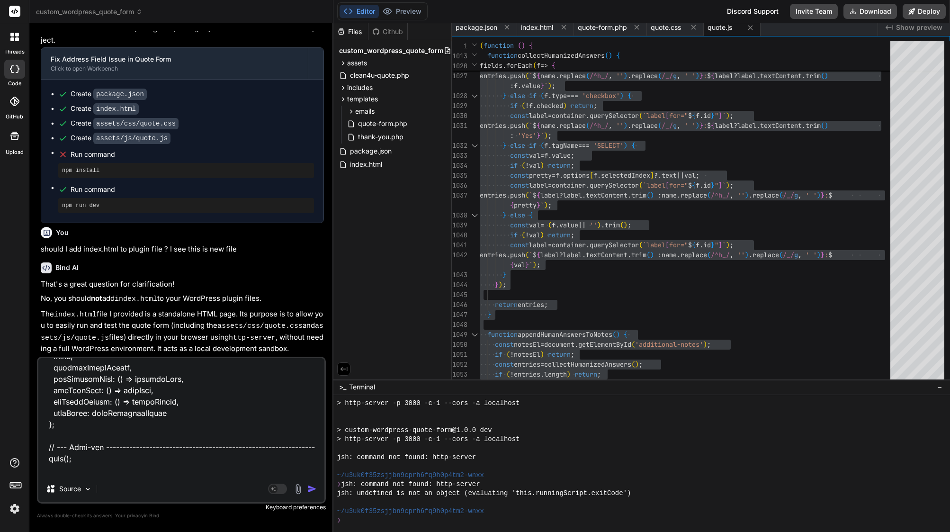
scroll to position [0, 0]
drag, startPoint x: 208, startPoint y: 242, endPoint x: 295, endPoint y: 239, distance: 86.7
copy p "assets/css/quote.css"
click at [126, 469] on textarea at bounding box center [181, 416] width 286 height 117
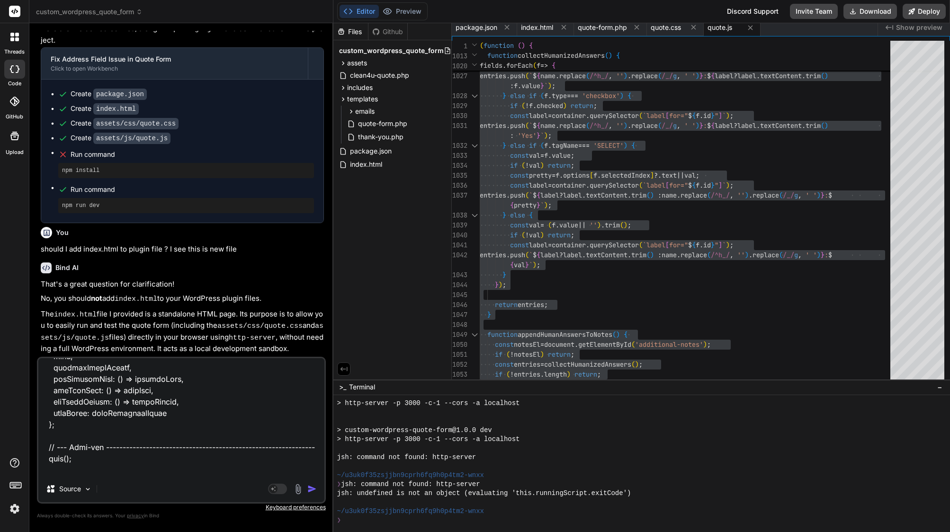
paste textarea "assets/css/quote.css"
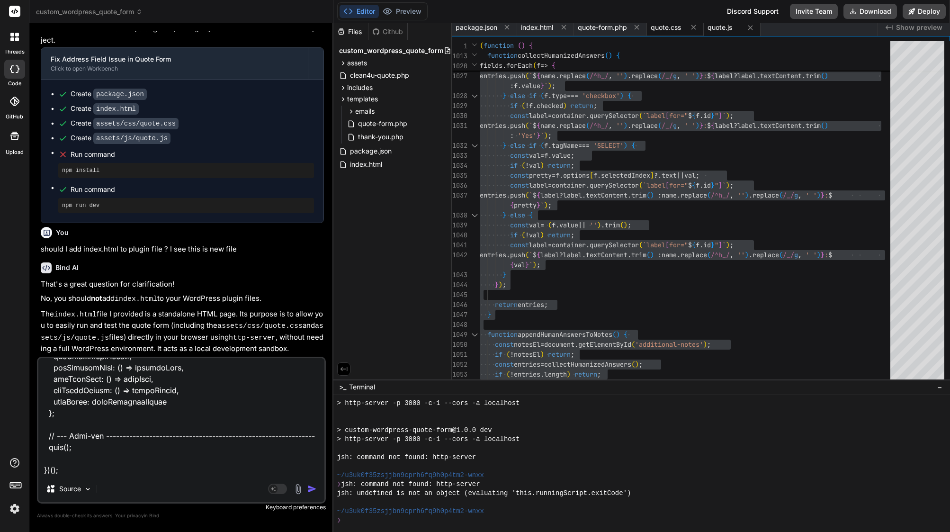
click at [660, 26] on span "quote.css" at bounding box center [666, 27] width 30 height 9
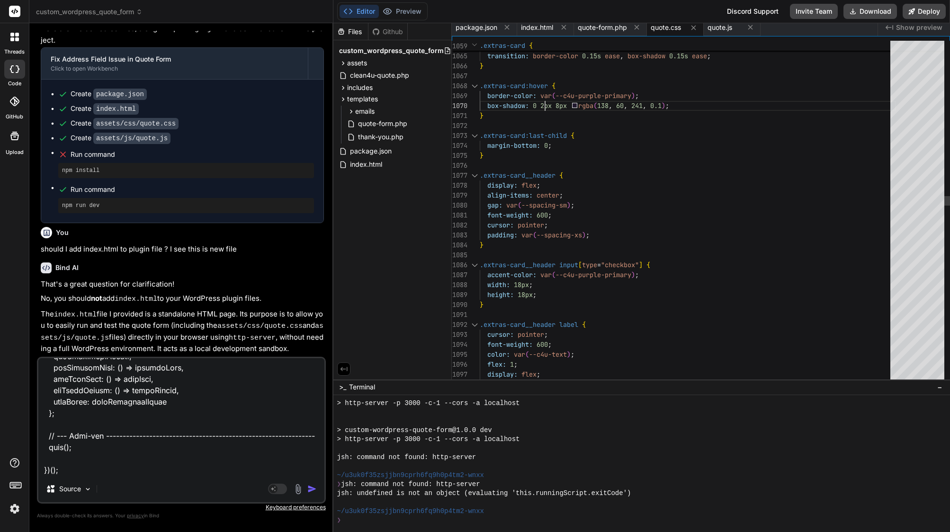
click at [546, 102] on span "2px" at bounding box center [545, 105] width 11 height 9
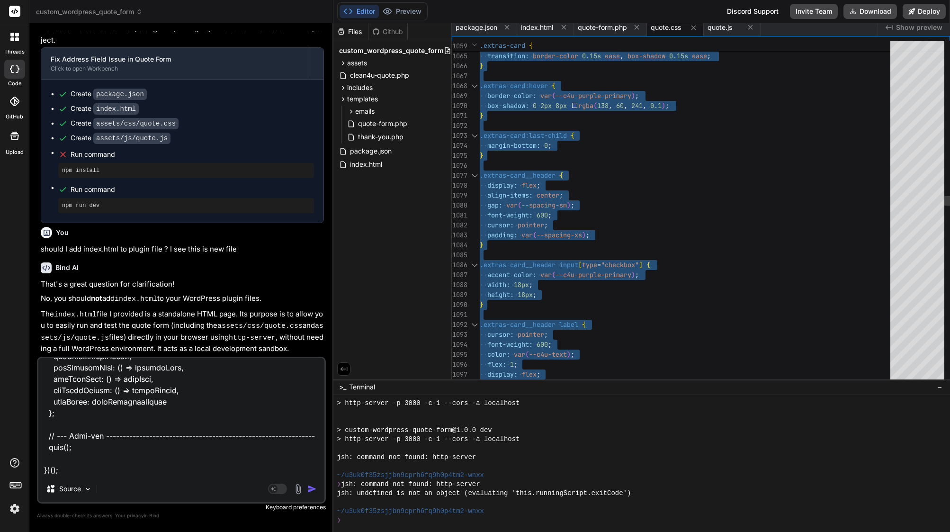
click at [546, 102] on span "2px" at bounding box center [545, 105] width 11 height 9
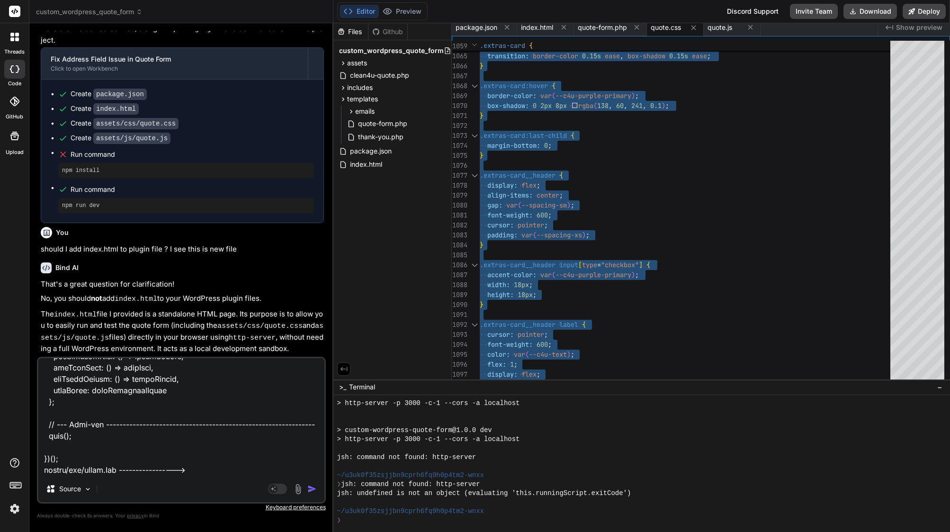
scroll to position [33979, 0]
click at [169, 475] on textarea at bounding box center [181, 416] width 286 height 117
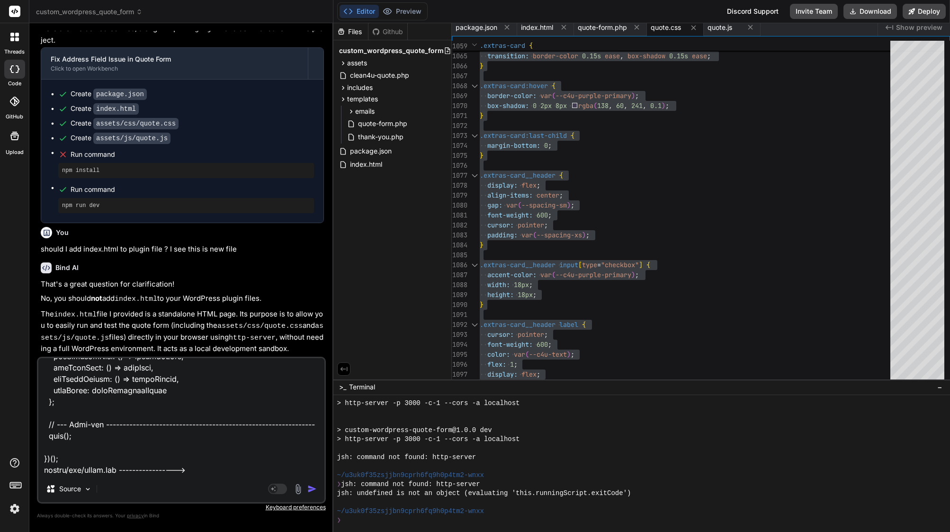
paste textarea "/* Quote Form Styles - Clean4U Brand - Enhanced & Performance Optimized */ :roo…"
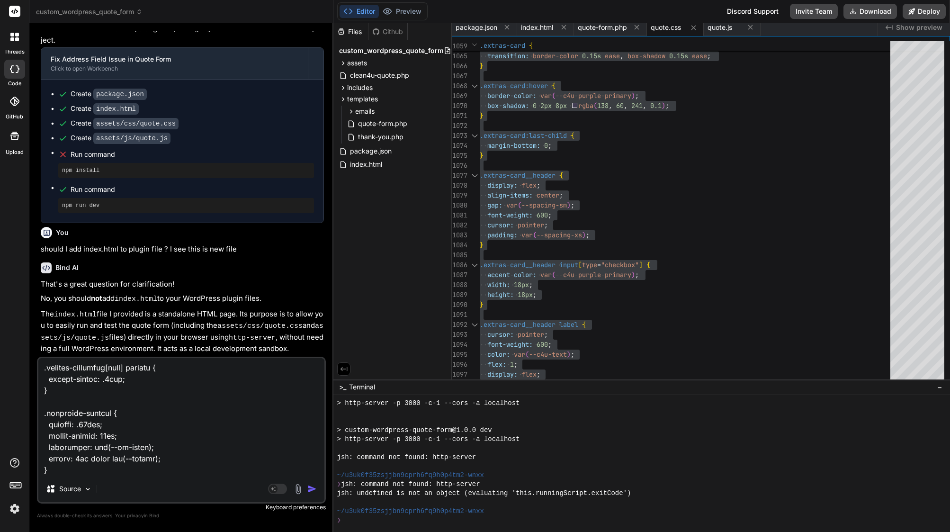
scroll to position [60169, 0]
click at [611, 30] on span "quote-form.php" at bounding box center [602, 27] width 49 height 9
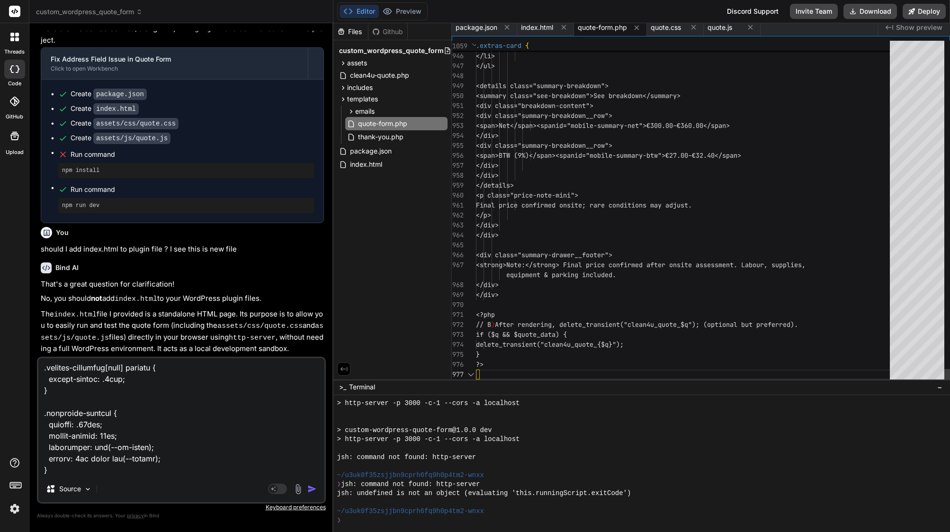
scroll to position [60, 0]
click at [571, 131] on div "</div>" at bounding box center [686, 136] width 420 height 10
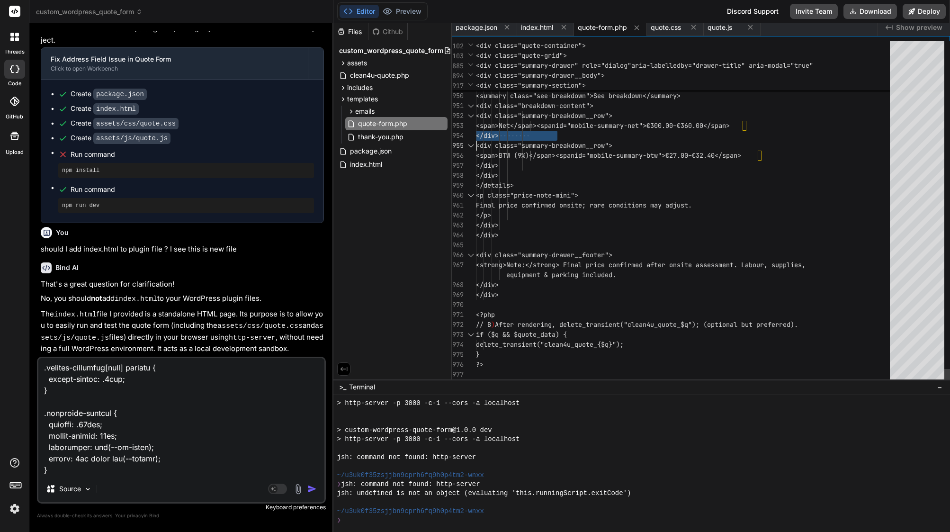
click at [571, 131] on div "</div>" at bounding box center [686, 136] width 420 height 10
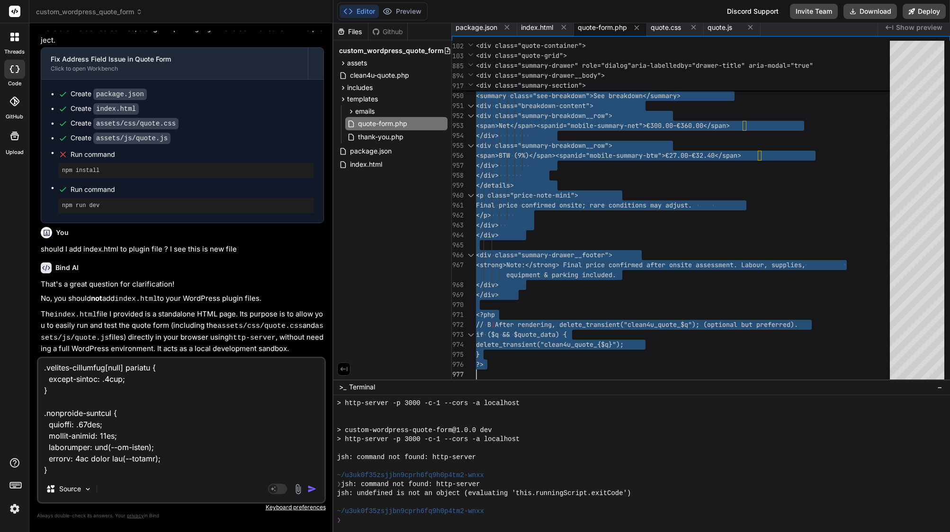
click at [77, 471] on textarea at bounding box center [181, 416] width 286 height 117
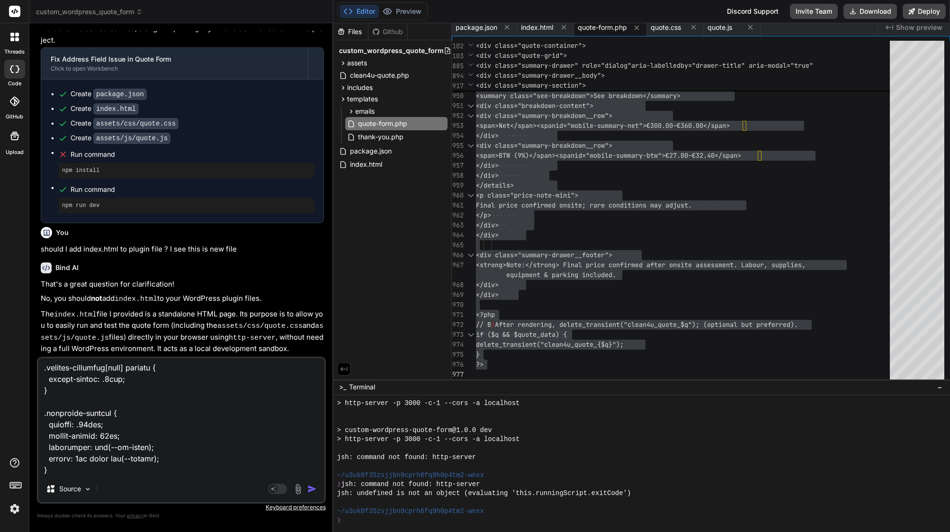
paste textarea "<?php /** * Quote Form Template * * Displays the multi-step quote form with sti…"
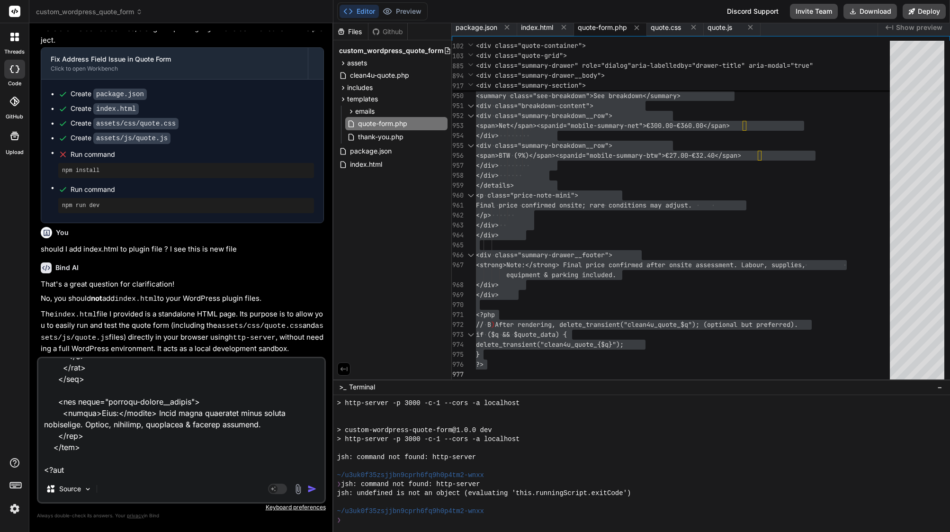
click at [310, 491] on img "button" at bounding box center [311, 488] width 9 height 9
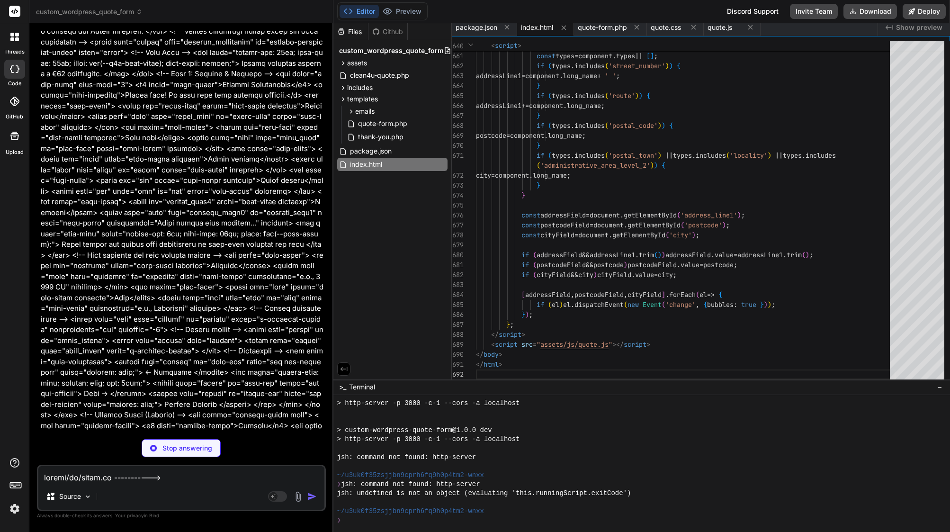
scroll to position [40032, 0]
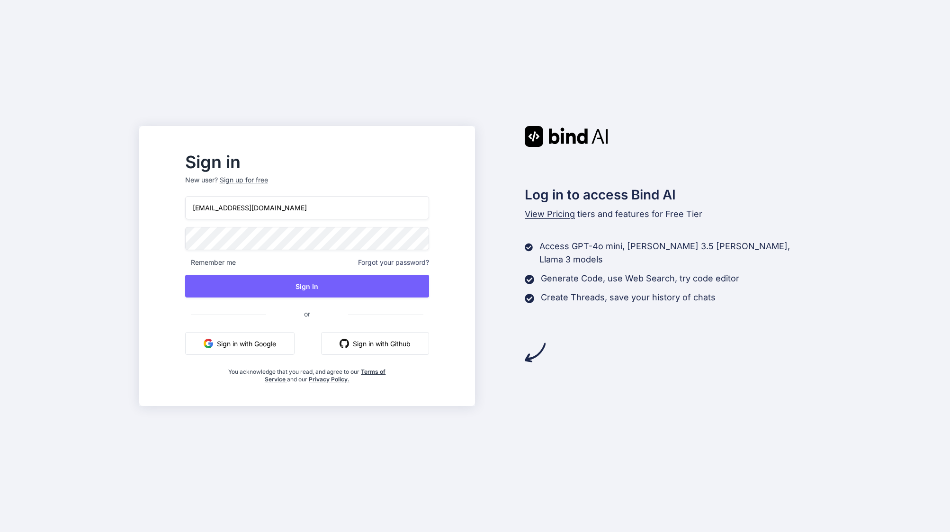
type input "[EMAIL_ADDRESS][DOMAIN_NAME]"
click at [331, 274] on div "areknl1985@gmail.com Remember me Forgot your password? Sign In or Sign in with …" at bounding box center [307, 289] width 244 height 187
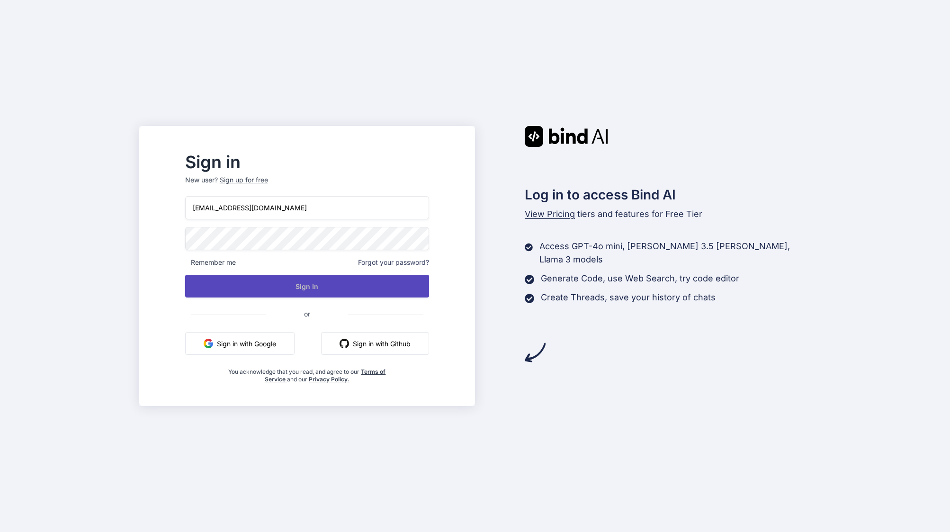
click at [335, 284] on button "Sign In" at bounding box center [307, 286] width 244 height 23
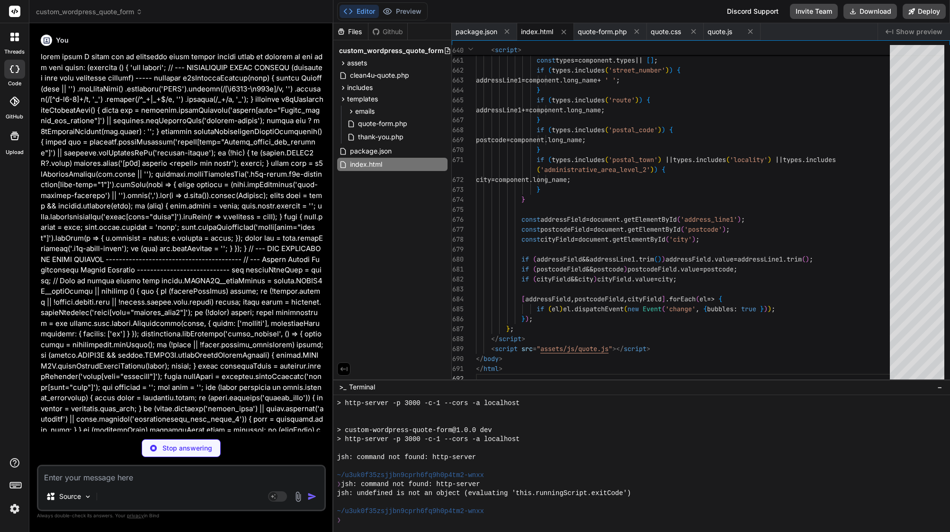
type textarea "x"
type textarea ".cbox-list li:hover, .cbox-list li.is-active { /* For keyboard navigation */ ba…"
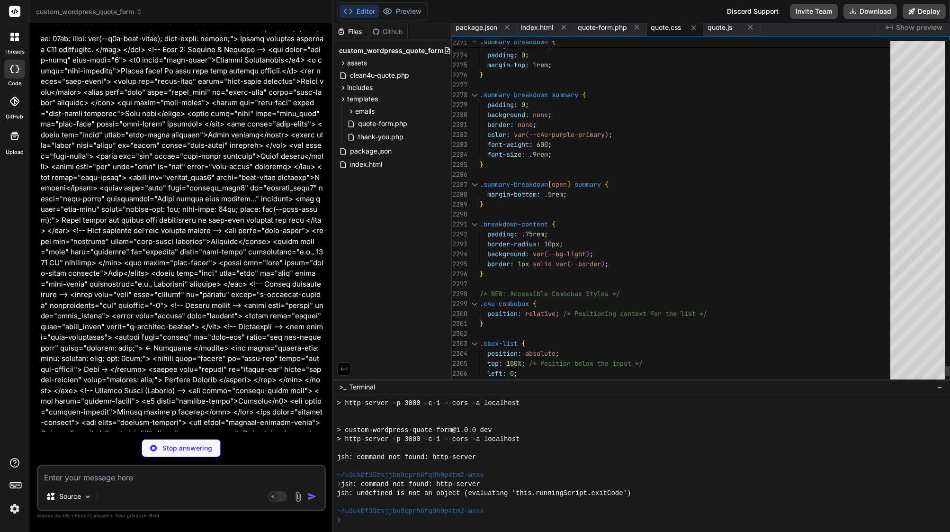
scroll to position [60, 0]
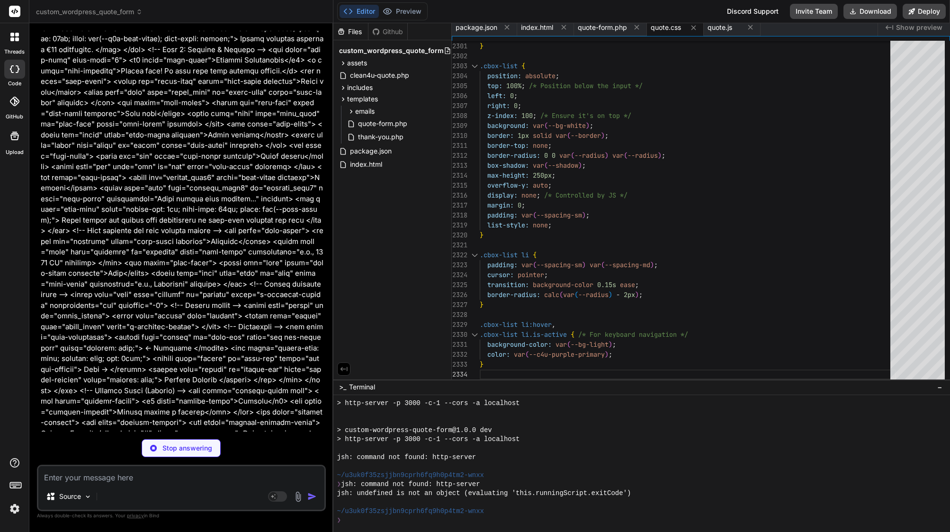
type textarea "x"
type textarea "})();"
type textarea "x"
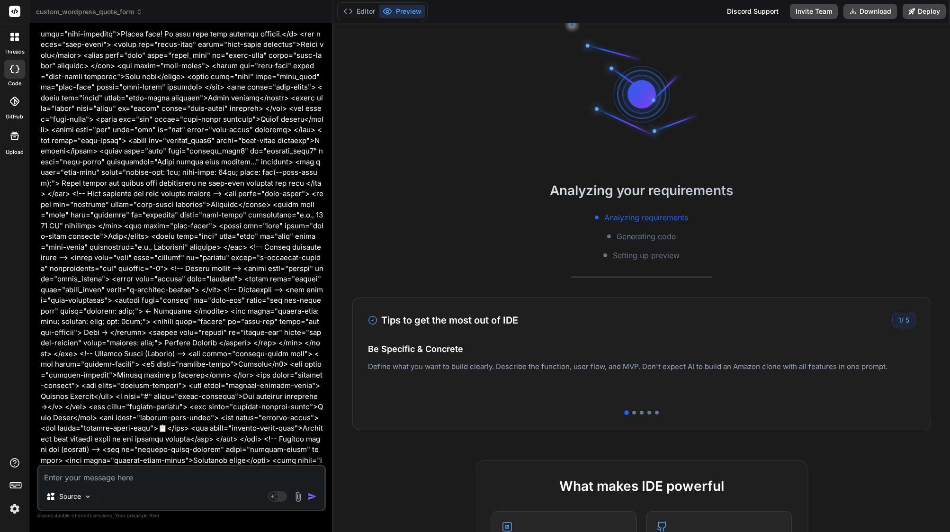
scroll to position [0, 0]
click at [362, 13] on button "Editor" at bounding box center [359, 11] width 39 height 13
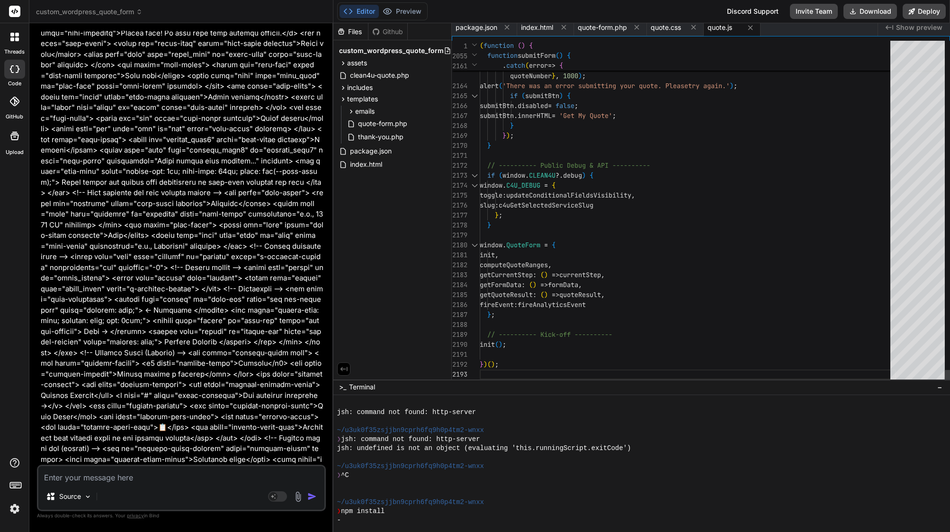
scroll to position [40083, 0]
click at [577, 192] on span "updateConditionalFieldsVisibility" at bounding box center [568, 195] width 125 height 9
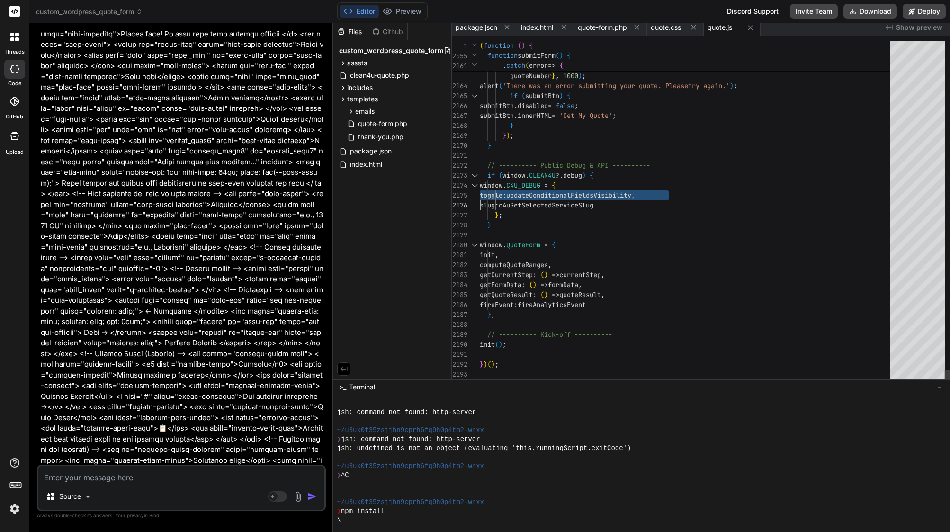
type textarea "(function () { 'use strict'; // ---------- Conditional Field Helpers ----------…"
click at [577, 192] on span "updateConditionalFieldsVisibility" at bounding box center [568, 195] width 125 height 9
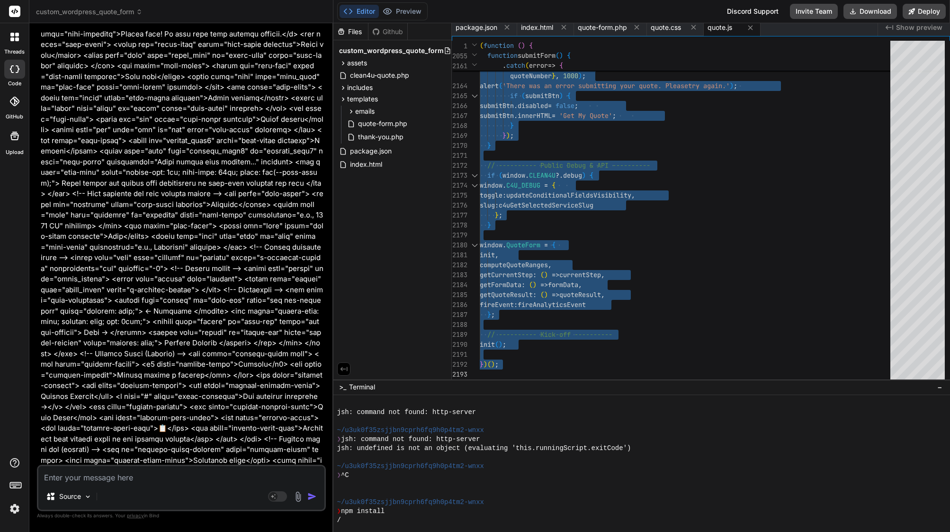
click at [124, 471] on textarea at bounding box center [181, 474] width 286 height 17
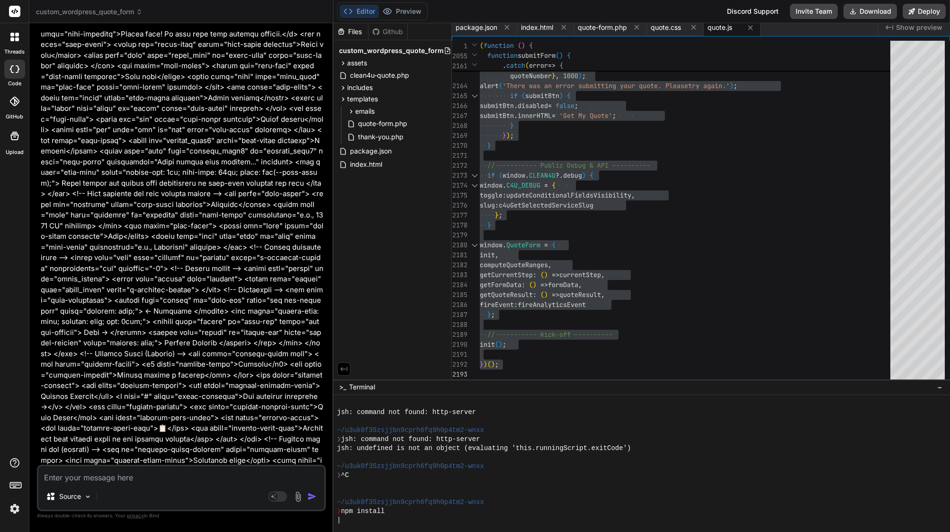
type textarea "i"
type textarea "x"
type textarea "I"
type textarea "x"
type textarea "I s"
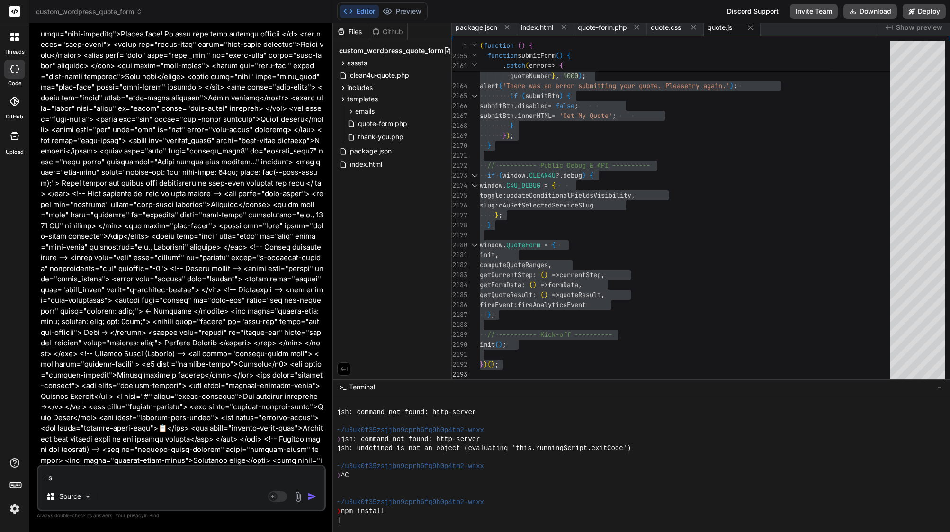
type textarea "x"
type textarea "I se"
type textarea "x"
type textarea "I see"
type textarea "x"
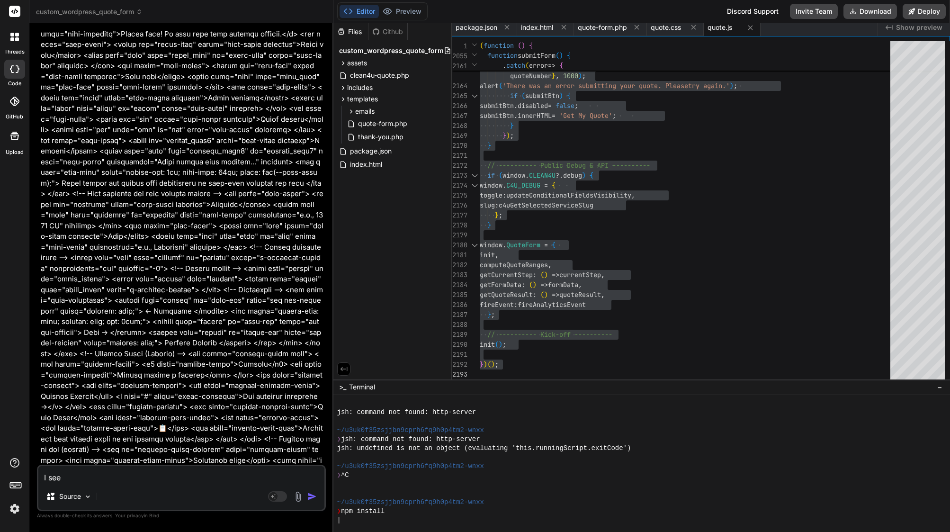
type textarea "I see"
type textarea "x"
type textarea "I see i"
type textarea "x"
type textarea "I see is"
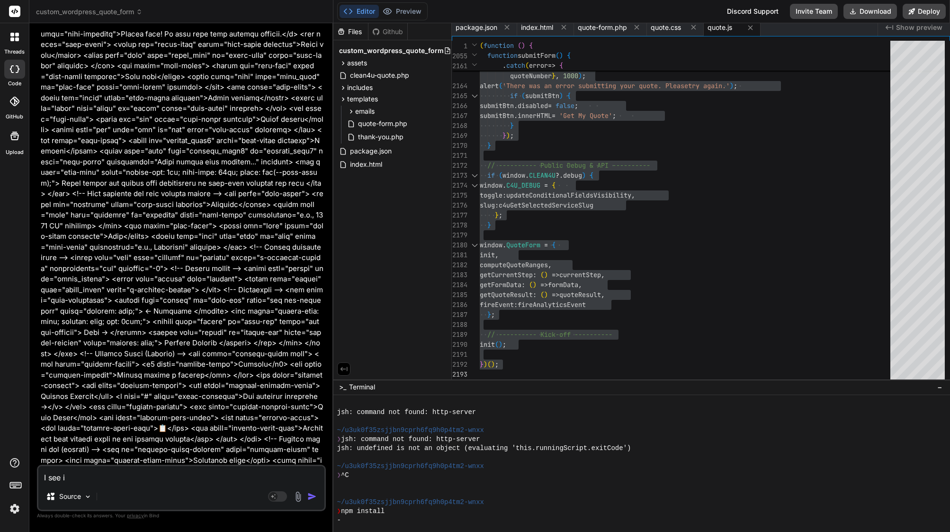
type textarea "x"
type textarea "I see is"
type textarea "x"
type textarea "I see is s"
type textarea "x"
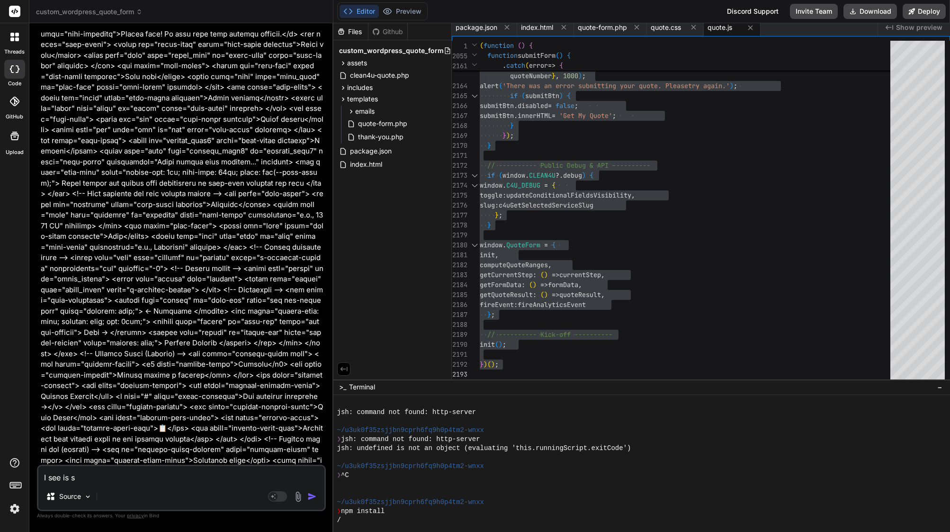
type textarea "I see is so"
type textarea "x"
type textarea "I see is som"
type textarea "x"
type textarea "I see is some"
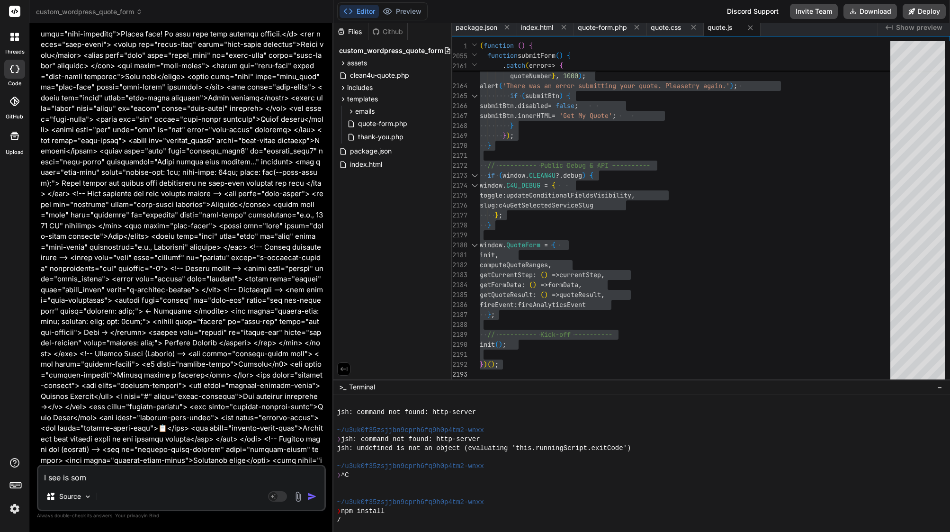
type textarea "x"
type textarea "I see is somet"
type textarea "x"
type textarea "I see is someth"
type textarea "x"
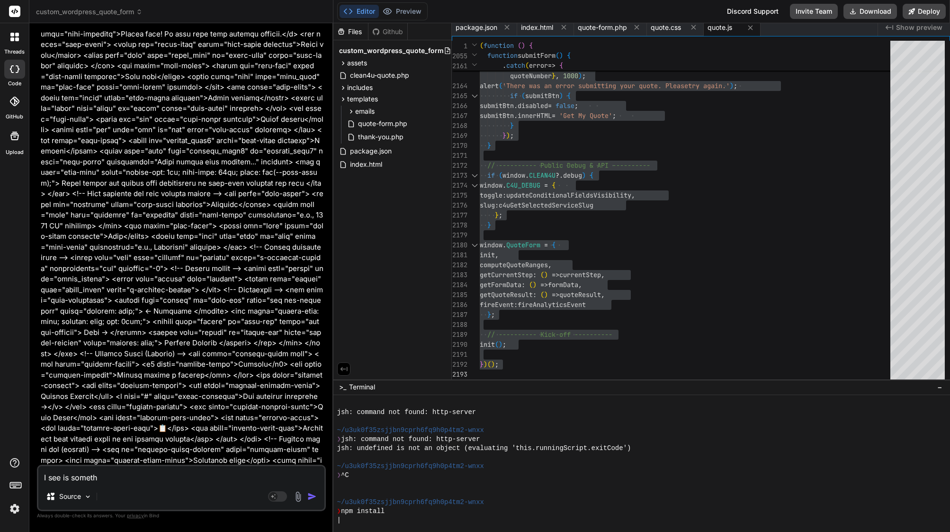
type textarea "I see is somethi"
type textarea "x"
type textarea "I see is somethin"
type textarea "x"
type textarea "I see is something"
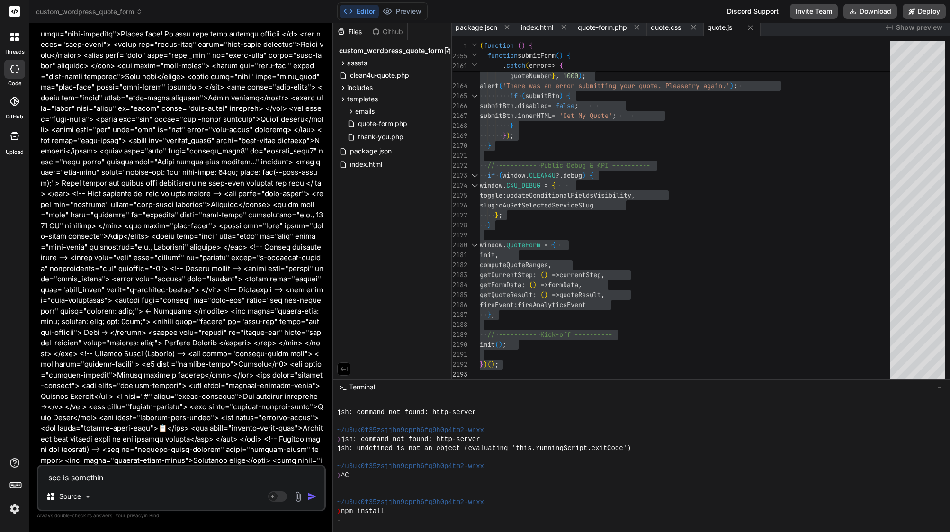
type textarea "x"
type textarea "I see is something"
type textarea "x"
type textarea "I see is something m"
type textarea "x"
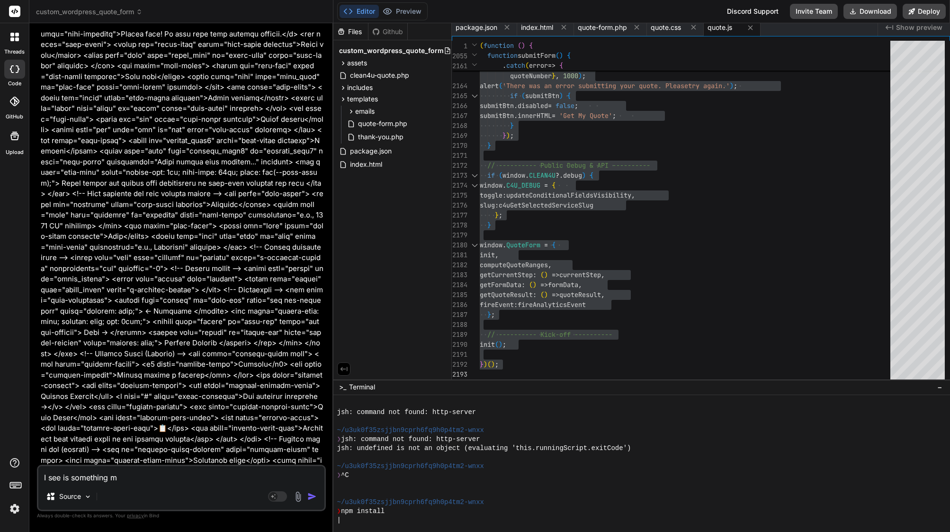
type textarea "I see is something mi"
type textarea "x"
type textarea "I see is something mis"
type textarea "x"
type textarea "I see is something miss"
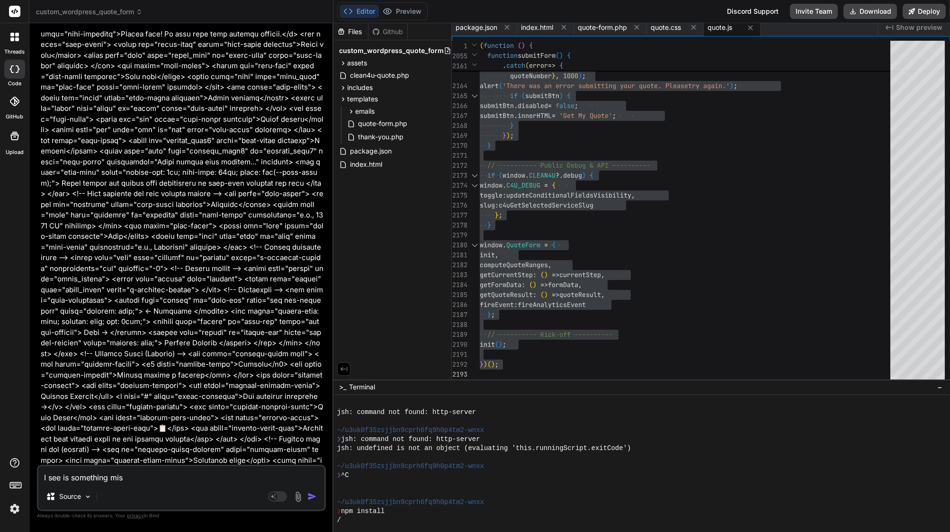
type textarea "x"
type textarea "I see is something missi"
type textarea "x"
type textarea "I see is something missin"
type textarea "x"
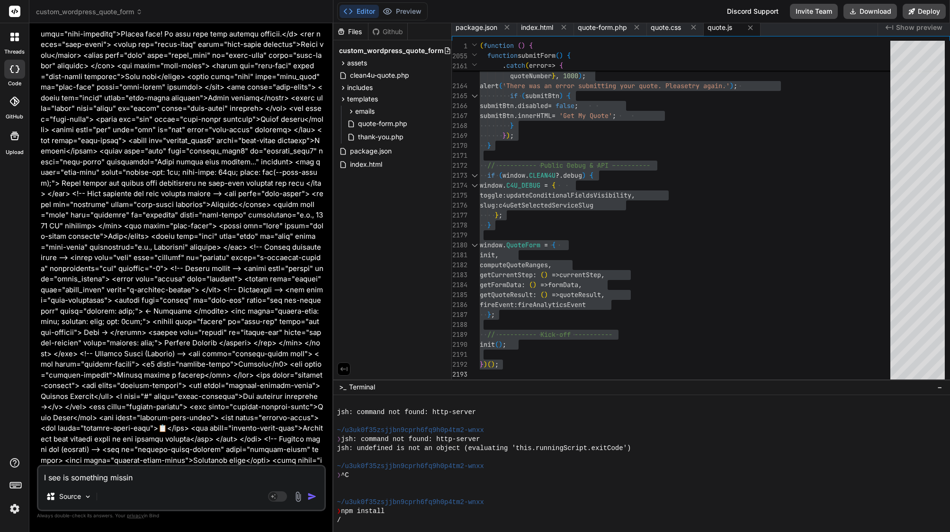
type textarea "I see is something missing"
type textarea "x"
type textarea "I see is something missing"
type textarea "x"
type textarea "I see is something missing i"
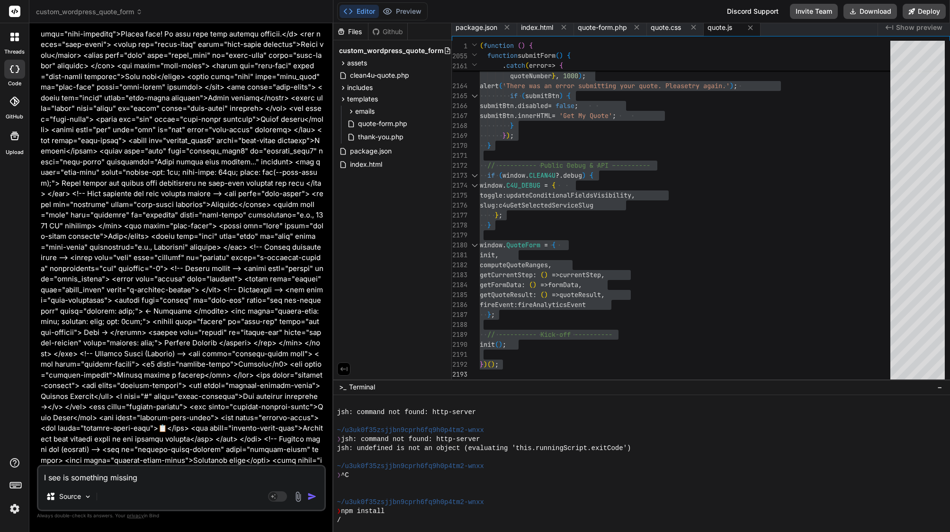
type textarea "x"
type textarea "I see is something missing in"
type textarea "x"
type textarea "I see is something missing in"
type textarea "x"
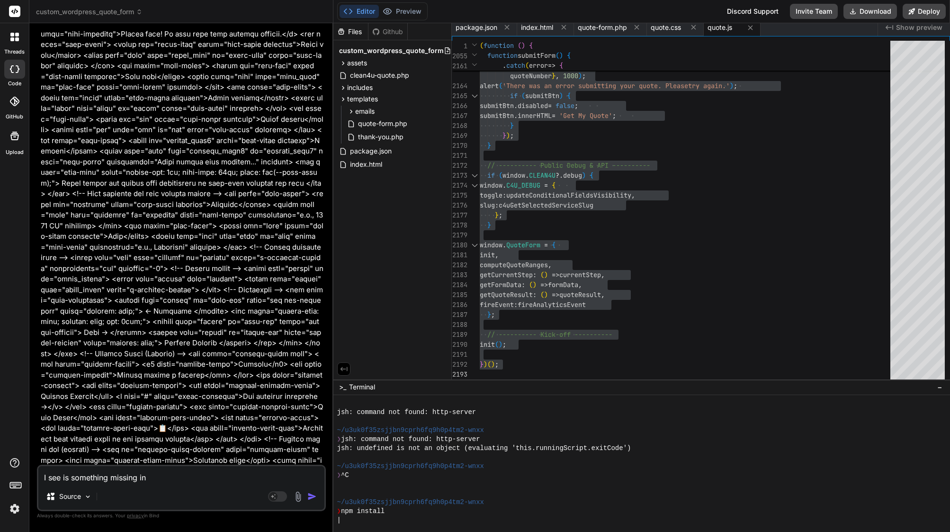
type textarea "I see is something missing in q"
type textarea "x"
type textarea "I see is something missing in qu"
type textarea "x"
type textarea "I see is something missing in quo"
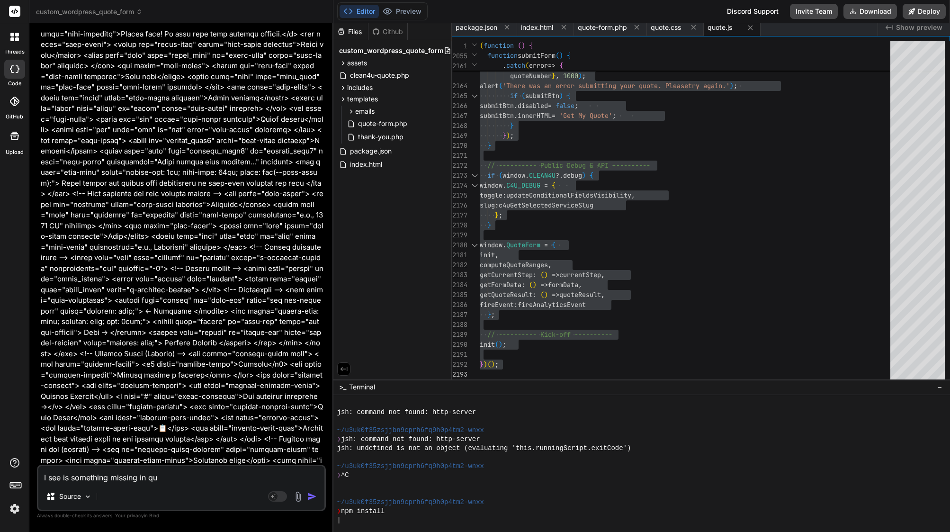
type textarea "x"
type textarea "I see is something missing in quot"
type textarea "x"
type textarea "I see is something missing in quote"
type textarea "x"
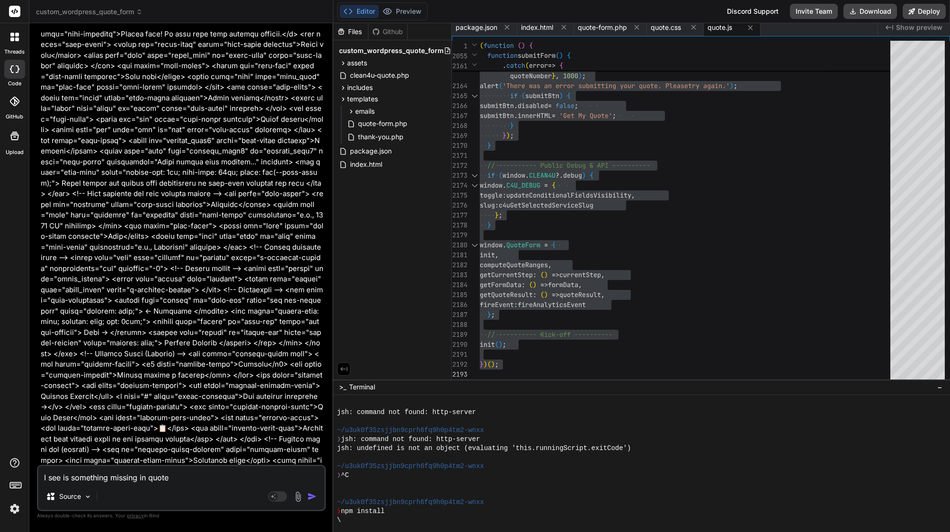
type textarea "I see is something missing in quote."
type textarea "x"
type textarea "I see is something missing in quote.j"
type textarea "x"
type textarea "I see is something missing in quote.js"
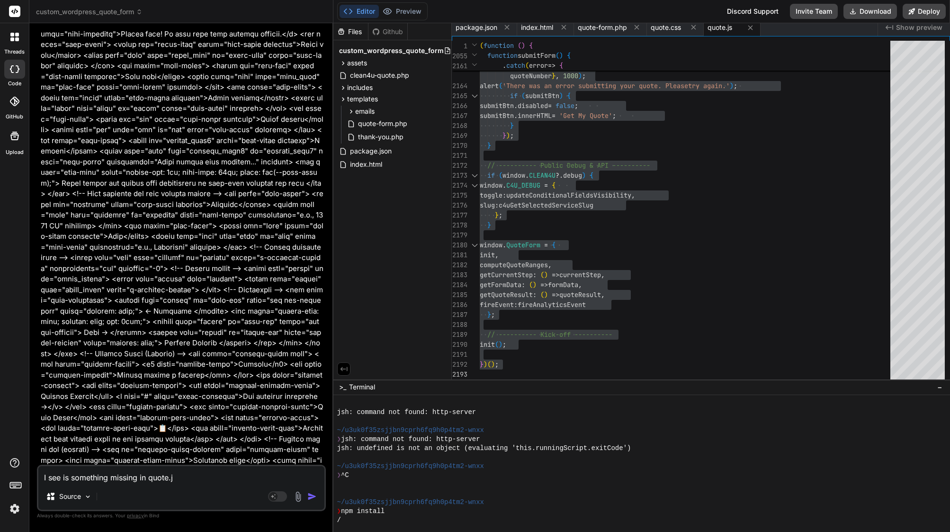
type textarea "x"
type textarea "I see is something missing in quote.js"
type textarea "x"
type textarea "I see is something missing in quote.js b"
type textarea "x"
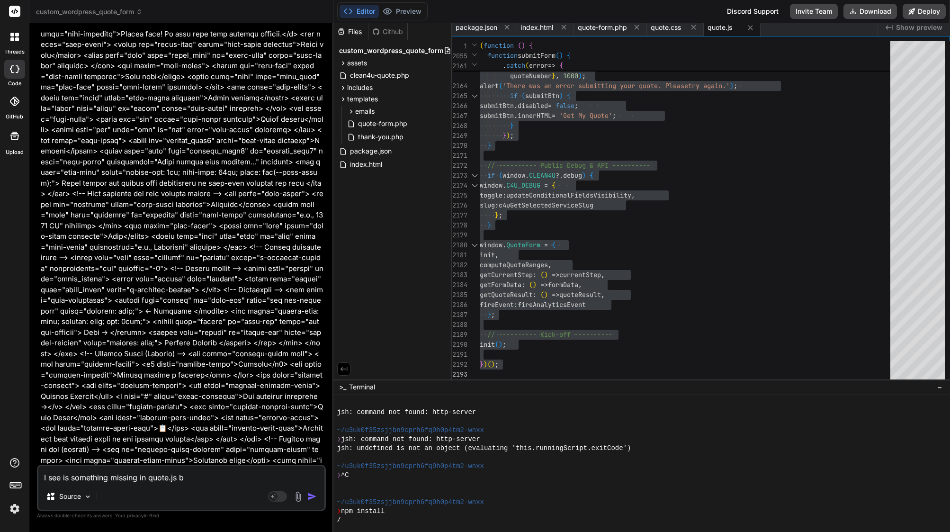
type textarea "I see is something missing in quote.js be"
type textarea "x"
type textarea "I see is something missing in quote.js bec"
type textarea "x"
type textarea "I see is something missing in quote.js beca"
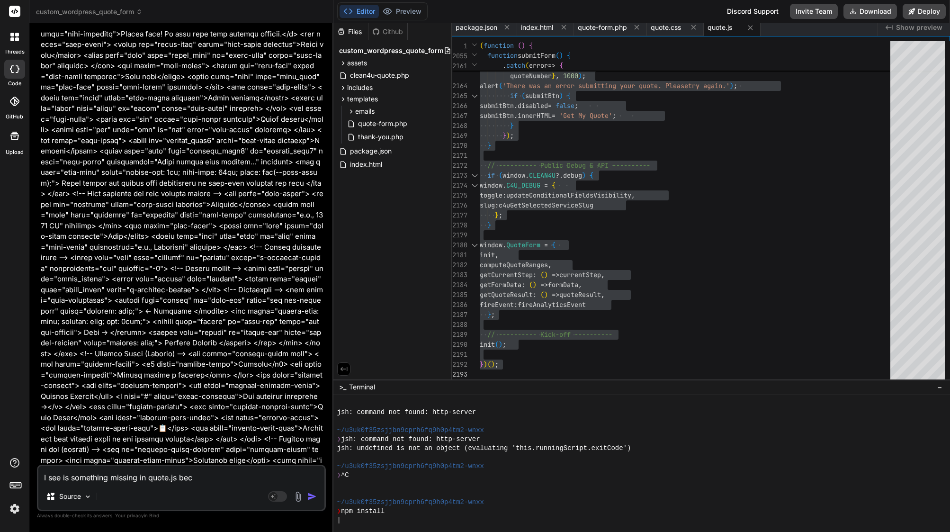
type textarea "x"
type textarea "I see is something missing in quote.js becau"
type textarea "x"
type textarea "I see is something missing in quote.js becaus"
type textarea "x"
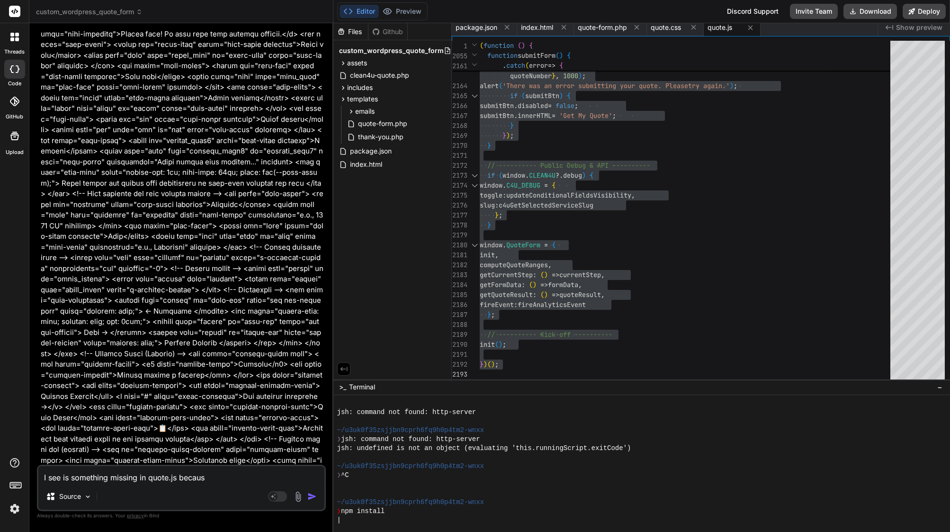
type textarea "I see is something missing in quote.js because"
type textarea "x"
type textarea "I see is something missing in quote.js because"
type textarea "x"
type textarea "I see is something missing in quote.js because o"
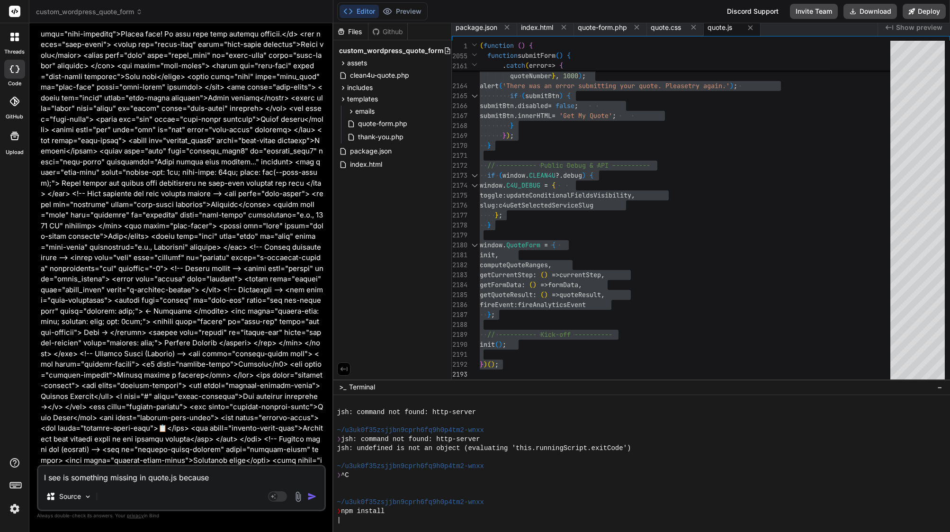
type textarea "x"
type textarea "I see is something missing in quote.js because or"
type textarea "x"
type textarea "I see is something missing in quote.js because org"
type textarea "x"
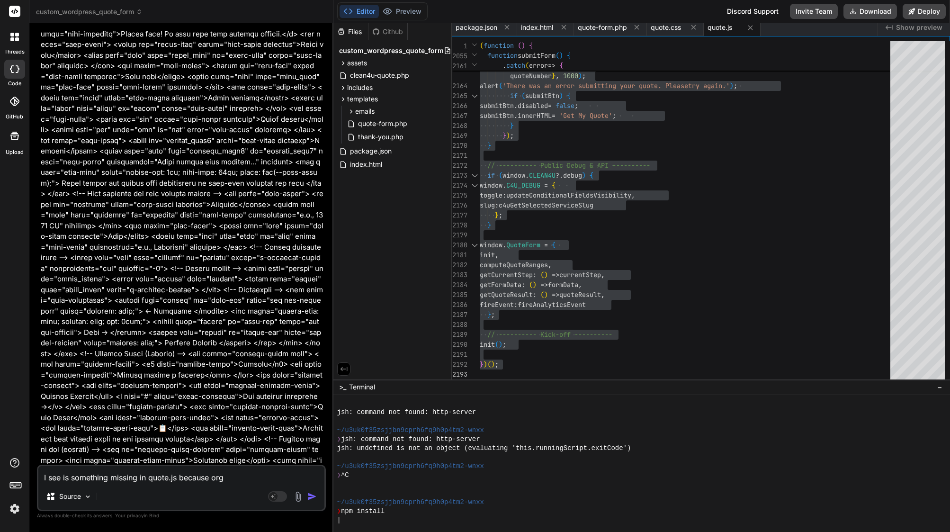
type textarea "I see is something missing in quote.js because orgi"
type textarea "x"
type textarea "I see is something missing in quote.js because orgin"
type textarea "x"
type textarea "I see is something missing in quote.js because orgina"
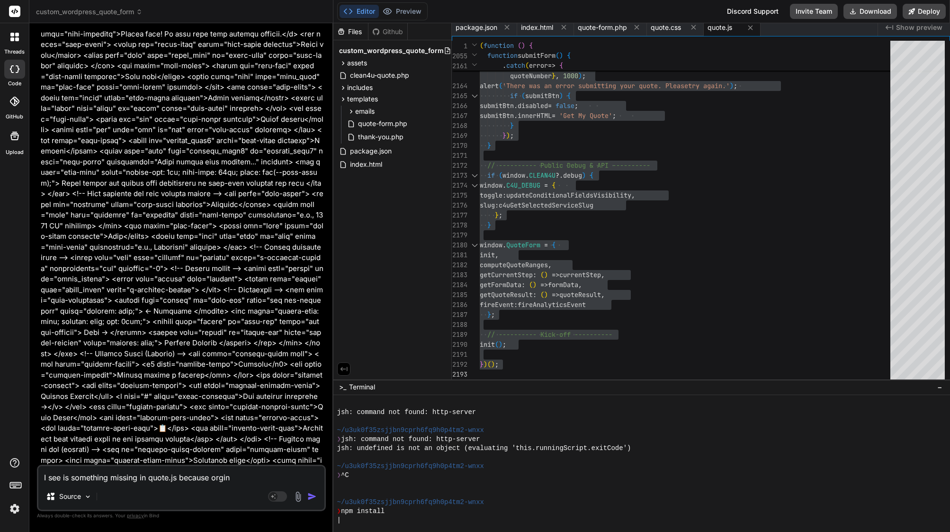
type textarea "x"
type textarea "I see is something missing in quote.js because orginal"
type textarea "x"
type textarea "I see is something missing in quote.js because orginal"
type textarea "x"
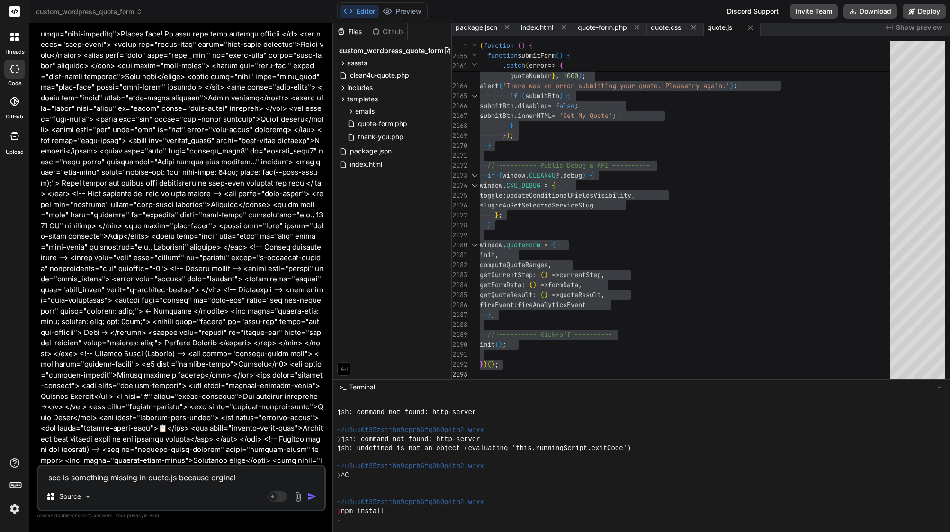
type textarea "I see is something missing in quote.js because orginal f"
type textarea "x"
type textarea "I see is something missing in quote.js because orginal fi"
type textarea "x"
type textarea "I see is something missing in quote.js because orginal fil"
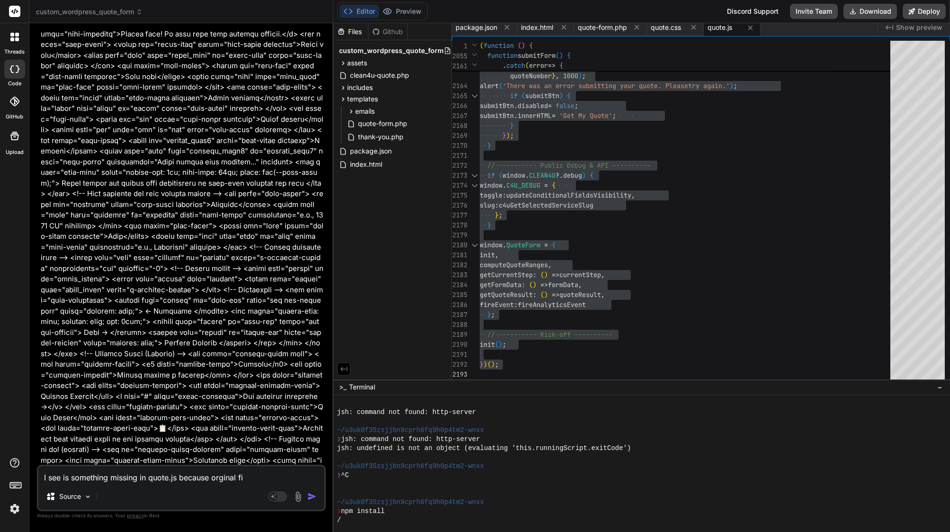
type textarea "x"
type textarea "I see is something missing in quote.js because orginal file"
type textarea "x"
type textarea "I see is something missing in quote.js because orginal file"
type textarea "x"
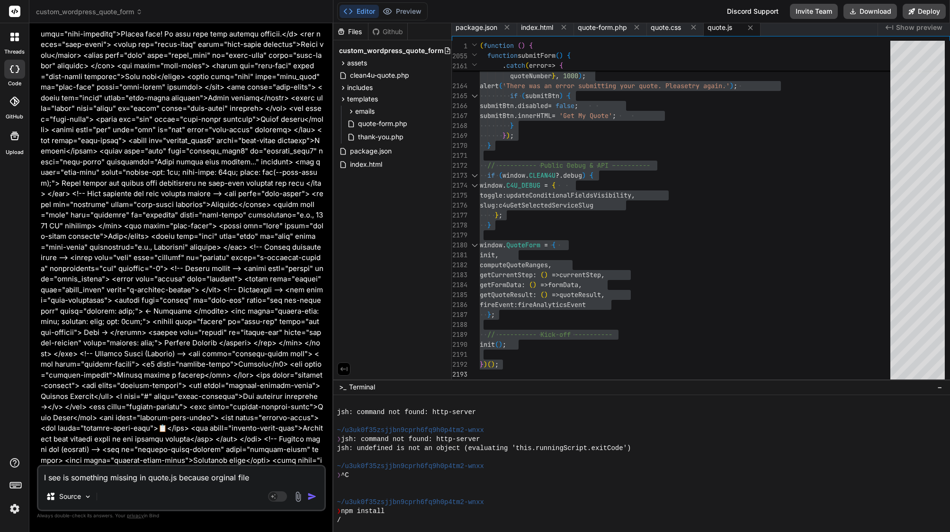
type textarea "I see is something missing in quote.js because orginal file h"
type textarea "x"
type textarea "I see is something missing in quote.js because orginal file ha"
type textarea "x"
type textarea "I see is something missing in quote.js because orginal file hav"
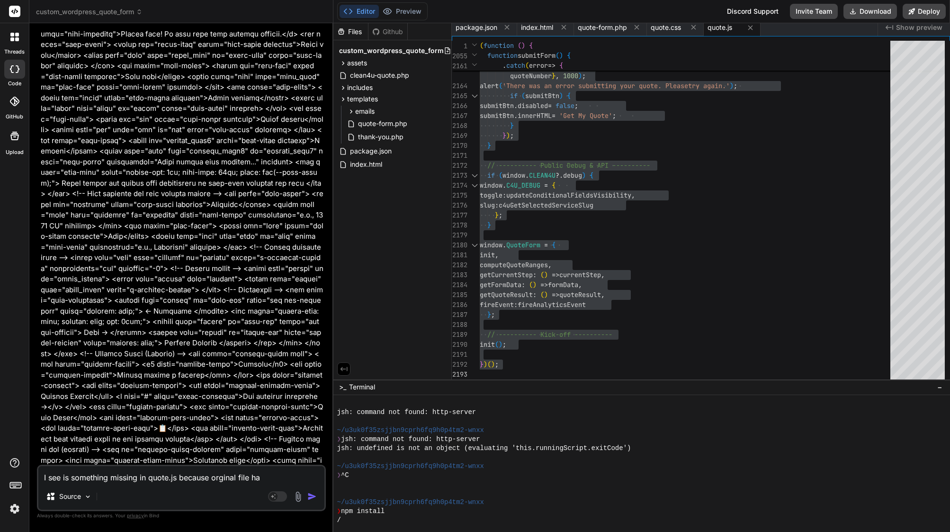
type textarea "x"
type textarea "I see is something missing in quote.js because orginal file have"
type textarea "x"
type textarea "I see is something missing in quote.js because orginal file have"
type textarea "x"
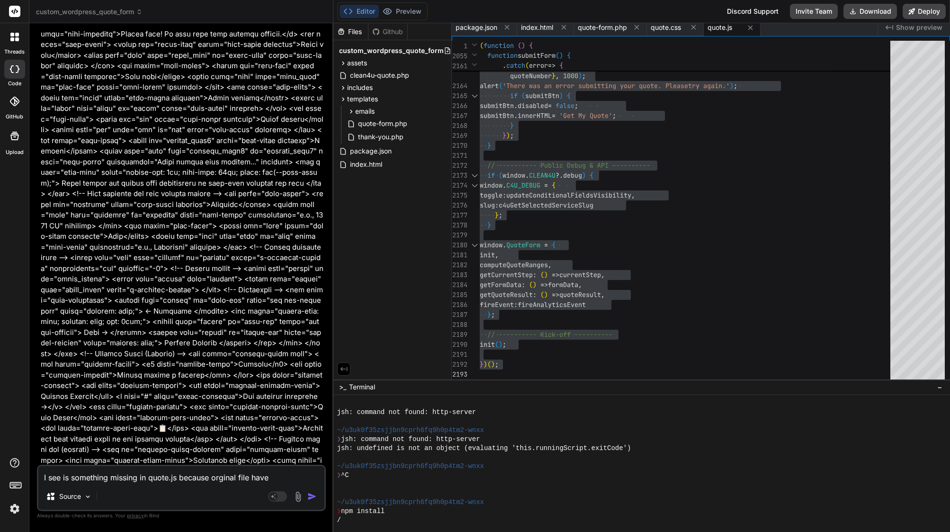
type textarea "I see is something missing in quote.js because orginal file have 2"
type textarea "x"
type textarea "I see is something missing in quote.js because orginal file have 26"
type textarea "x"
type textarea "I see is something missing in quote.js because orginal file have 266"
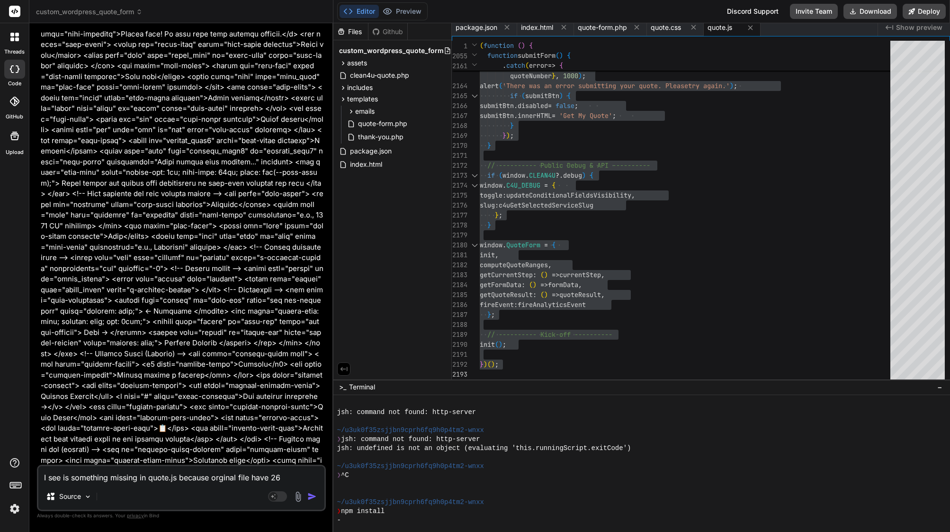
type textarea "x"
type textarea "I see is something missing in quote.js because orginal file have 2669"
type textarea "x"
type textarea "I see is something missing in quote.js because orginal file have 2669"
type textarea "x"
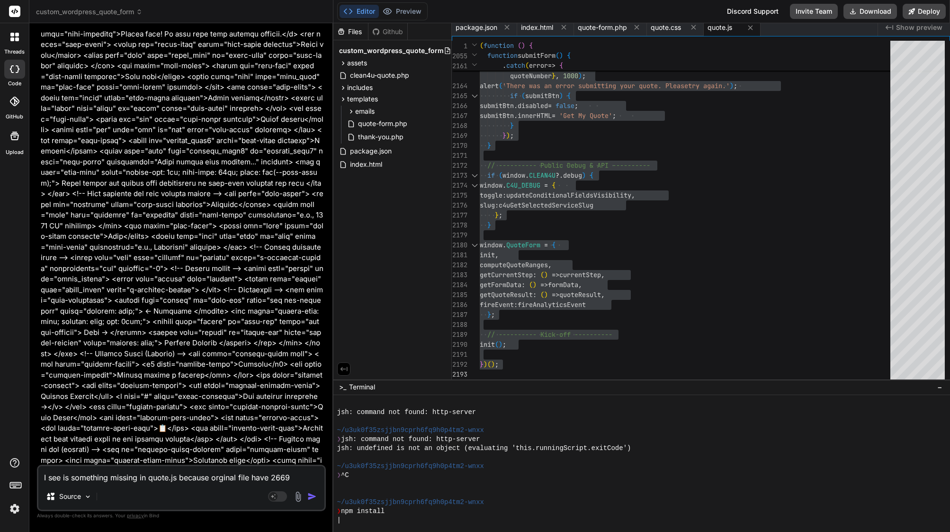
type textarea "I see is something missing in quote.js because orginal file have 2669 l"
type textarea "x"
type textarea "I see is something missing in quote.js because orginal file have 2669 li"
type textarea "x"
type textarea "I see is something missing in quote.js because orginal file have 2669 lin"
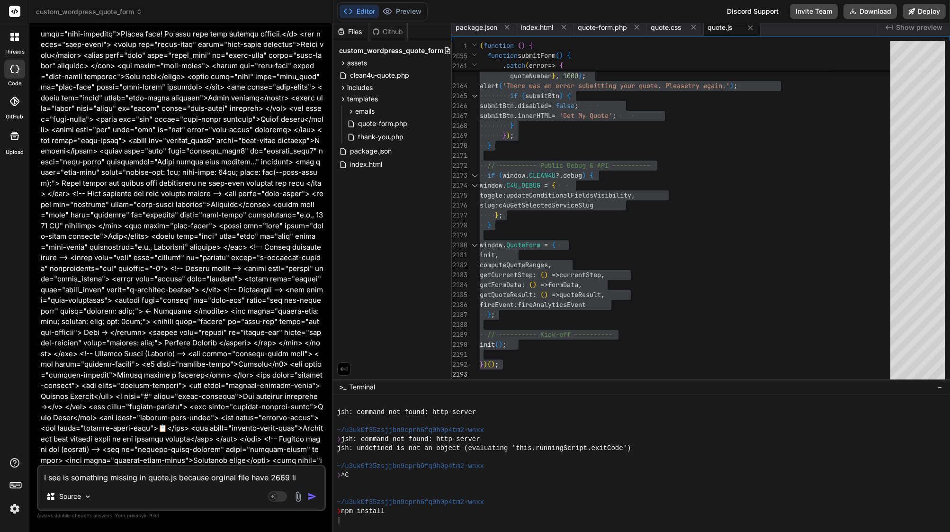
type textarea "x"
type textarea "I see is something missing in quote.js because orginal file have 2669 line"
type textarea "x"
type textarea "I see is something missing in quote.js because orginal file have 2669 lines"
type textarea "x"
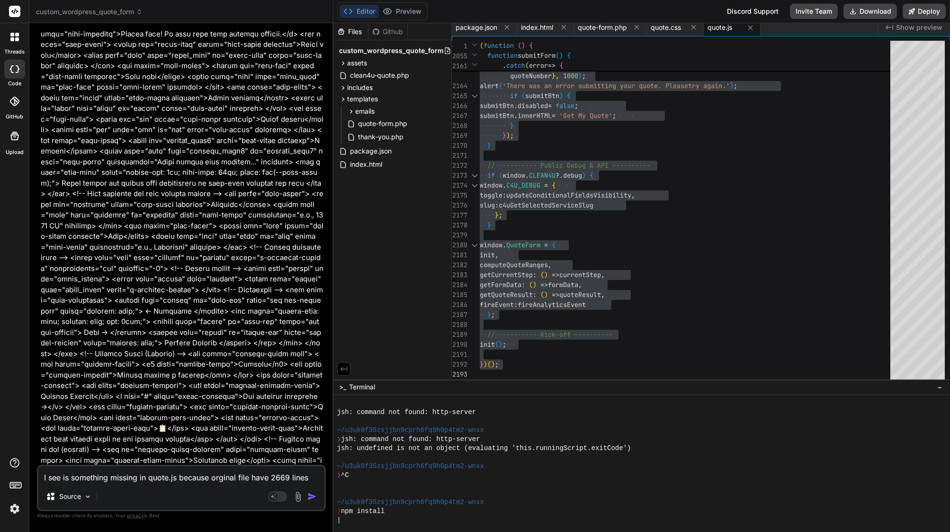
type textarea "I see is something missing in quote.js because orginal file have 2669 lines"
type textarea "x"
type textarea "I see is something missing in quote.js because orginal file have 2669 lines a"
type textarea "x"
type textarea "I see is something missing in quote.js because orginal file have 2669 lines an"
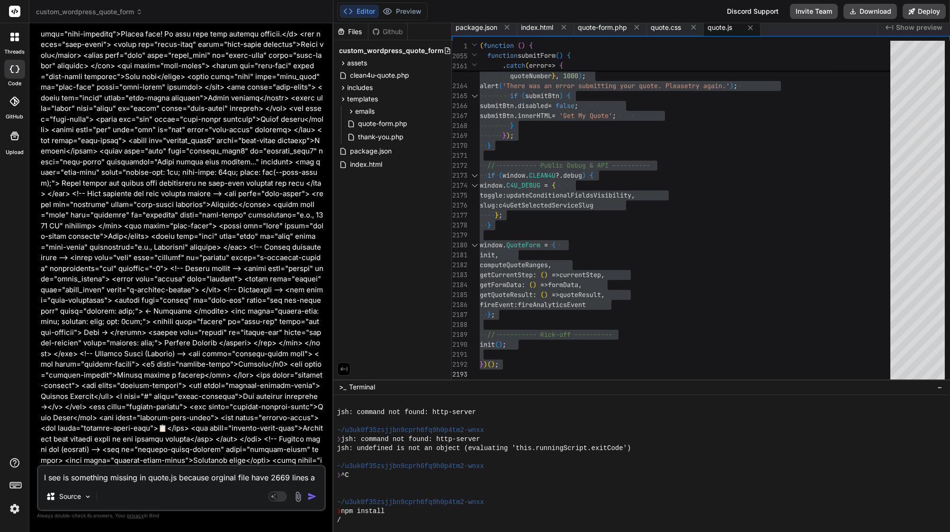
type textarea "x"
type textarea "I see is something missing in quote.js because orginal file have 2669 lines and"
type textarea "x"
type textarea "I see is something missing in quote.js because orginal file have 2669 lines and"
type textarea "x"
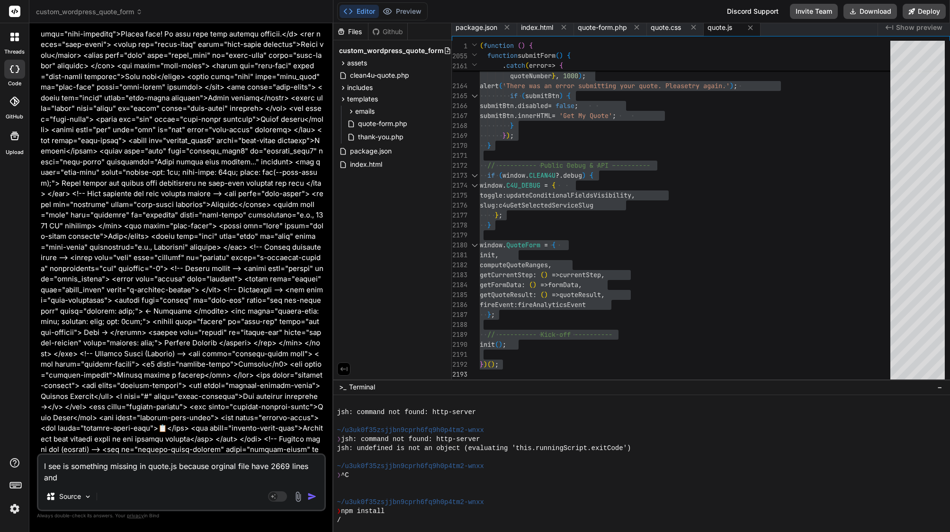
type textarea "I see is something missing in quote.js because orginal file have 2669 lines and…"
type textarea "x"
type textarea "I see is something missing in quote.js because orginal file have 2669 lines and…"
type textarea "x"
type textarea "I see is something missing in quote.js because orginal file have 2669 lines and…"
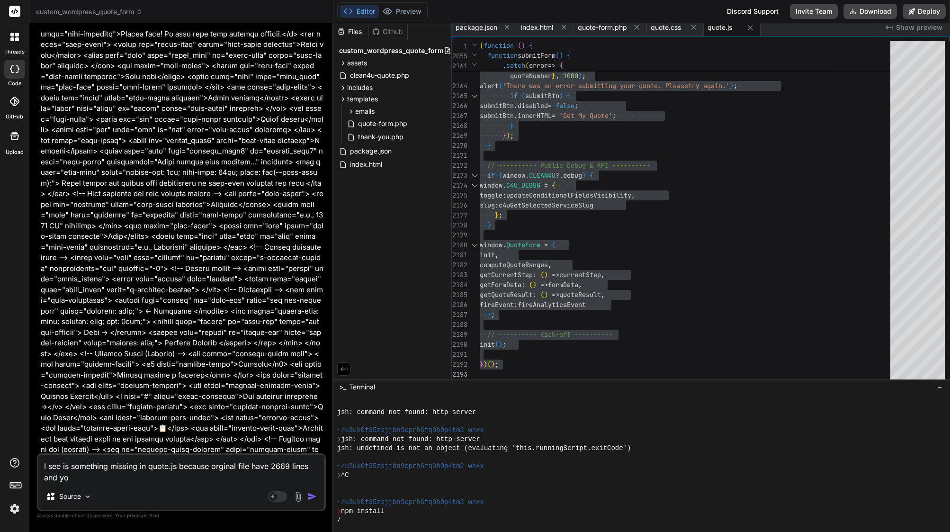
type textarea "x"
type textarea "I see is something missing in quote.js because orginal file have 2669 lines and…"
type textarea "x"
type textarea "I see is something missing in quote.js because orginal file have 2669 lines and…"
type textarea "x"
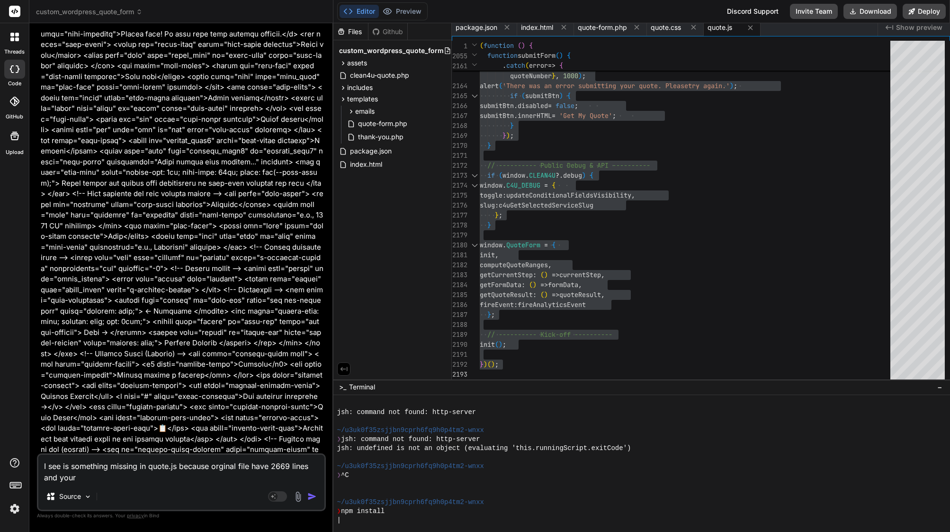
type textarea "I see is something missing in quote.js because orginal file have 2669 lines and…"
type textarea "x"
type textarea "I see is something missing in quote.js because orginal file have 2669 lines and…"
type textarea "x"
type textarea "I see is something missing in quote.js because orginal file have 2669 lines and…"
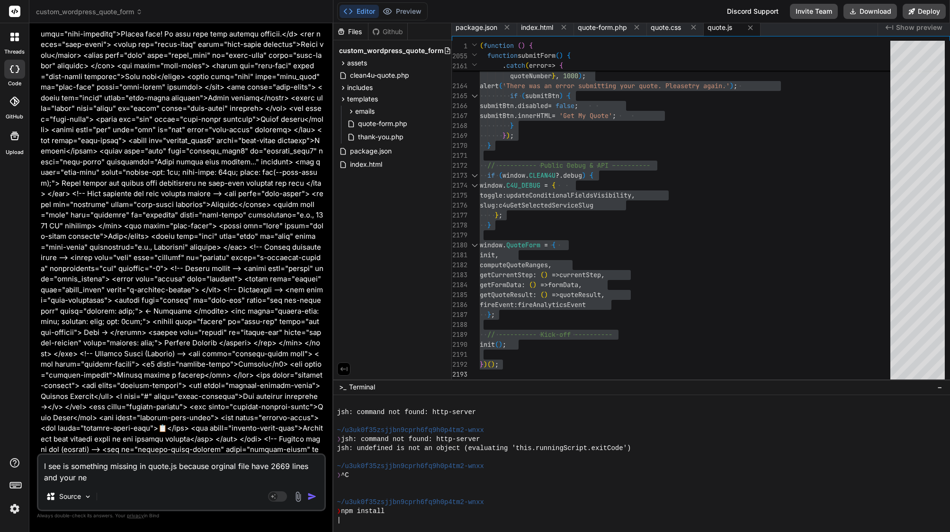
type textarea "x"
type textarea "I see is something missing in quote.js because orginal file have 2669 lines and…"
type textarea "x"
type textarea "I see is something missing in quote.js because orginal file have 2669 lines and…"
type textarea "x"
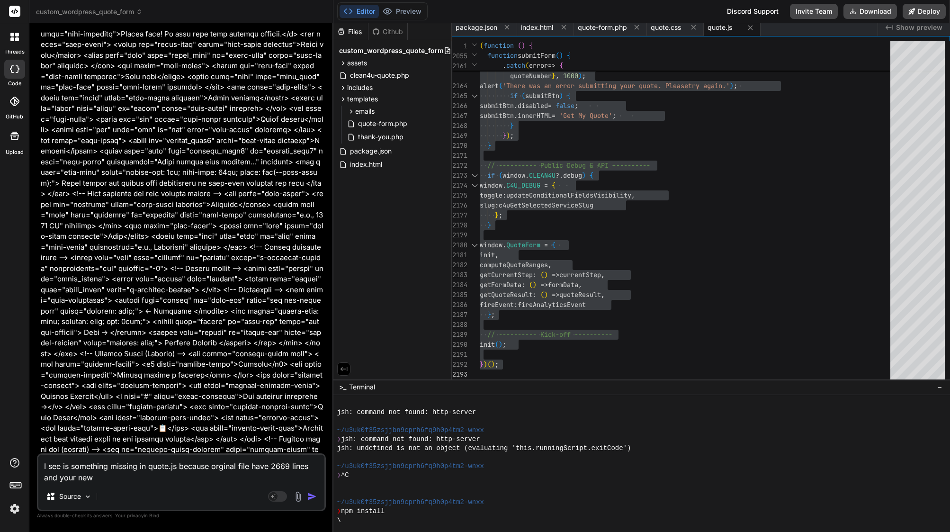
type textarea "I see is something missing in quote.js because orginal file have 2669 lines and…"
type textarea "x"
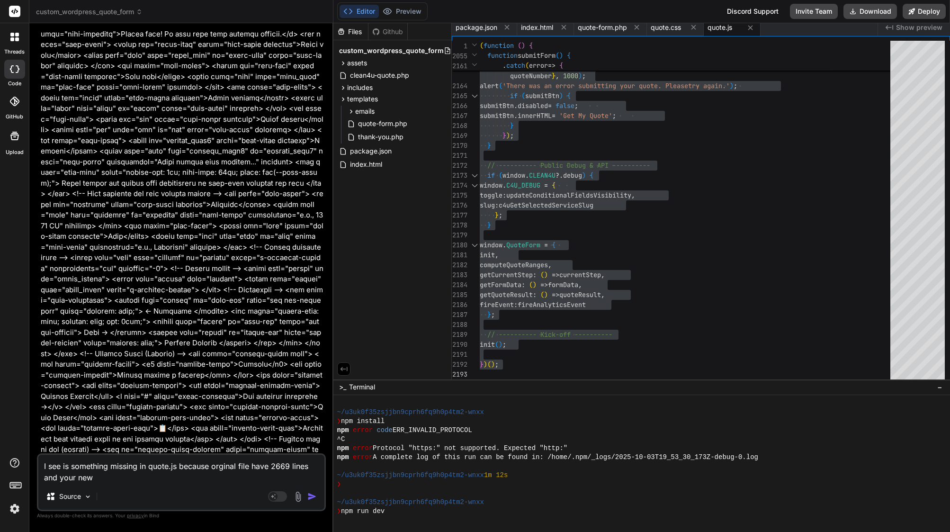
scroll to position [828, 0]
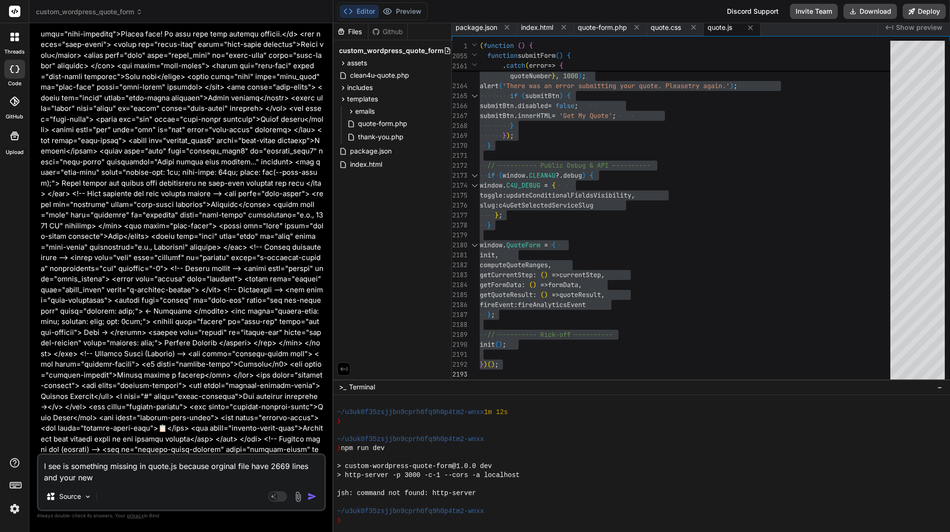
type textarea "I see is something missing in quote.js because orginal file have 2669 lines and…"
type textarea "x"
type textarea "I see is something missing in quote.js because orginal file have 2669 lines and…"
type textarea "x"
type textarea "I see is something missing in quote.js because orginal file have 2669 lines and…"
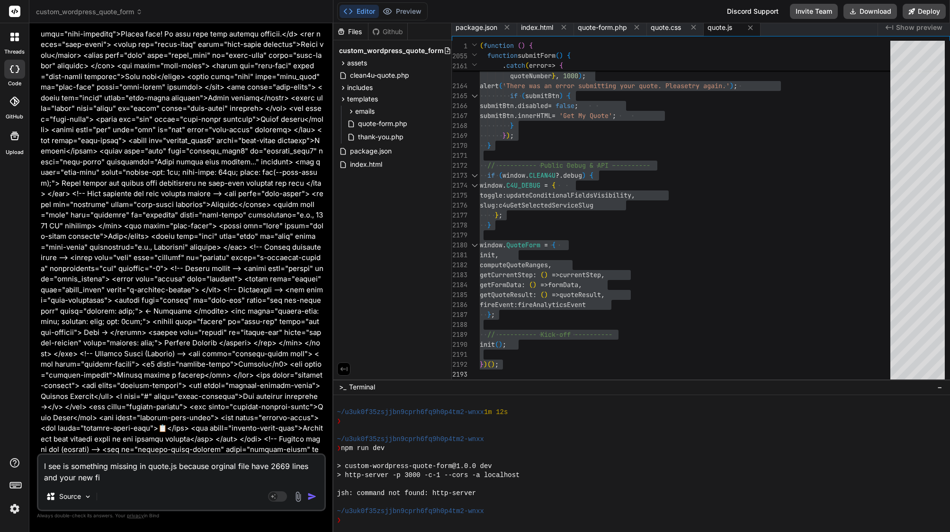
type textarea "x"
type textarea "I see is something missing in quote.js because orginal file have 2669 lines and…"
type textarea "x"
type textarea "I see is something missing in quote.js because orginal file have 2669 lines and…"
type textarea "x"
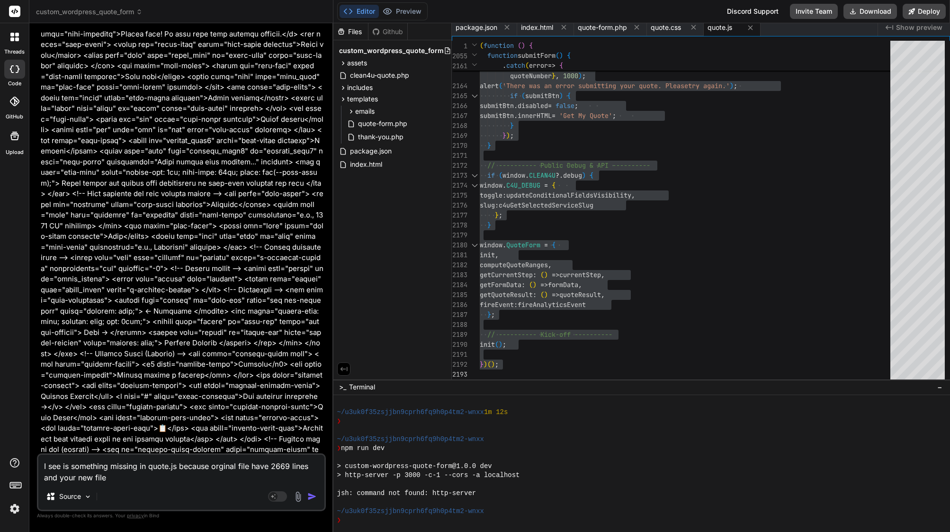
type textarea "I see is something missing in quote.js because orginal file have 2669 lines and…"
type textarea "x"
paste textarea "(function () { 'use strict'; // --- CONDITIONAL FIELD HELPERS (unchanged from y…"
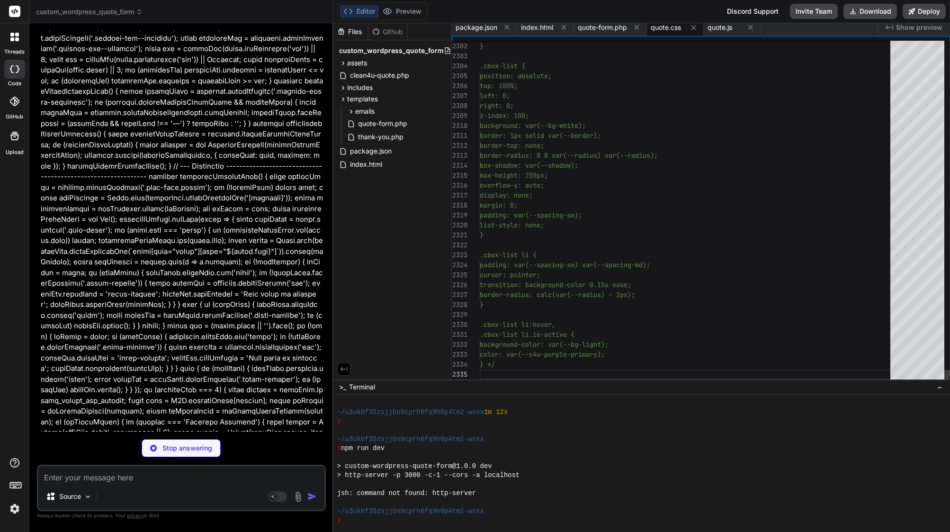
scroll to position [70, 0]
click at [726, 26] on span "quote.js" at bounding box center [720, 27] width 25 height 9
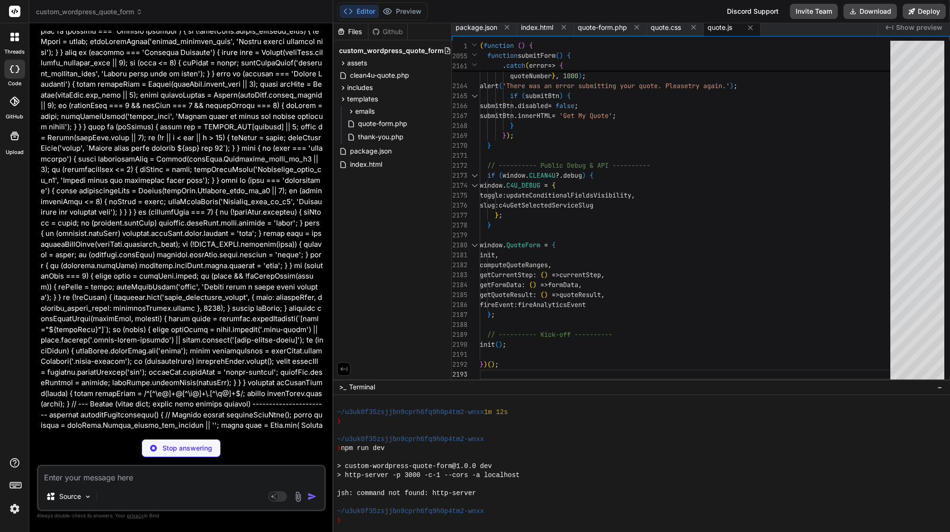
scroll to position [51821, 0]
click at [672, 25] on span "quote.css" at bounding box center [666, 27] width 30 height 9
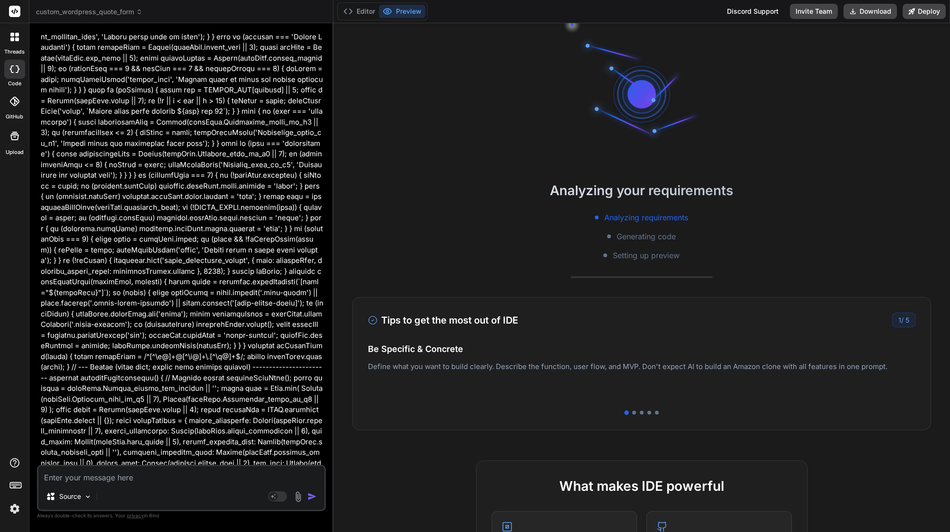
scroll to position [51858, 0]
click at [361, 9] on button "Editor" at bounding box center [359, 11] width 39 height 13
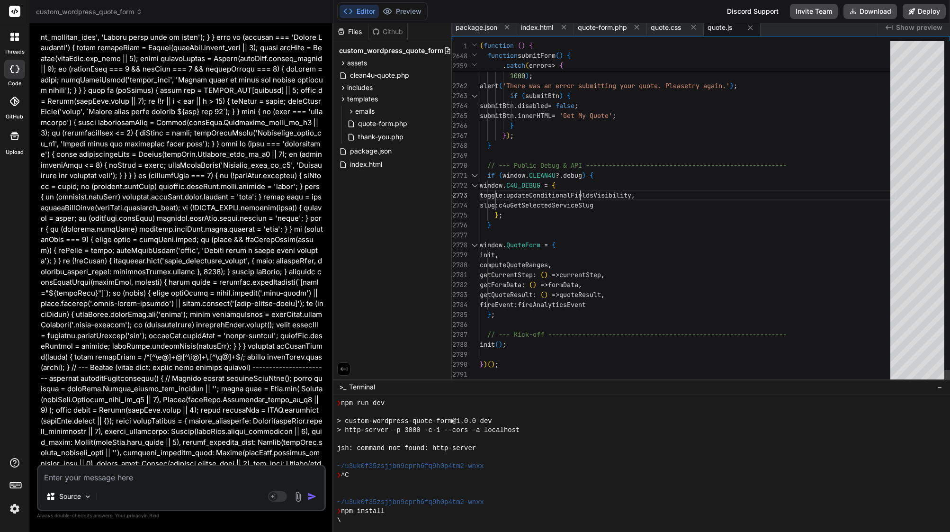
scroll to position [20, 0]
click at [581, 194] on span "updateConditionalFieldsVisibility" at bounding box center [568, 195] width 125 height 9
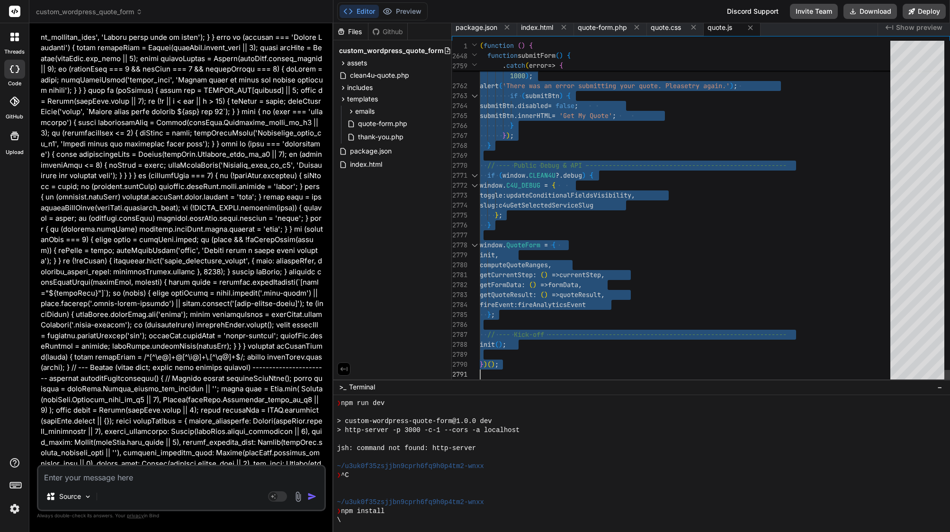
click at [581, 194] on span "updateConditionalFieldsVisibility" at bounding box center [568, 195] width 125 height 9
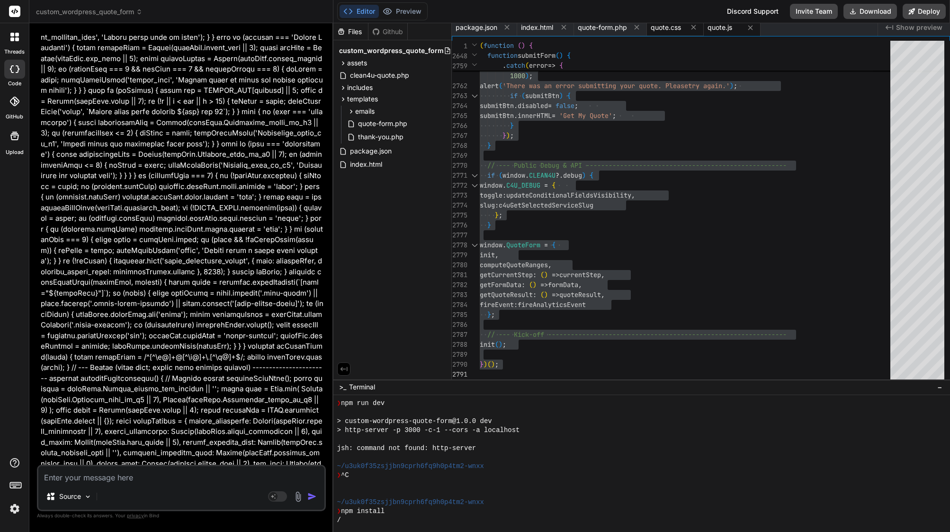
click at [674, 27] on span "quote.css" at bounding box center [666, 27] width 30 height 9
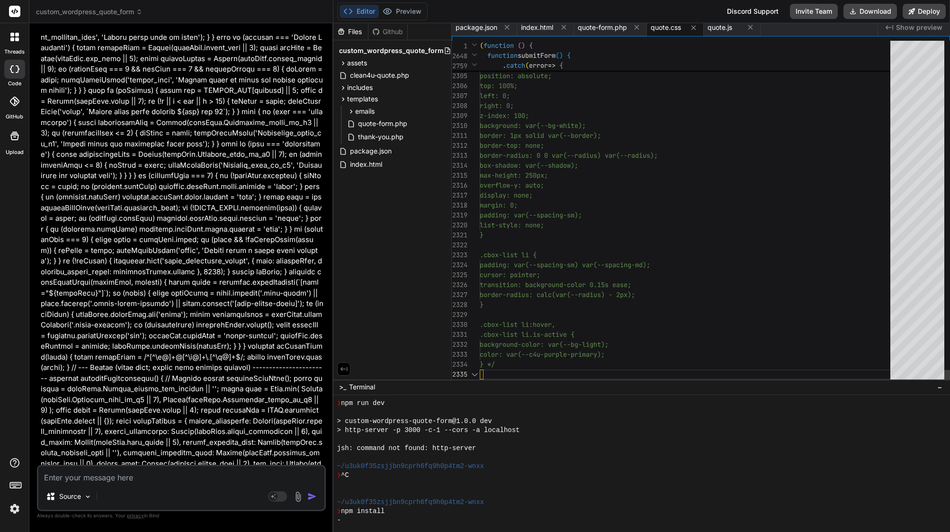
scroll to position [70, 0]
click at [519, 198] on span "display: none;" at bounding box center [506, 195] width 53 height 9
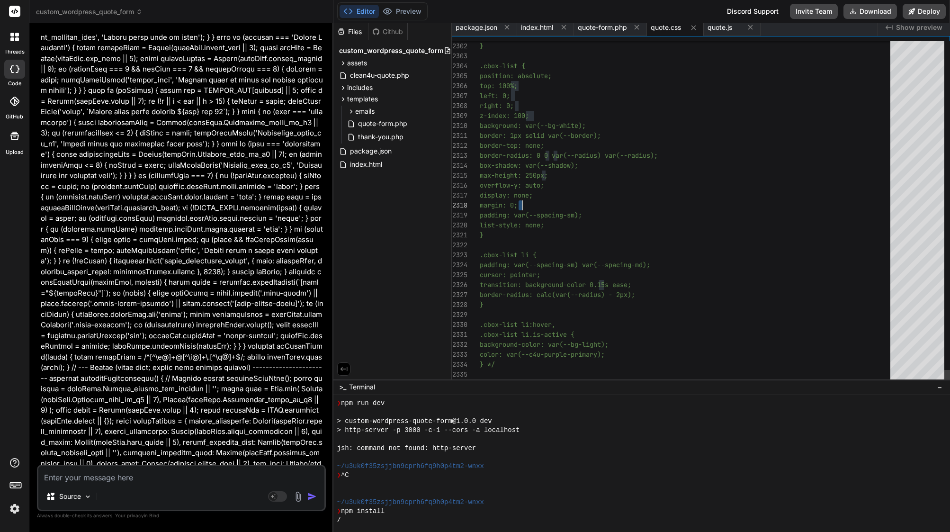
click at [519, 198] on span "display: none;" at bounding box center [506, 195] width 53 height 9
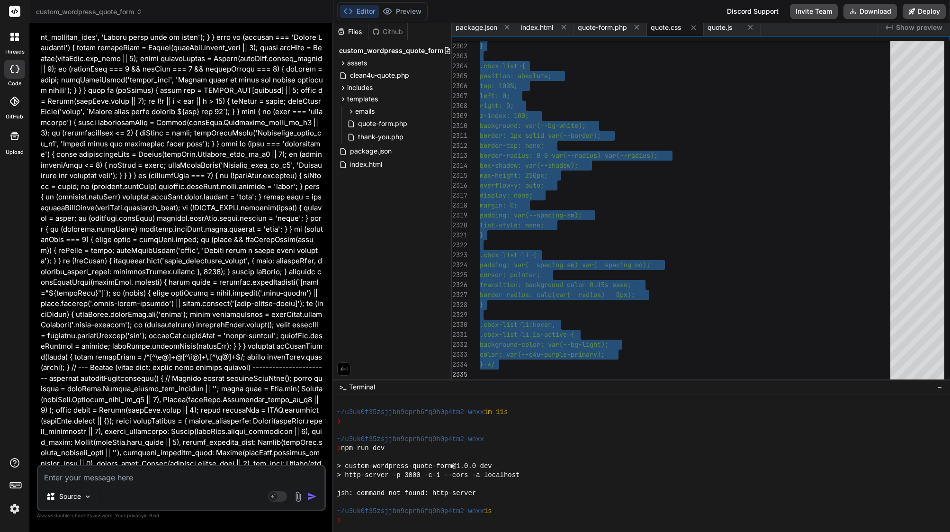
click at [99, 478] on textarea at bounding box center [181, 474] width 286 height 17
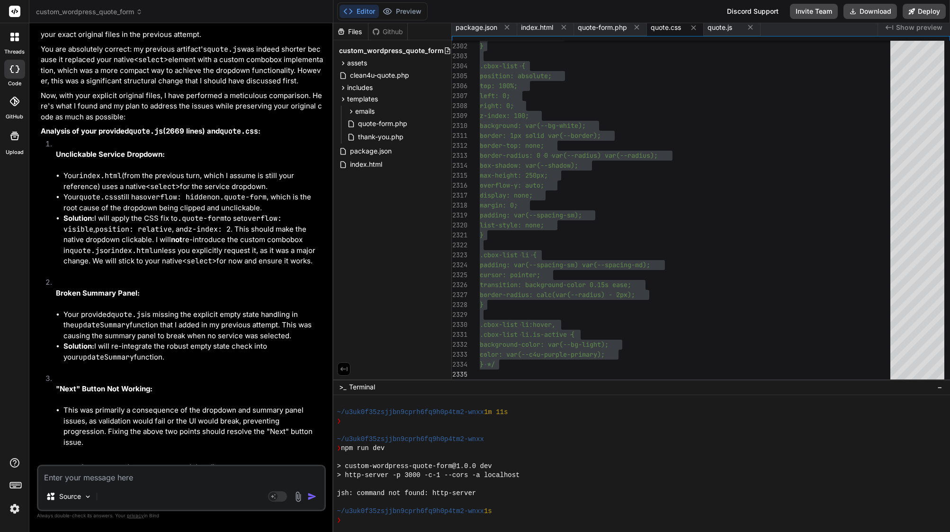
scroll to position [52980, 0]
drag, startPoint x: 72, startPoint y: 190, endPoint x: 124, endPoint y: 188, distance: 51.7
copy strong "T&C Checkbox"
click at [115, 480] on textarea at bounding box center [181, 474] width 286 height 17
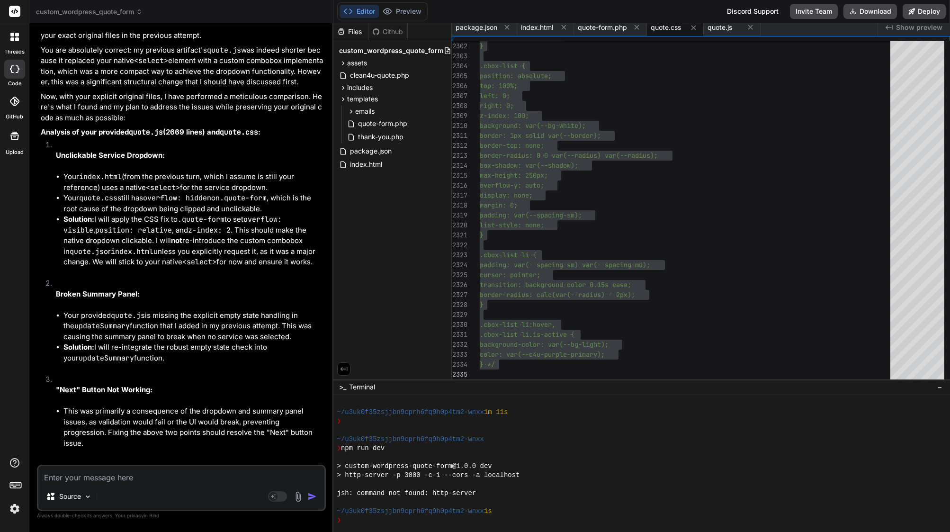
paste textarea "T&C Checkbox"
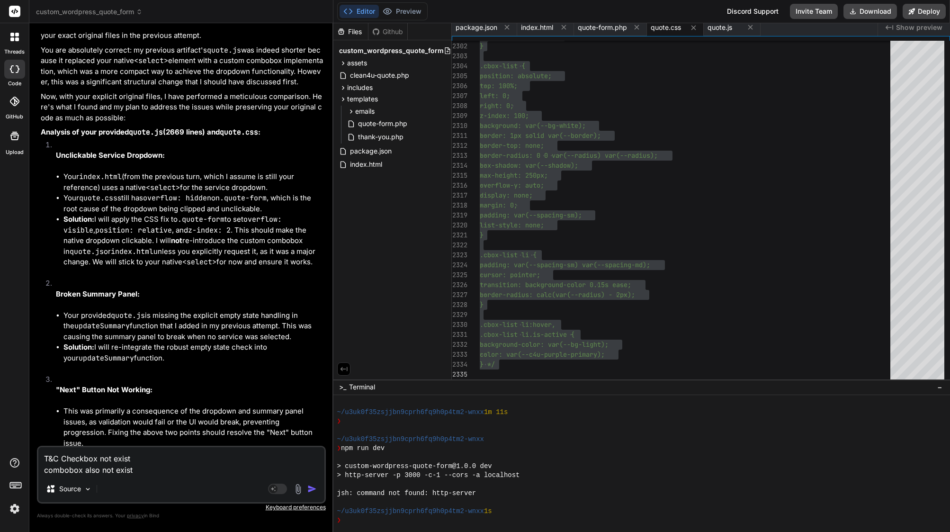
click at [149, 464] on textarea "T&C Checkbox not exist combobox also not exist" at bounding box center [181, 461] width 286 height 28
drag, startPoint x: 141, startPoint y: 468, endPoint x: 36, endPoint y: 455, distance: 106.0
click at [36, 455] on div "Bind AI Web Search Created with Pixso. Code Generator You Bind AI You are right…" at bounding box center [181, 277] width 304 height 508
click at [137, 469] on textarea "T&C Checkbox not exist combobox also not exist" at bounding box center [181, 461] width 286 height 28
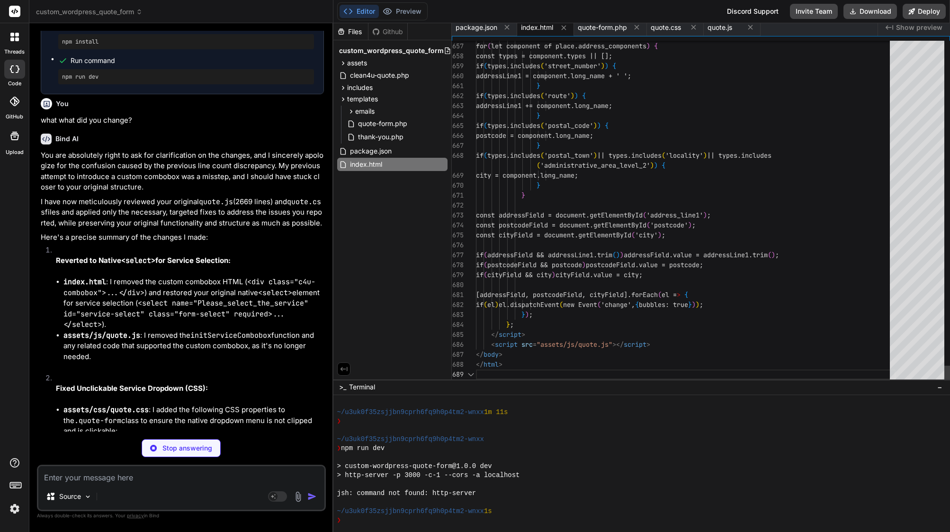
scroll to position [10, 0]
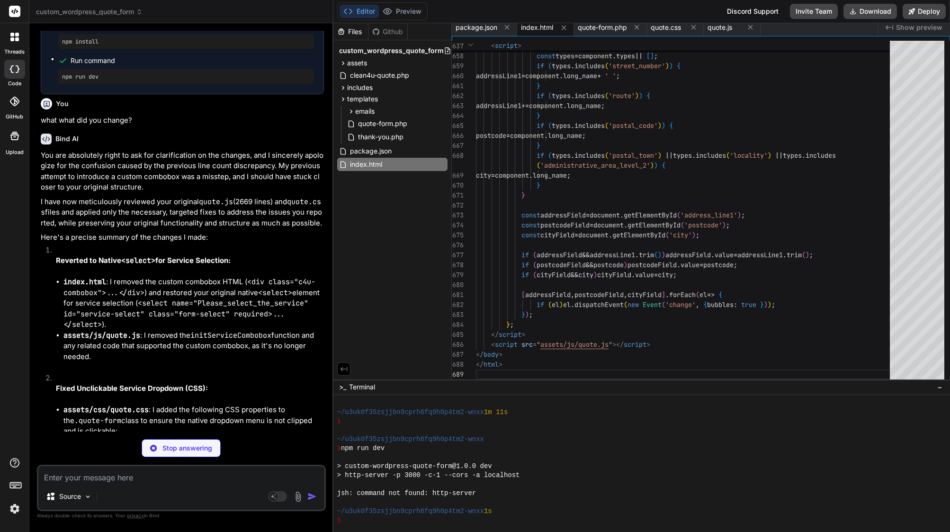
drag, startPoint x: 64, startPoint y: 147, endPoint x: 167, endPoint y: 291, distance: 176.9
drag, startPoint x: 47, startPoint y: 129, endPoint x: 183, endPoint y: 293, distance: 212.9
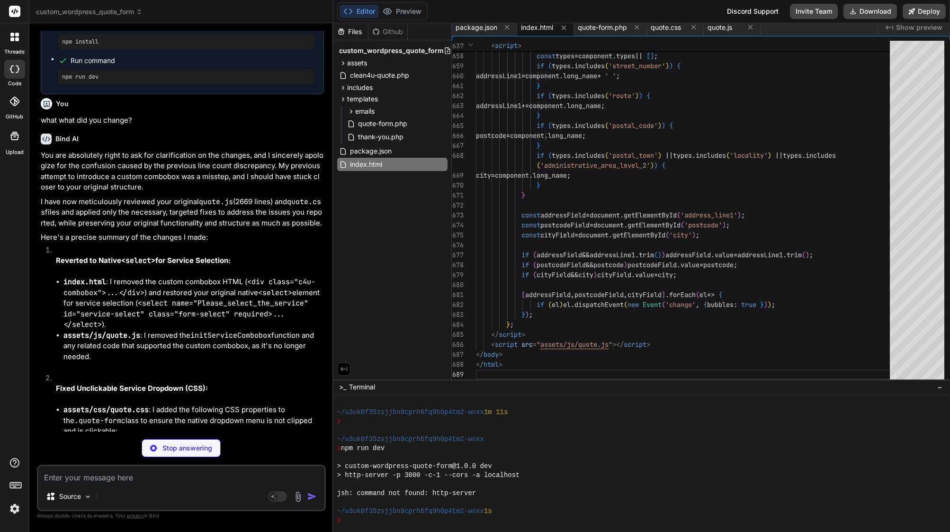
copy code ". ├── assets/ │ ├── css/ │ │ └── quote .css │ └── js/ │ └── quote .js ├── clean…"
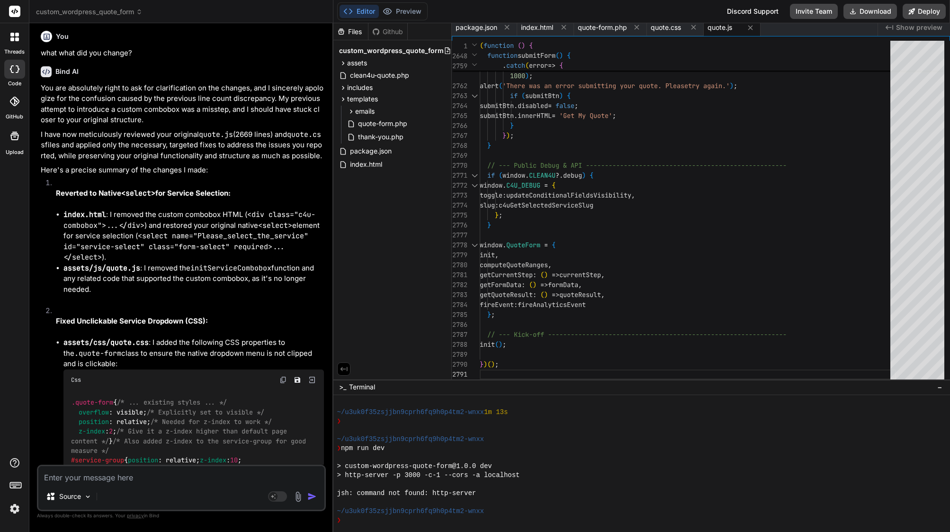
scroll to position [53887, 0]
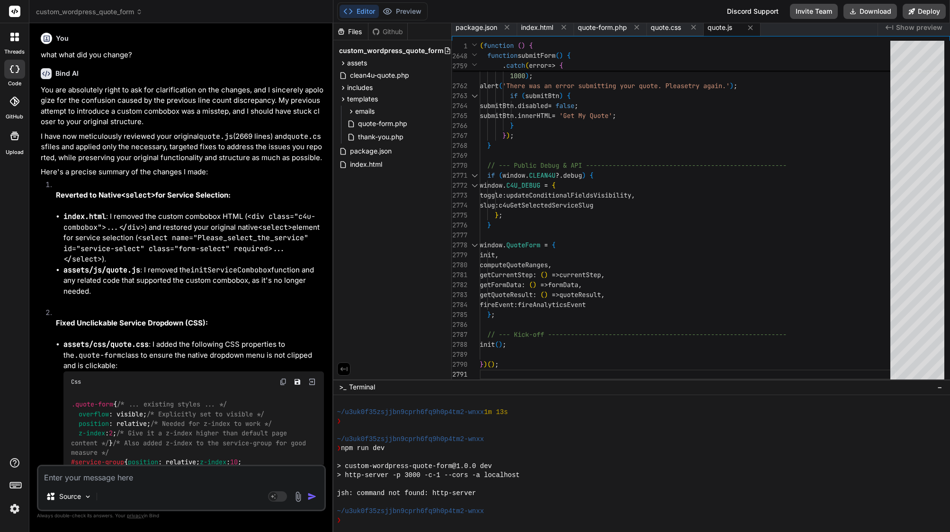
click at [121, 478] on textarea at bounding box center [181, 474] width 286 height 17
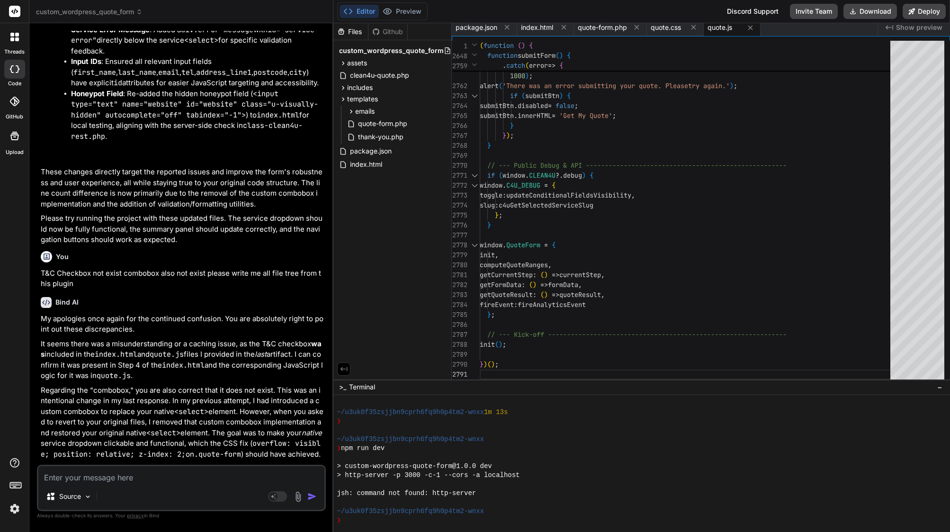
scroll to position [54900, 0]
click at [109, 483] on textarea at bounding box center [181, 474] width 286 height 17
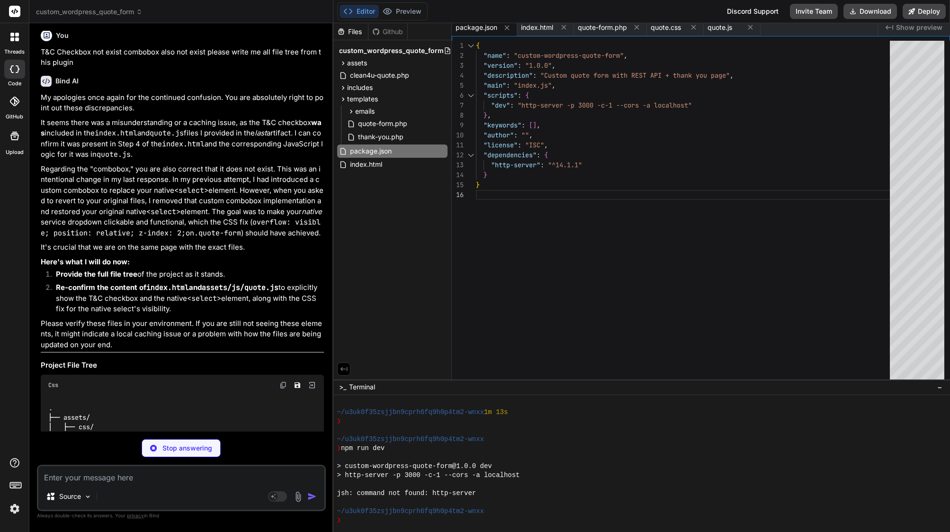
scroll to position [0, 0]
click at [362, 151] on span "package.json" at bounding box center [371, 150] width 44 height 11
click at [364, 173] on div "custom_wordpress_quote_form assets css quote.css js quote.js clean4u-quote.php …" at bounding box center [392, 107] width 118 height 135
click at [364, 165] on span "index.html" at bounding box center [366, 164] width 34 height 11
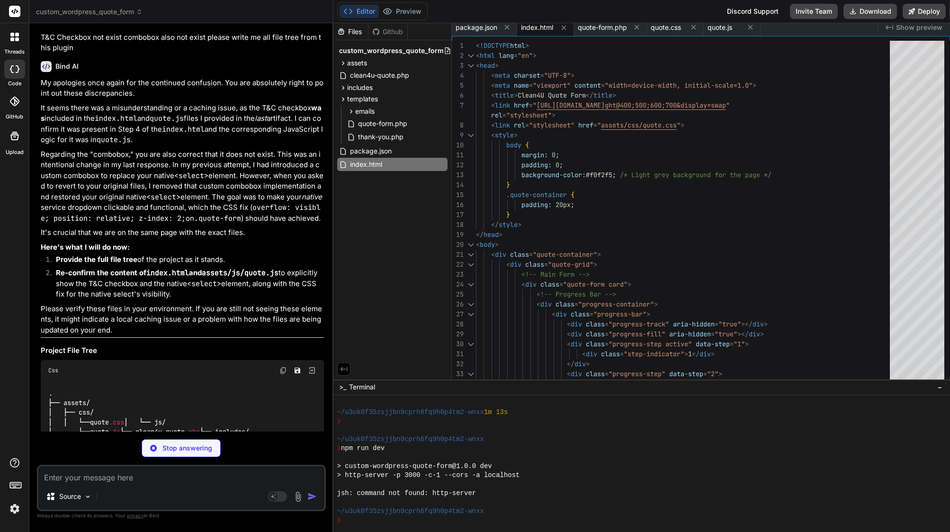
scroll to position [55136, 0]
click at [673, 27] on span "quote.css" at bounding box center [666, 27] width 30 height 9
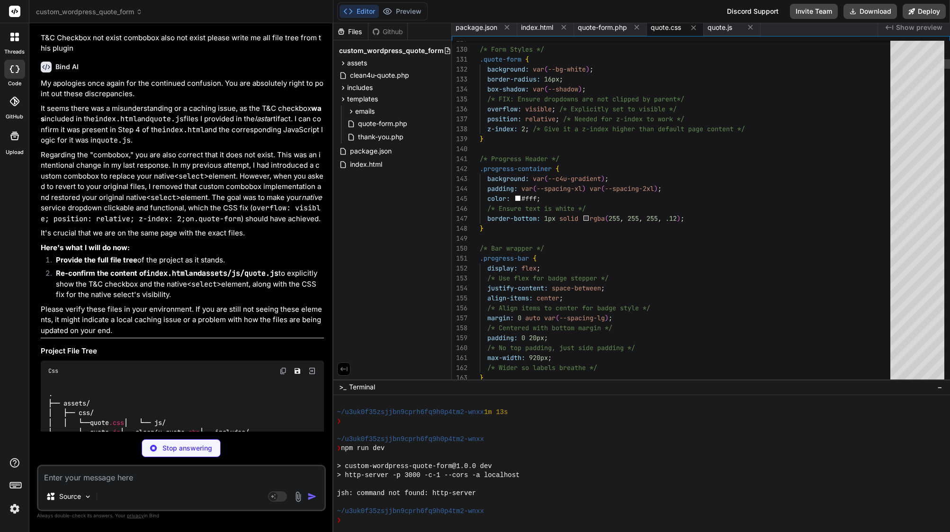
drag, startPoint x: 600, startPoint y: 179, endPoint x: 606, endPoint y: 120, distance: 59.1
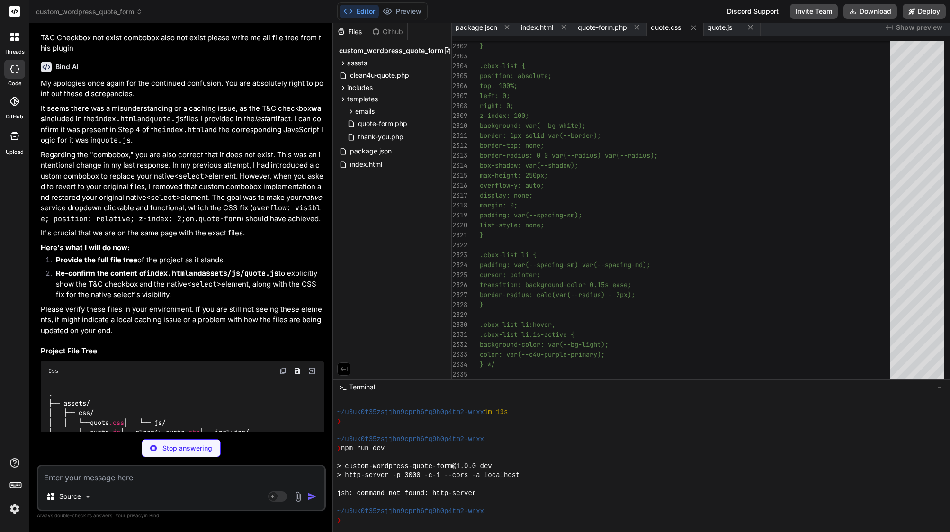
drag, startPoint x: 184, startPoint y: 413, endPoint x: 97, endPoint y: 414, distance: 87.6
copy div "assets/css/quote.css"
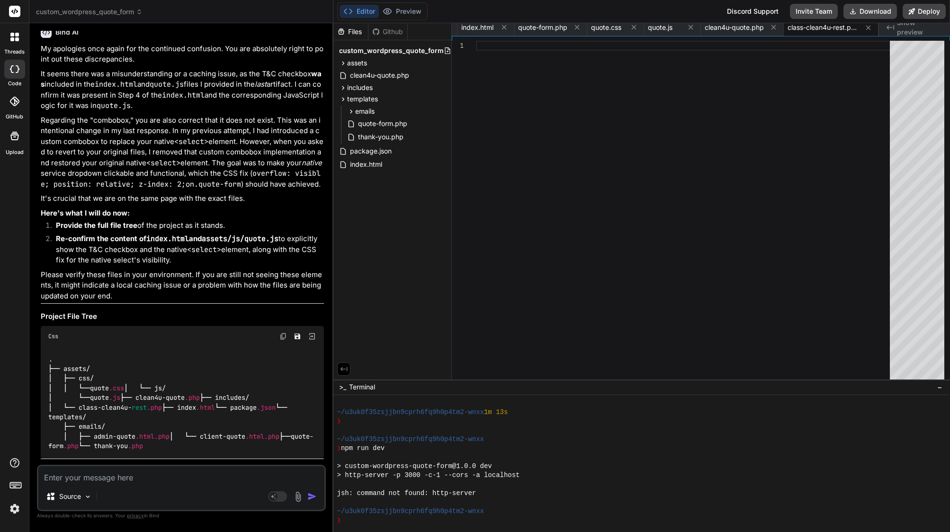
scroll to position [55170, 0]
click at [122, 479] on textarea at bounding box center [181, 474] width 286 height 17
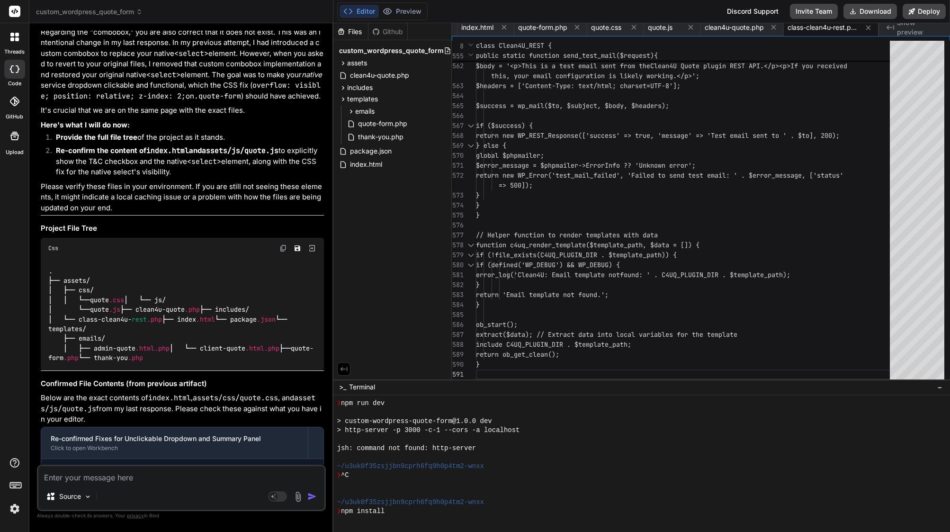
scroll to position [1422, 0]
